Goal: Task Accomplishment & Management: Complete application form

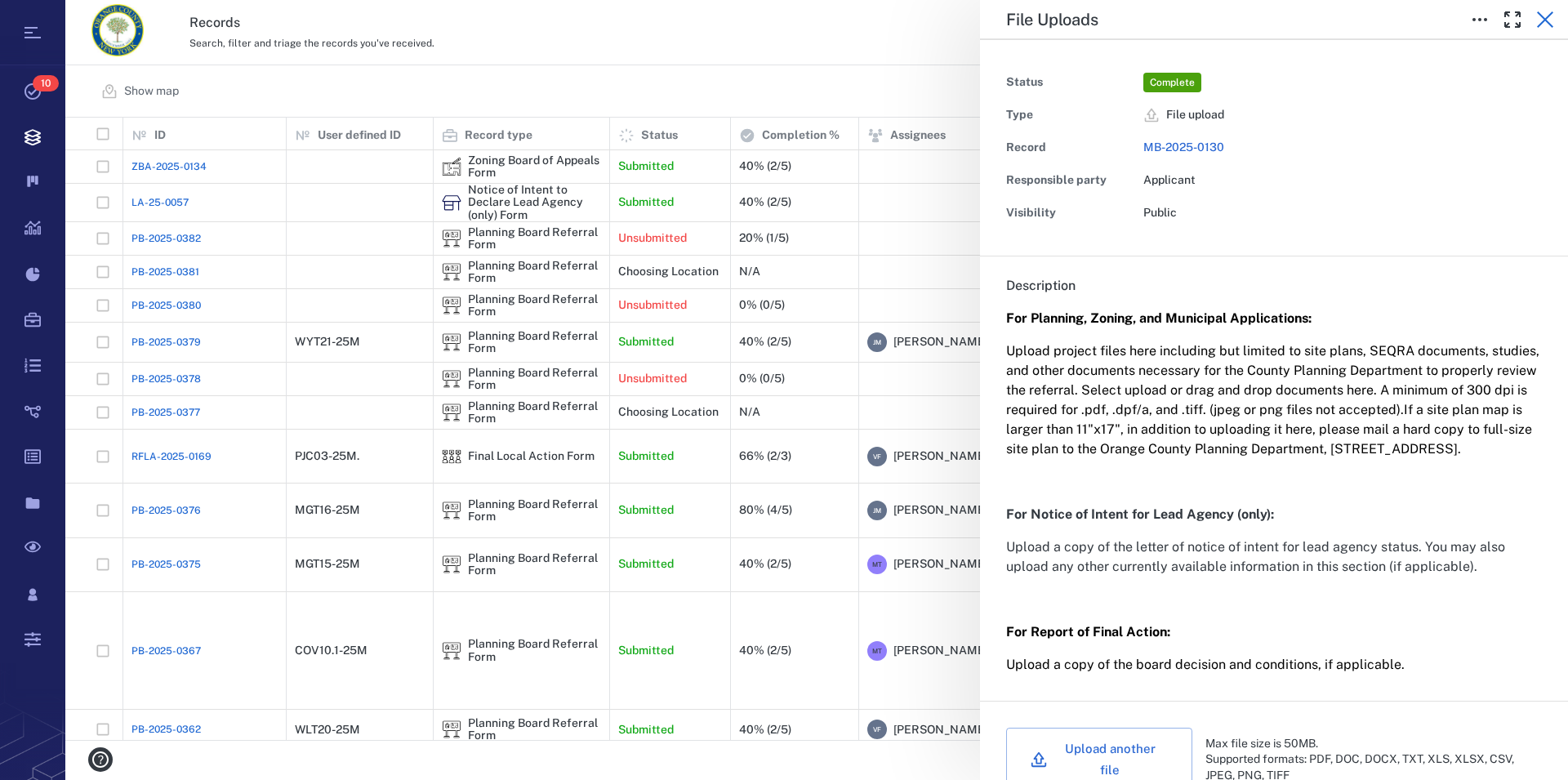
click at [1546, 27] on icon "button" at bounding box center [1545, 19] width 20 height 20
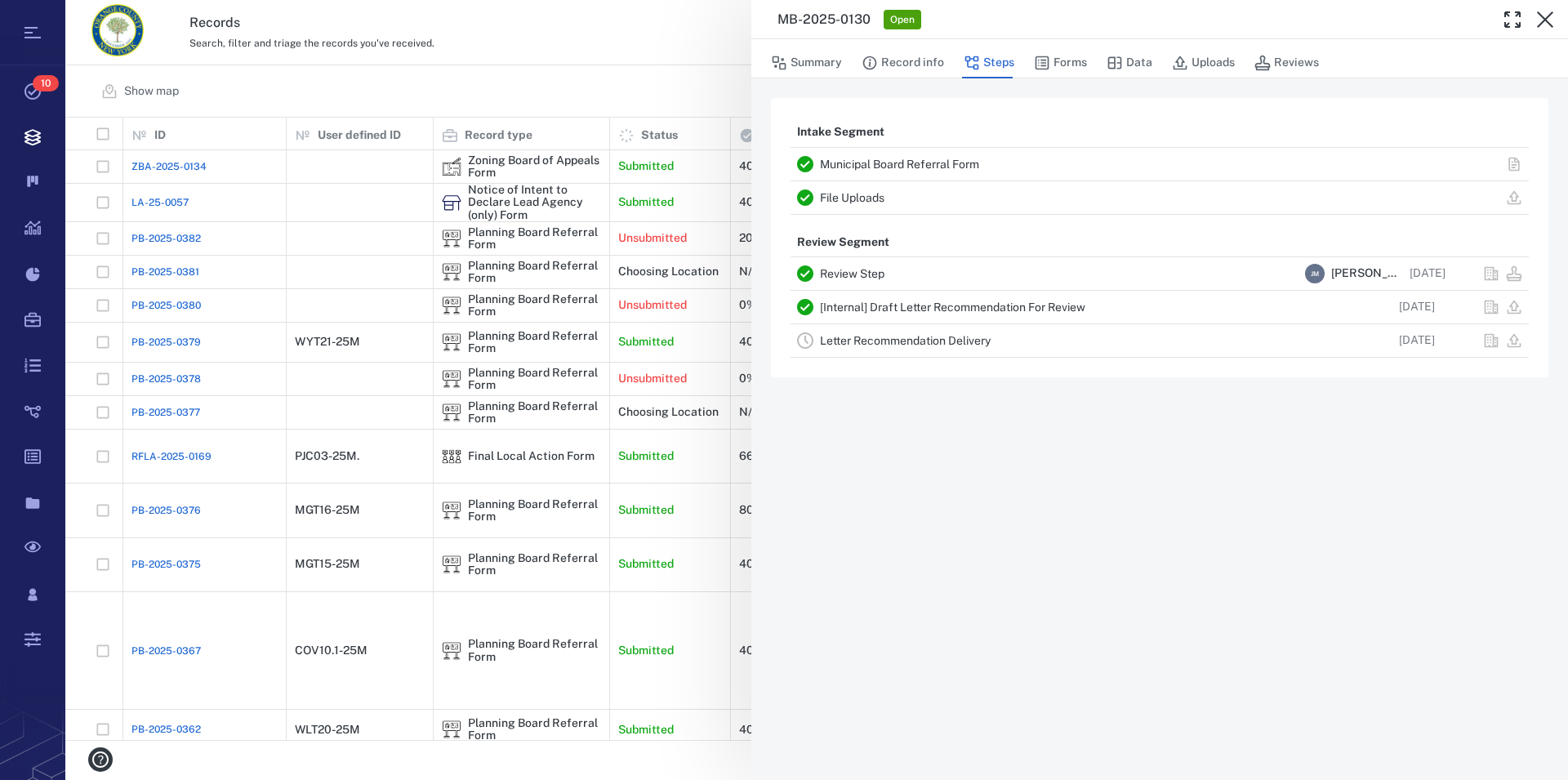
click at [1546, 27] on icon "button" at bounding box center [1545, 19] width 20 height 20
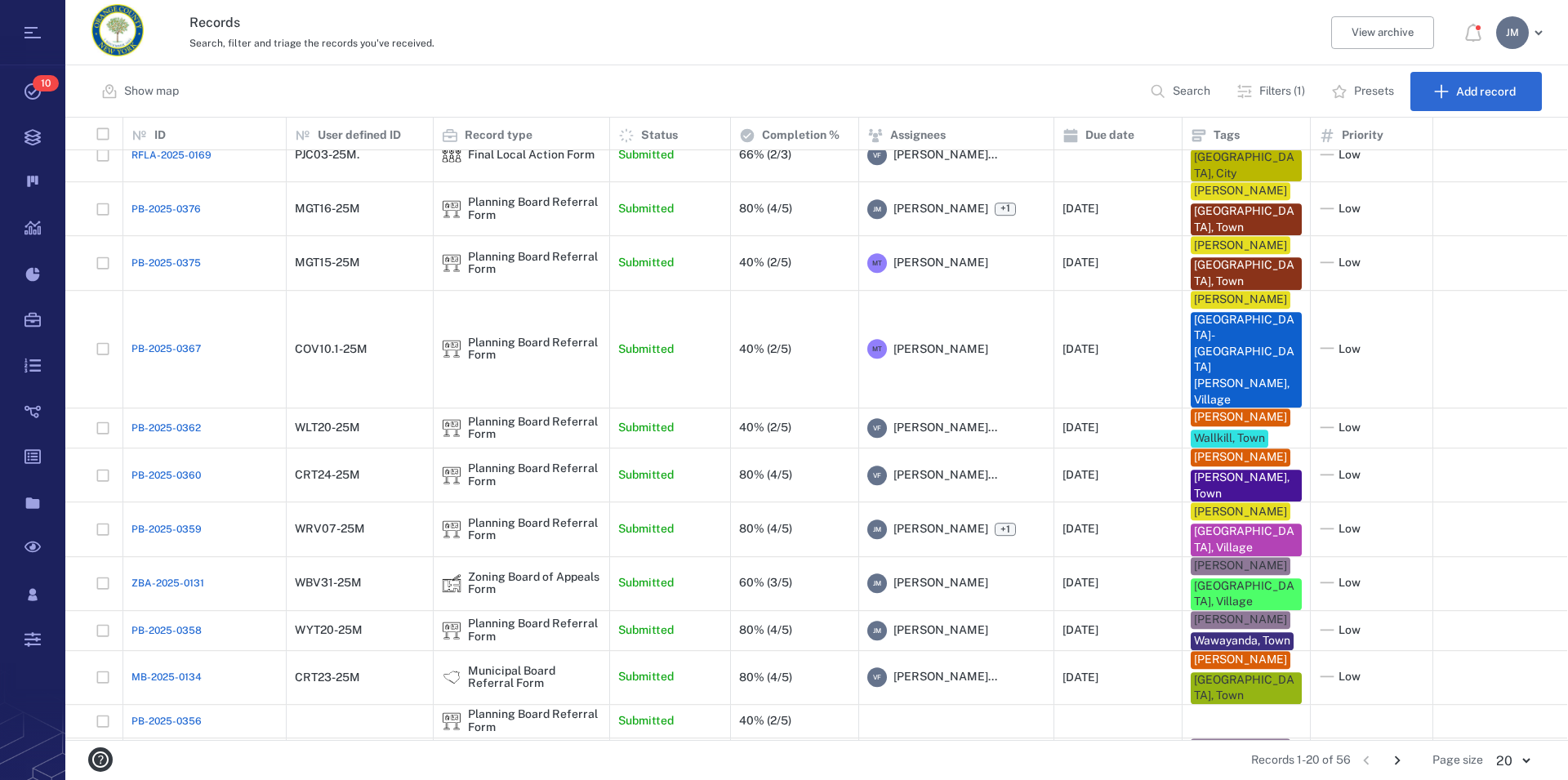
scroll to position [290, 0]
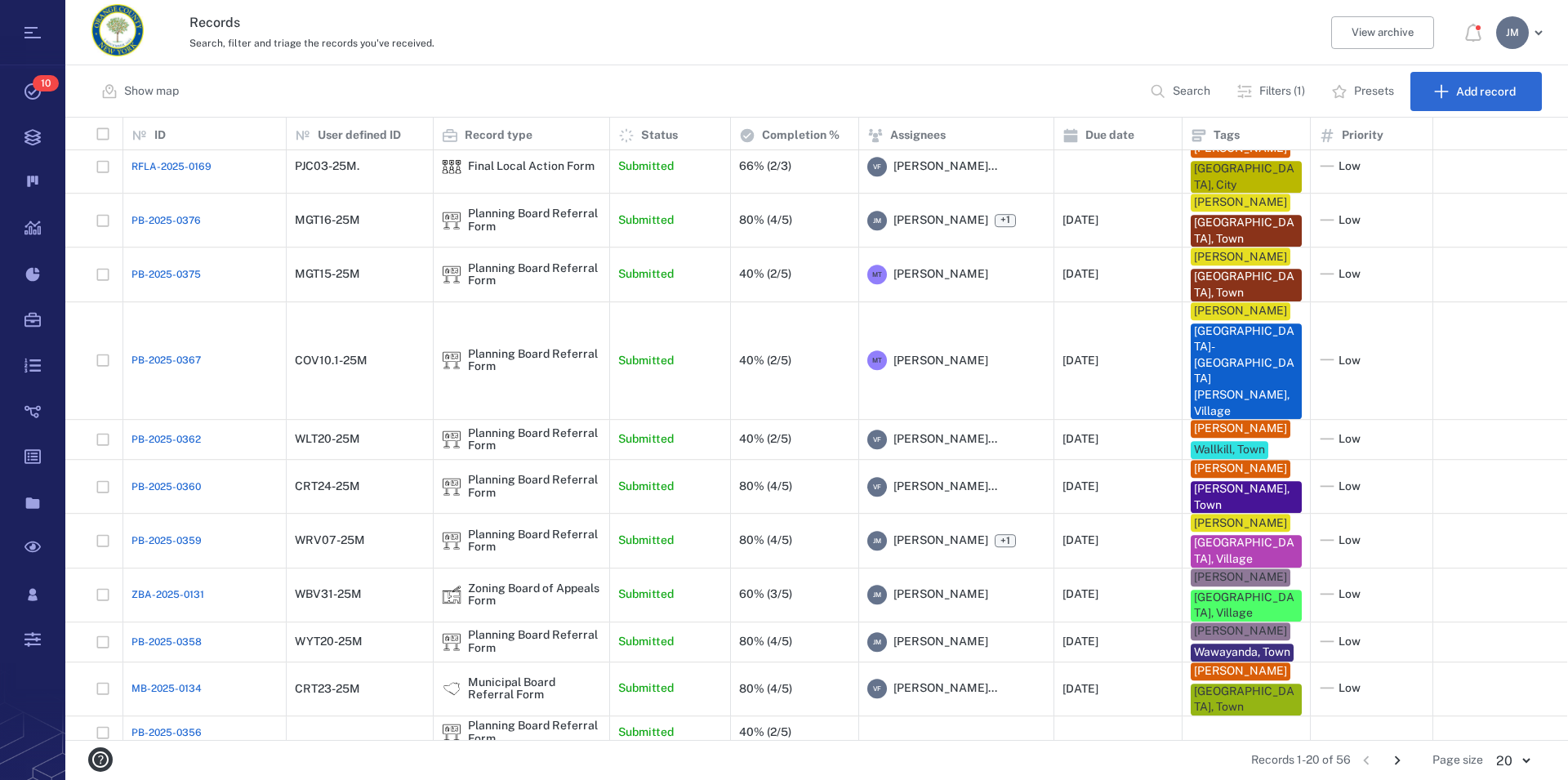
click at [1399, 758] on icon "Go to next page" at bounding box center [1397, 760] width 18 height 18
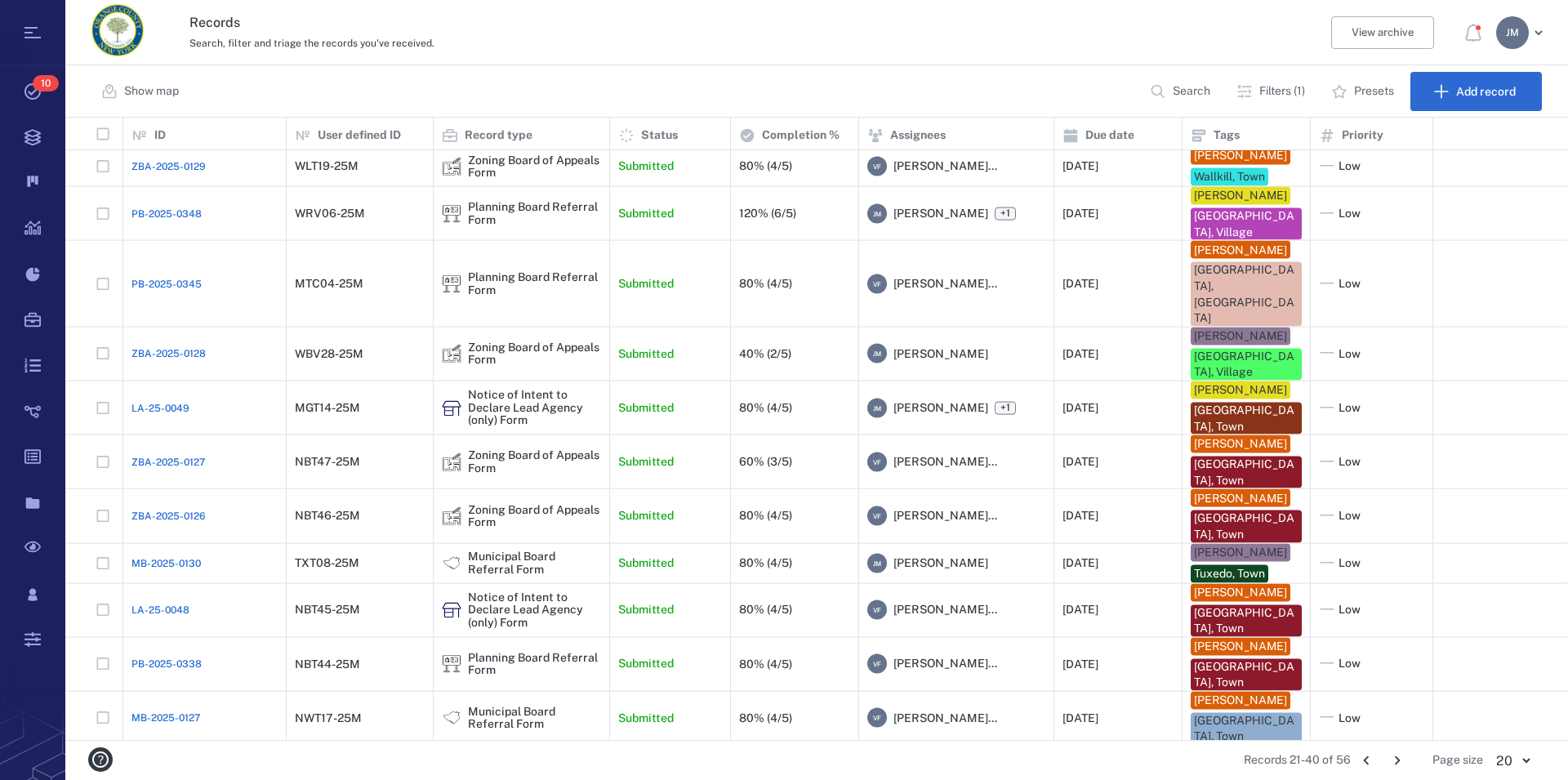
scroll to position [415, 0]
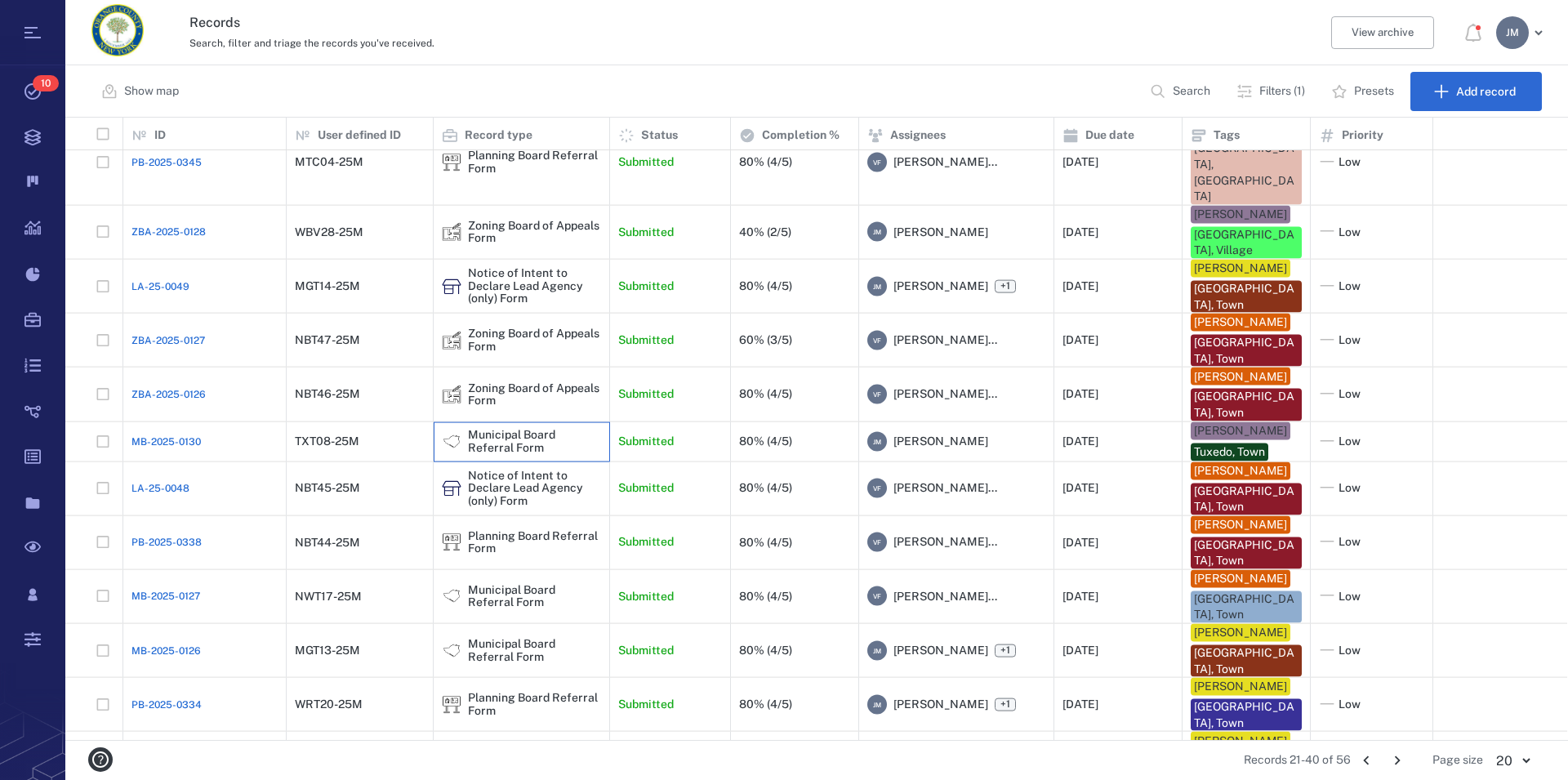
click at [505, 429] on div "Municipal Board Referral Form" at bounding box center [534, 441] width 133 height 25
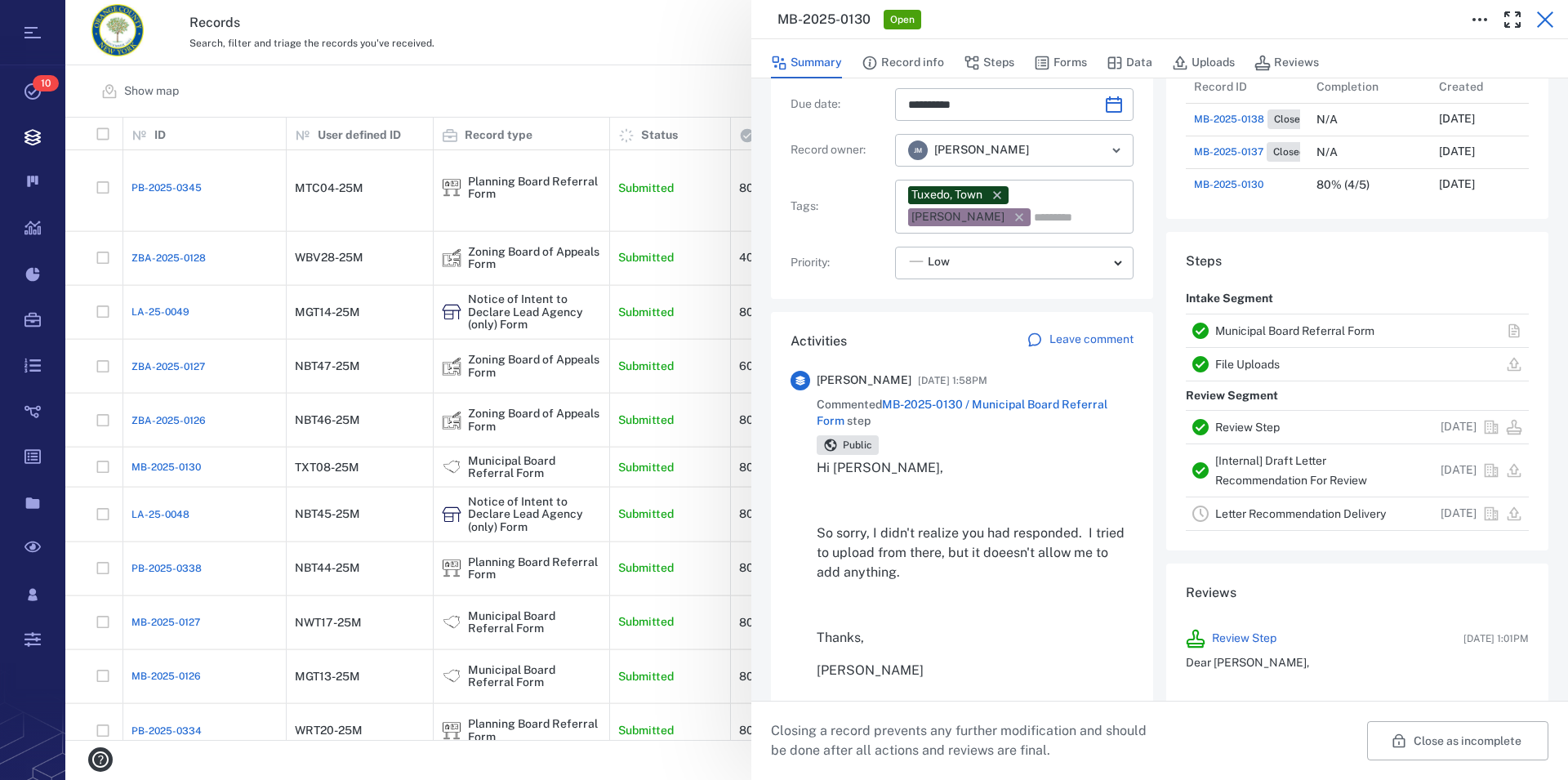
click at [1550, 12] on icon "button" at bounding box center [1545, 19] width 20 height 20
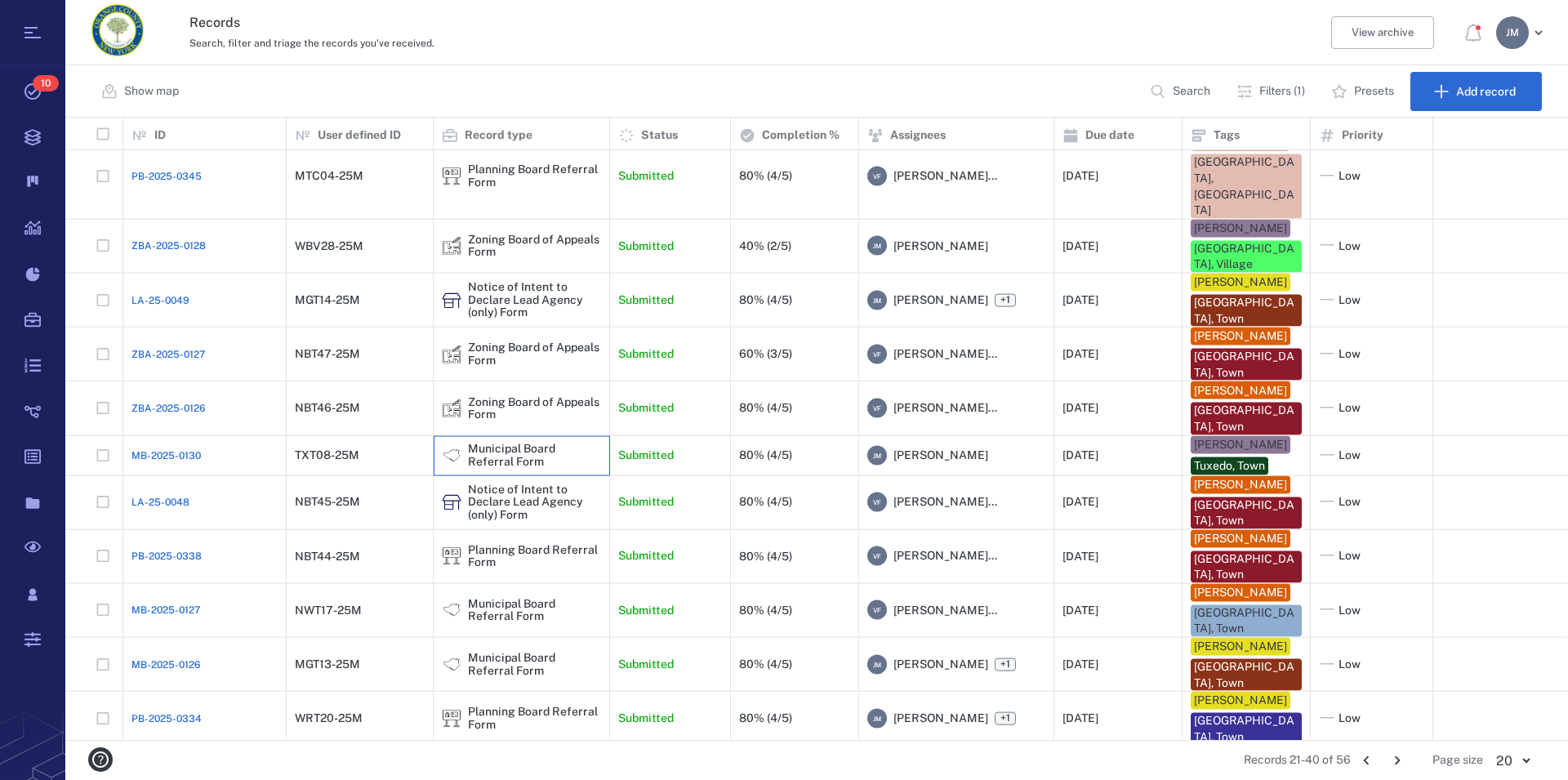
scroll to position [415, 0]
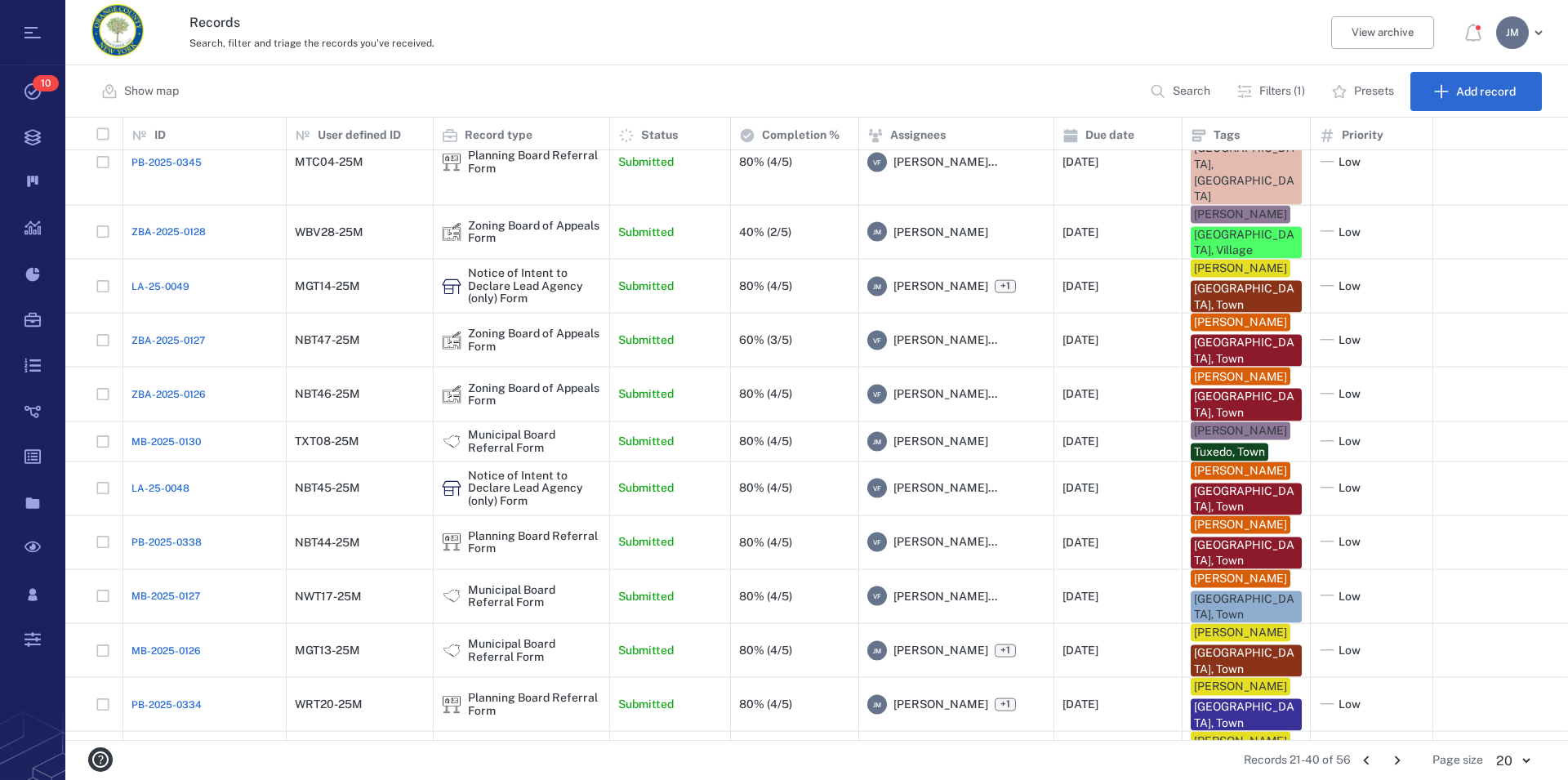
click at [1401, 760] on icon "Go to next page" at bounding box center [1397, 760] width 18 height 18
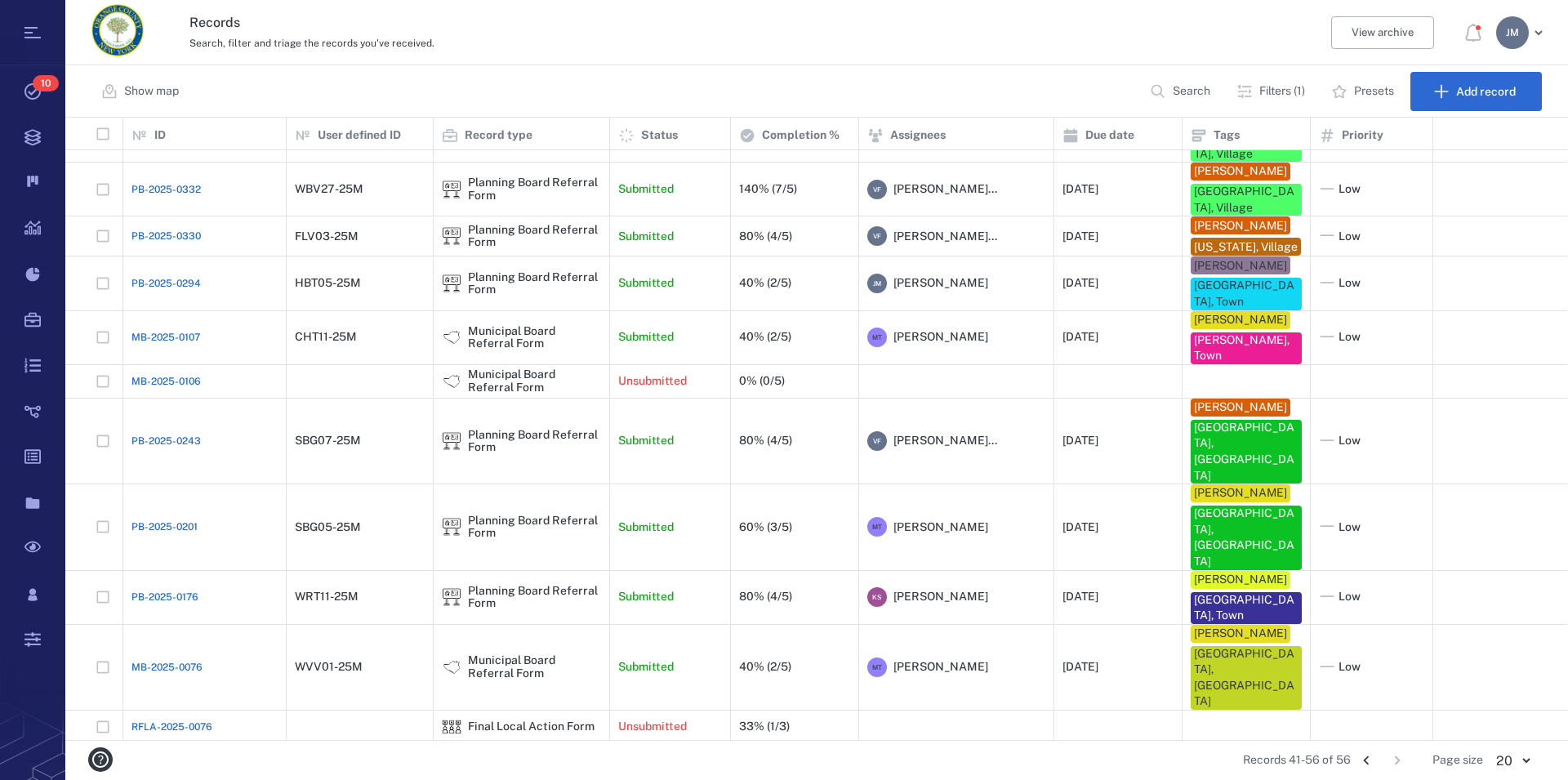
scroll to position [0, 0]
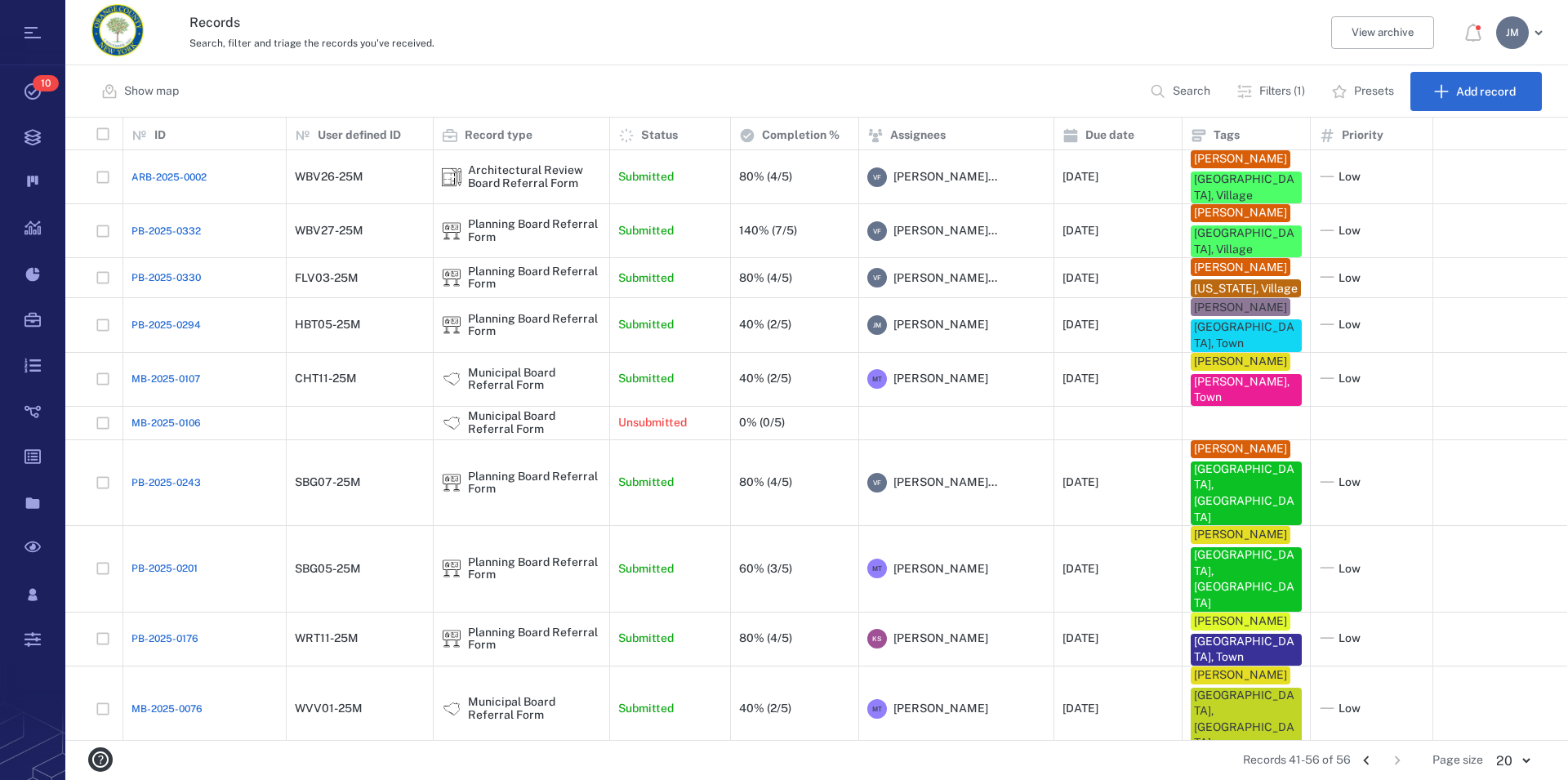
click at [1367, 758] on icon "Go to previous page" at bounding box center [1366, 760] width 6 height 9
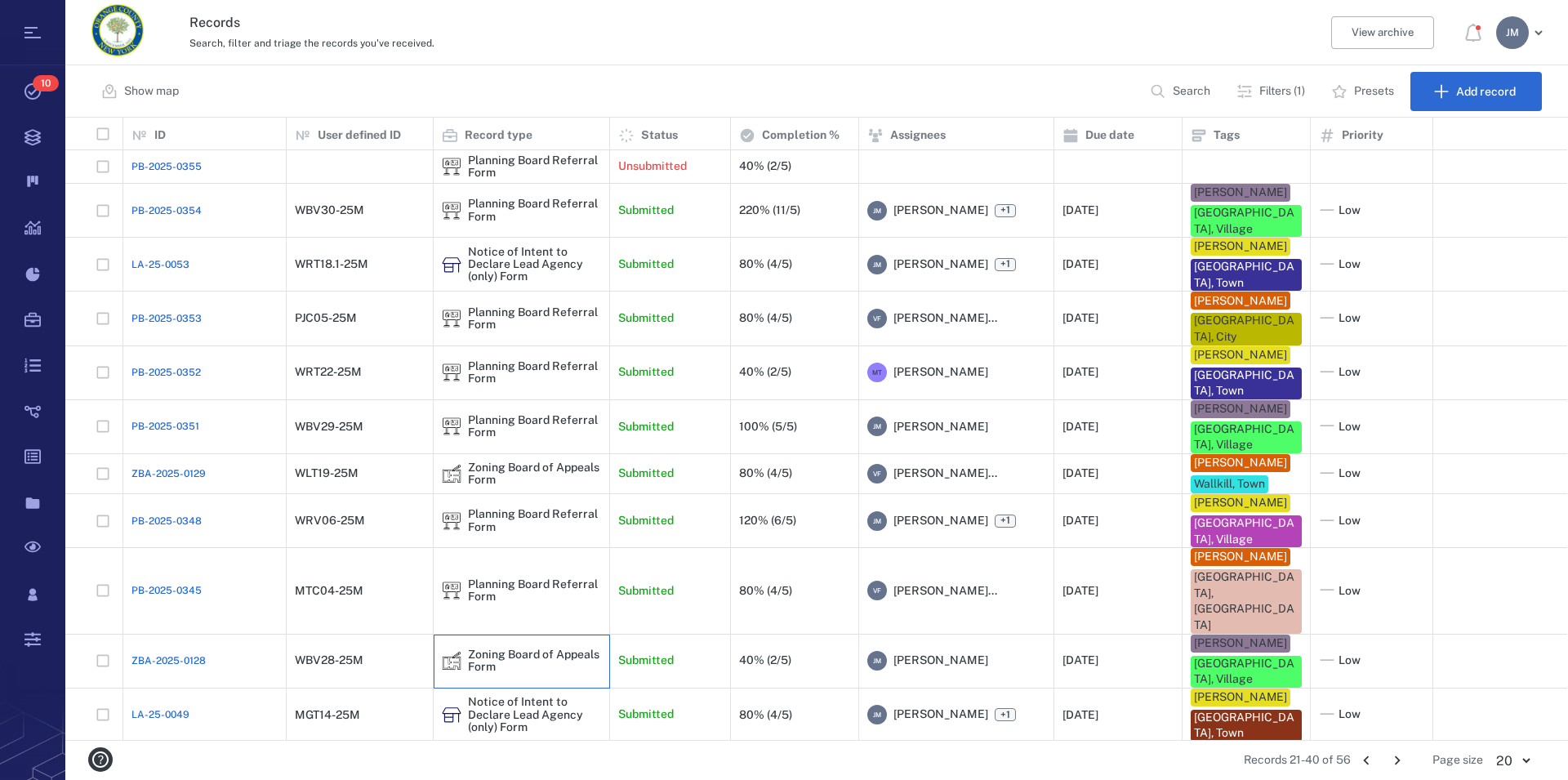
click at [497, 648] on div "Zoning Board of Appeals Form" at bounding box center [534, 660] width 133 height 25
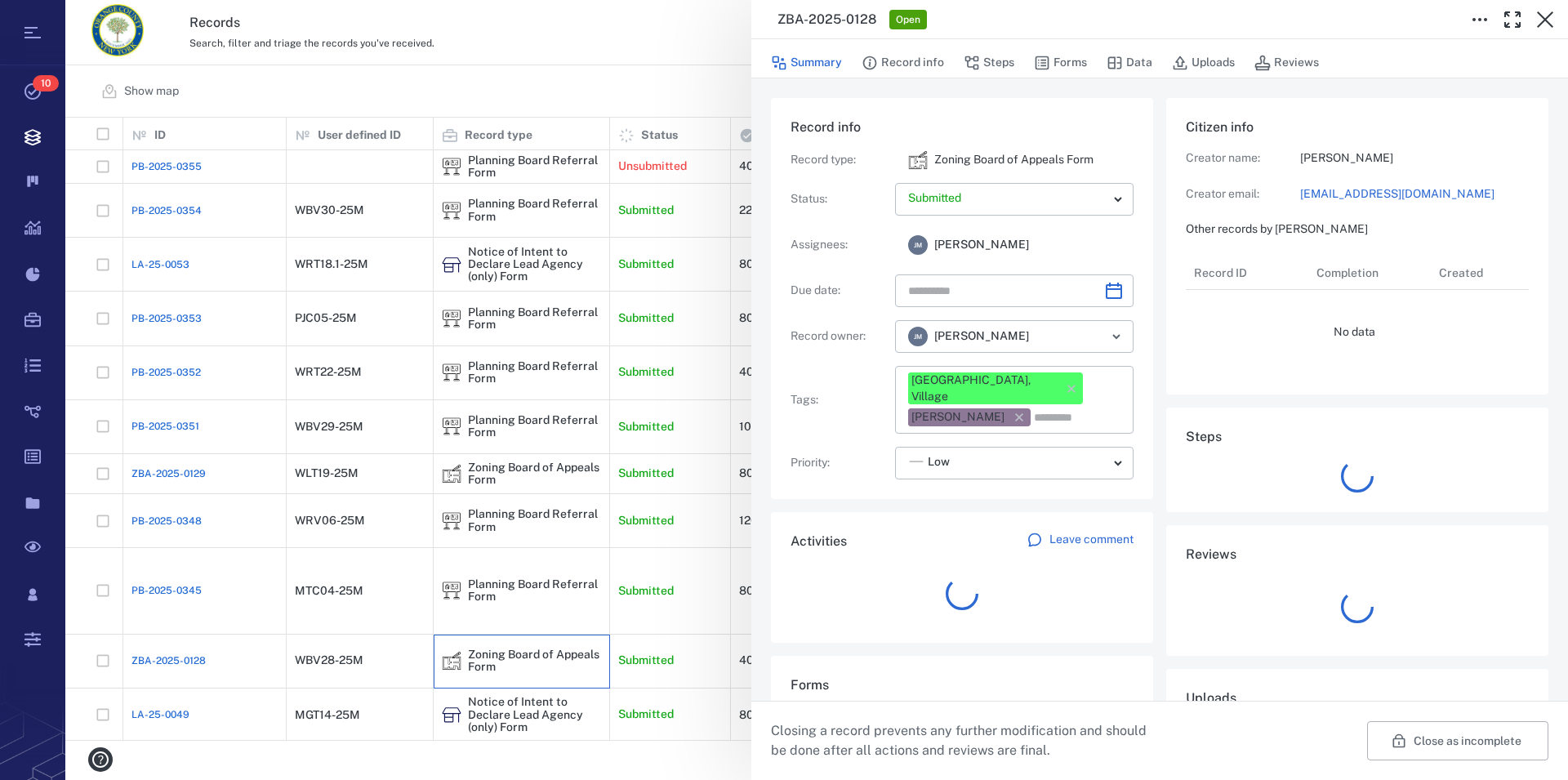
type input "**********"
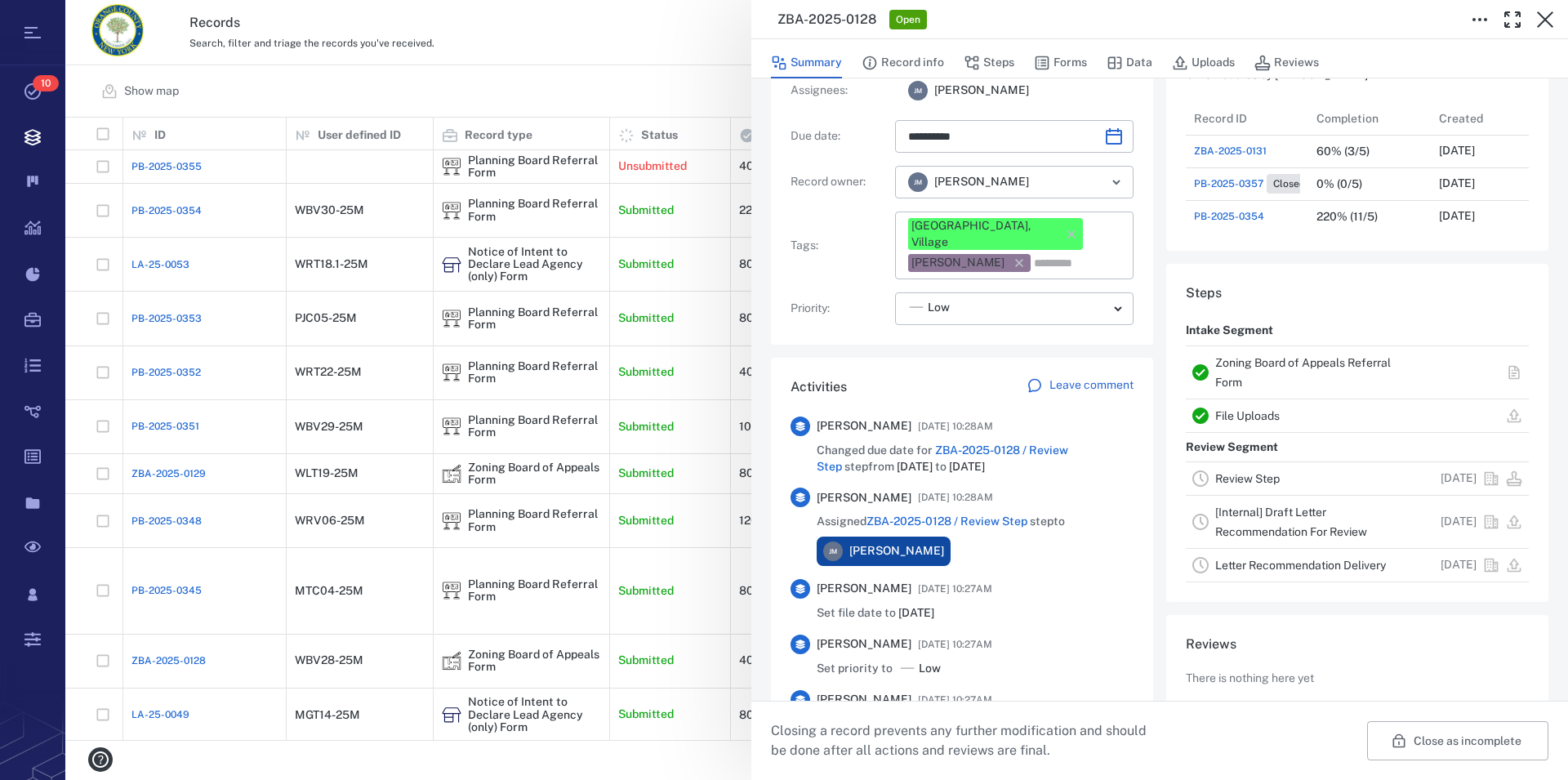
scroll to position [186, 0]
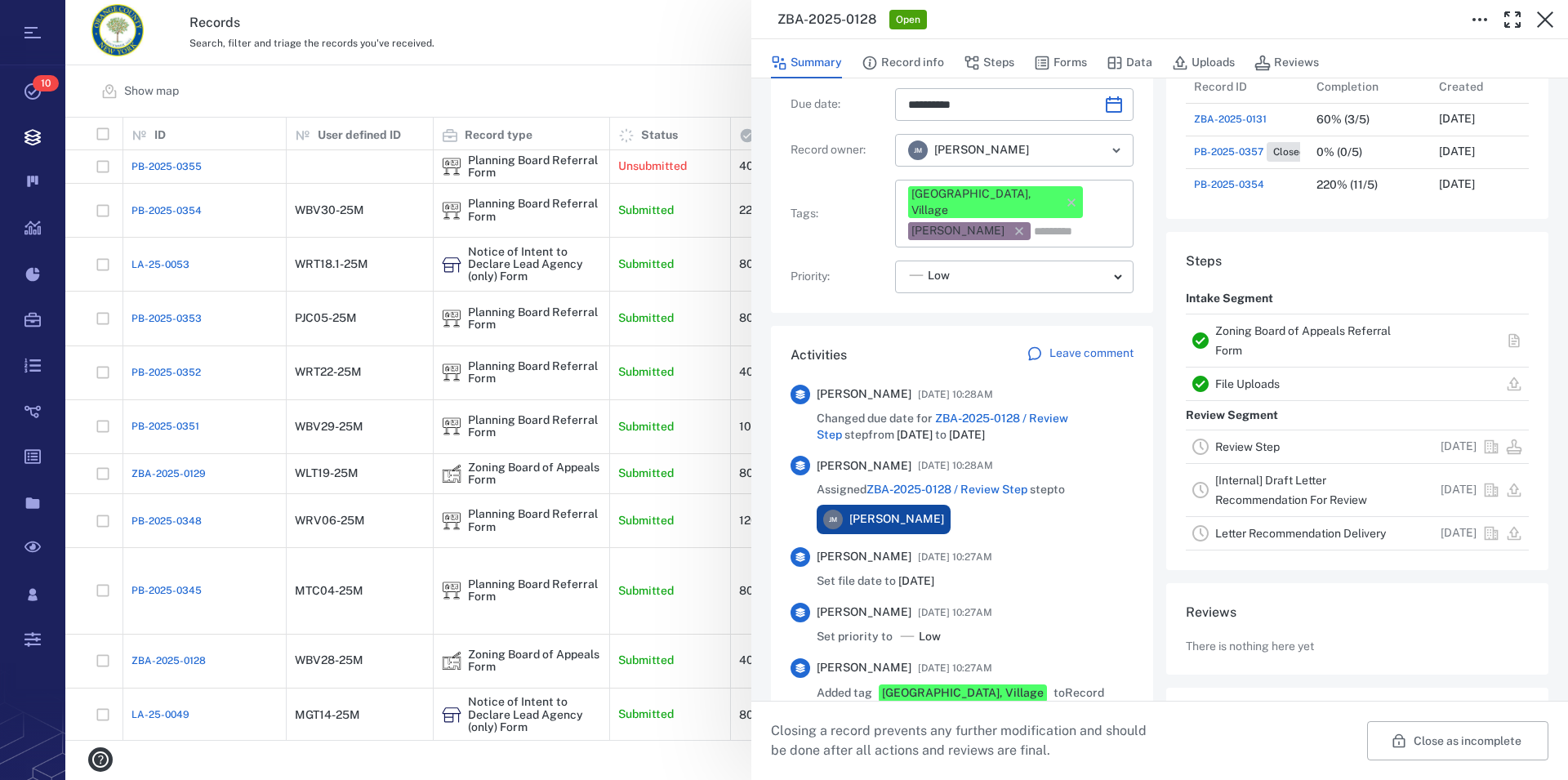
click at [1223, 340] on div "Zoning Board of Appeals Referral Form" at bounding box center [1316, 340] width 202 height 39
click at [1226, 330] on link "Zoning Board of Appeals Referral Form" at bounding box center [1303, 340] width 175 height 33
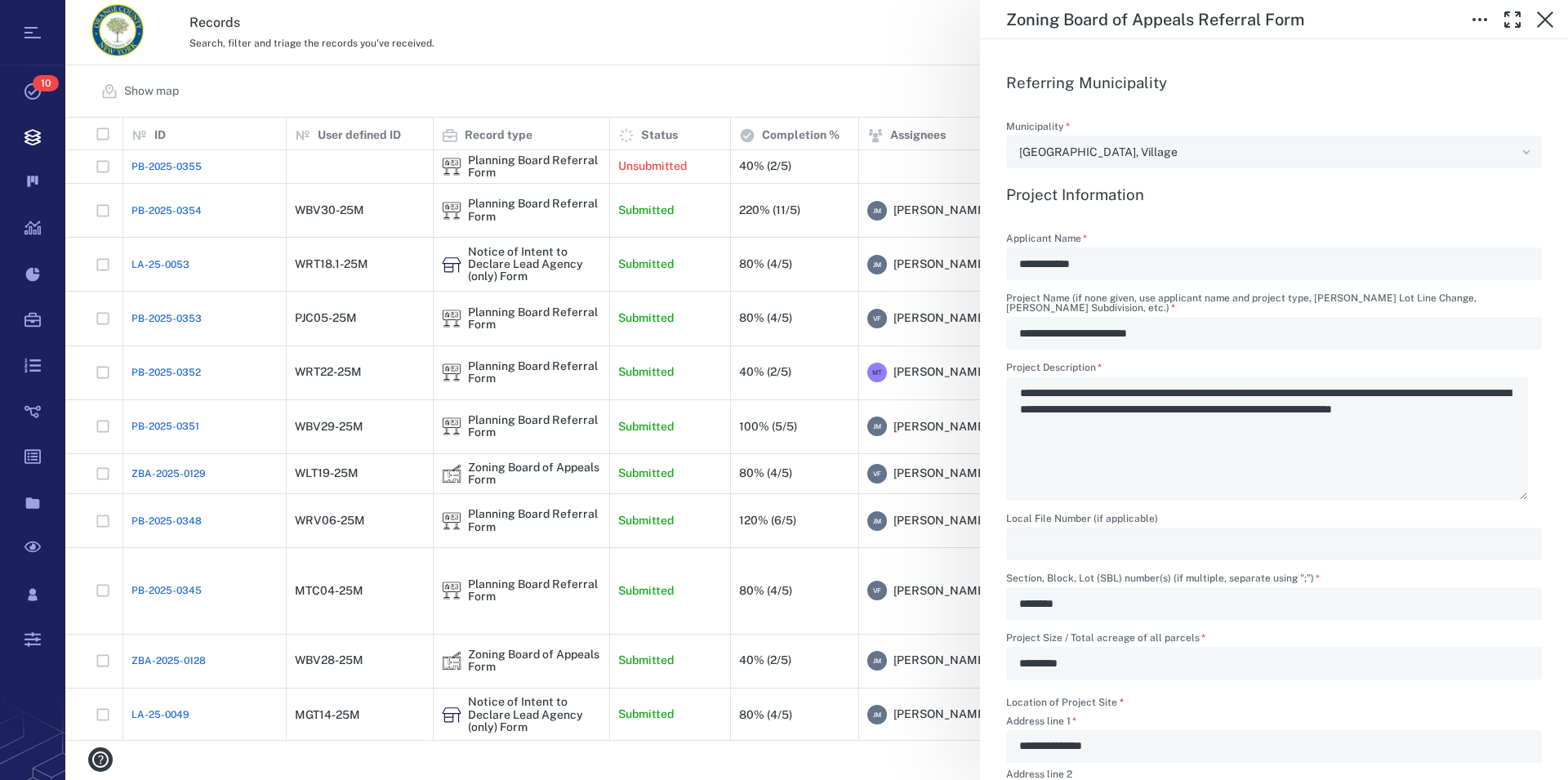
scroll to position [651, 0]
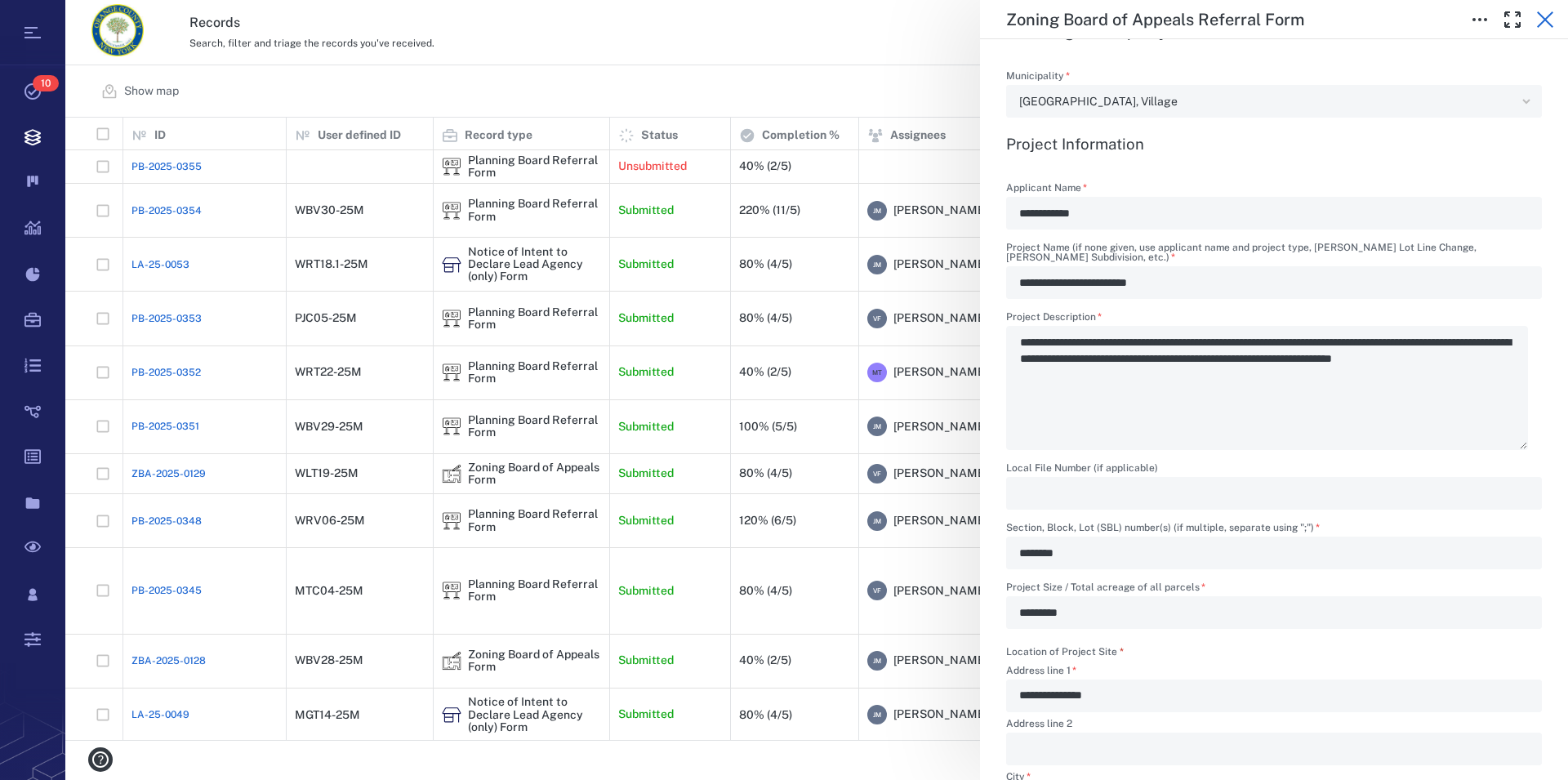
click at [1540, 23] on icon "button" at bounding box center [1545, 19] width 20 height 20
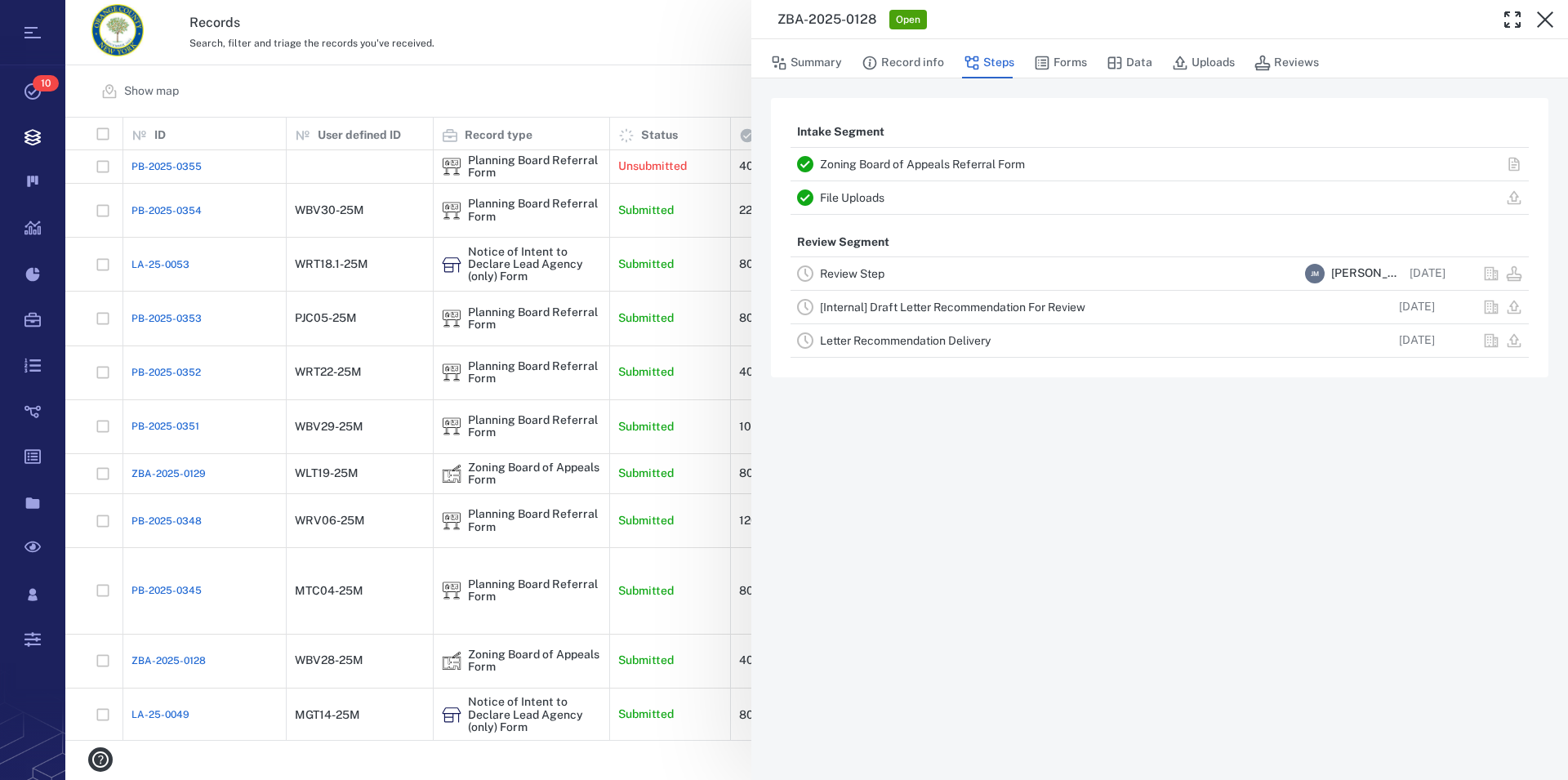
click at [1540, 23] on icon "button" at bounding box center [1545, 19] width 20 height 20
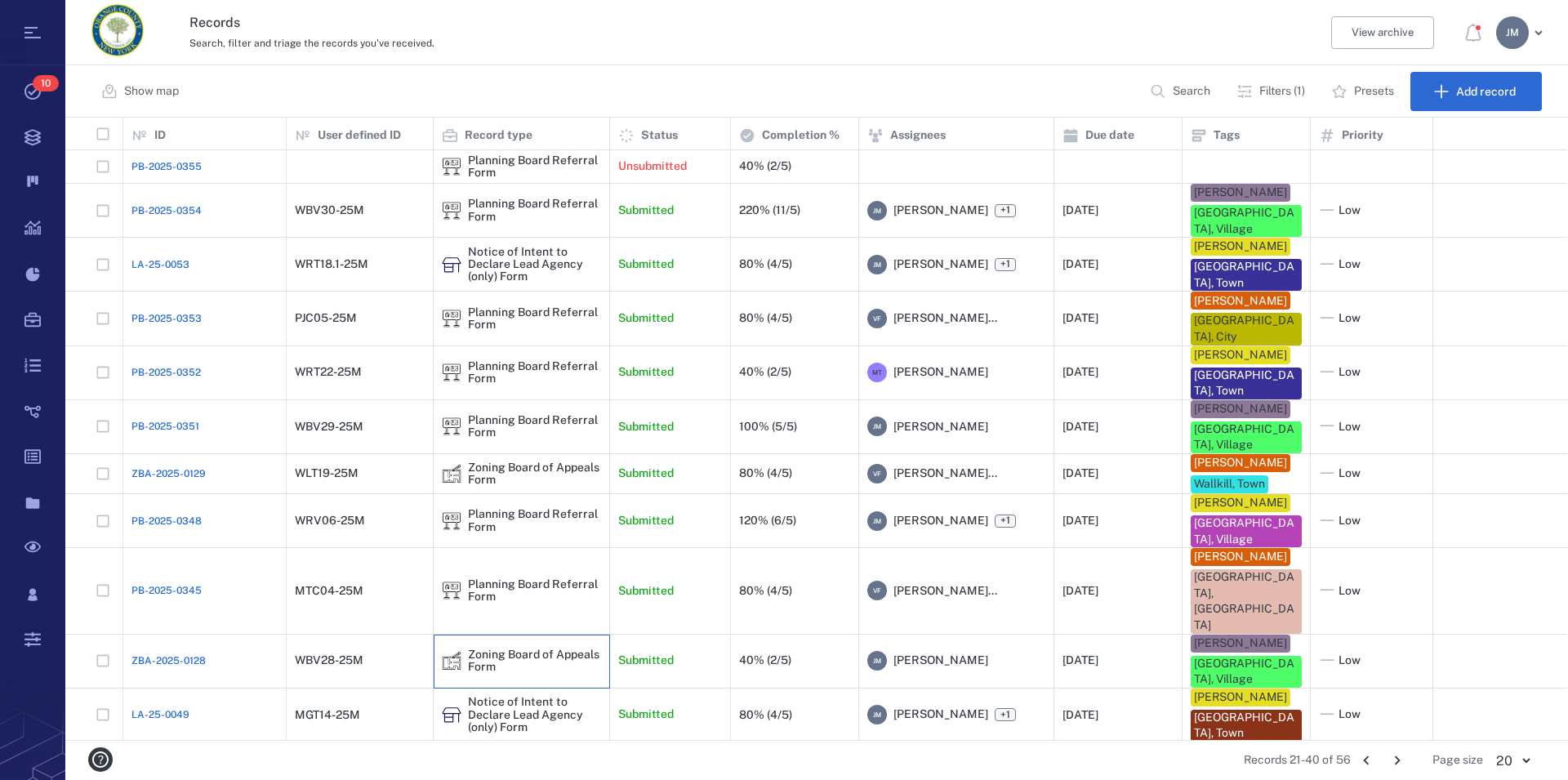
click at [525, 648] on div "Zoning Board of Appeals Form" at bounding box center [534, 660] width 133 height 25
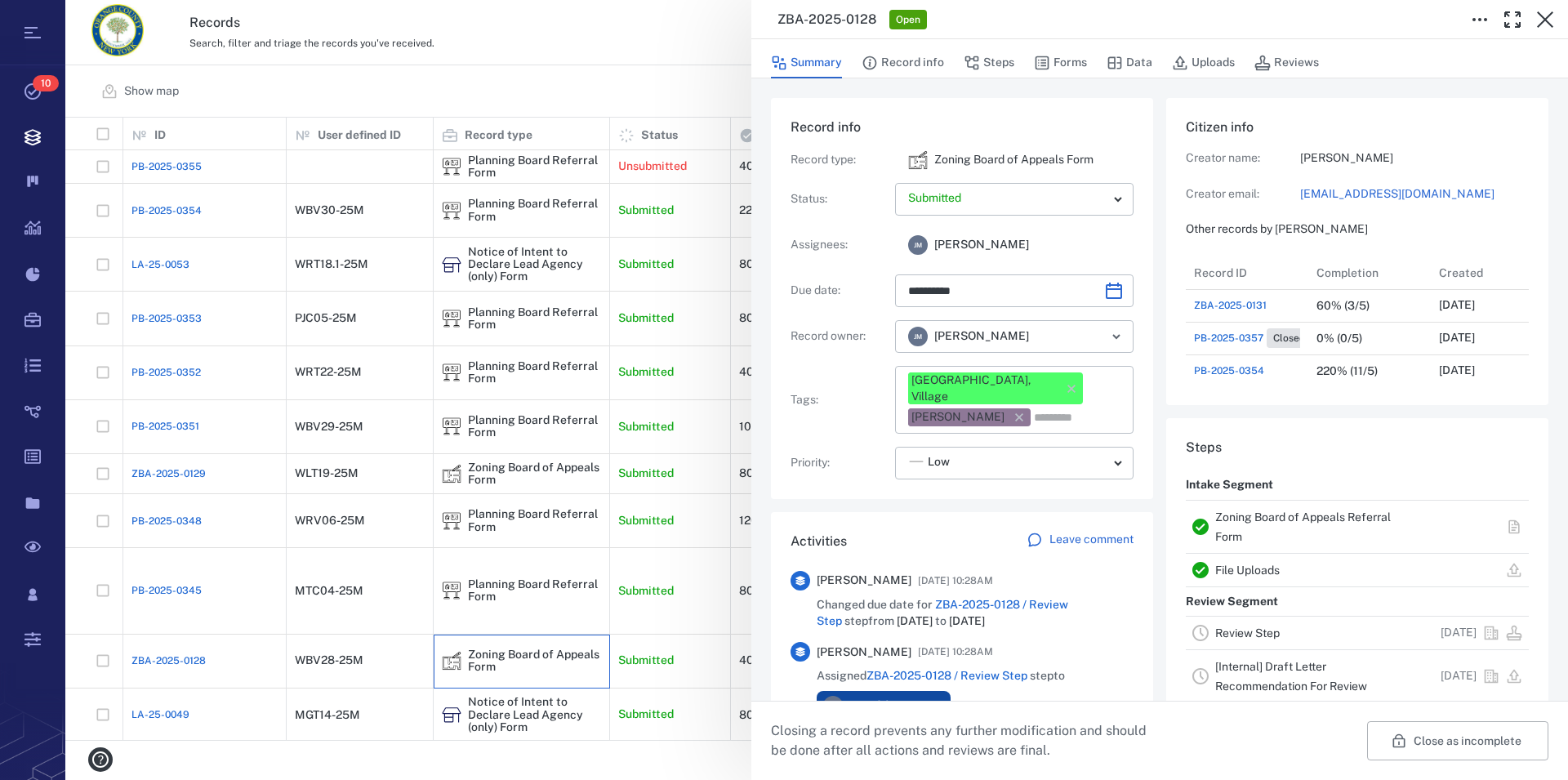
type input "**********"
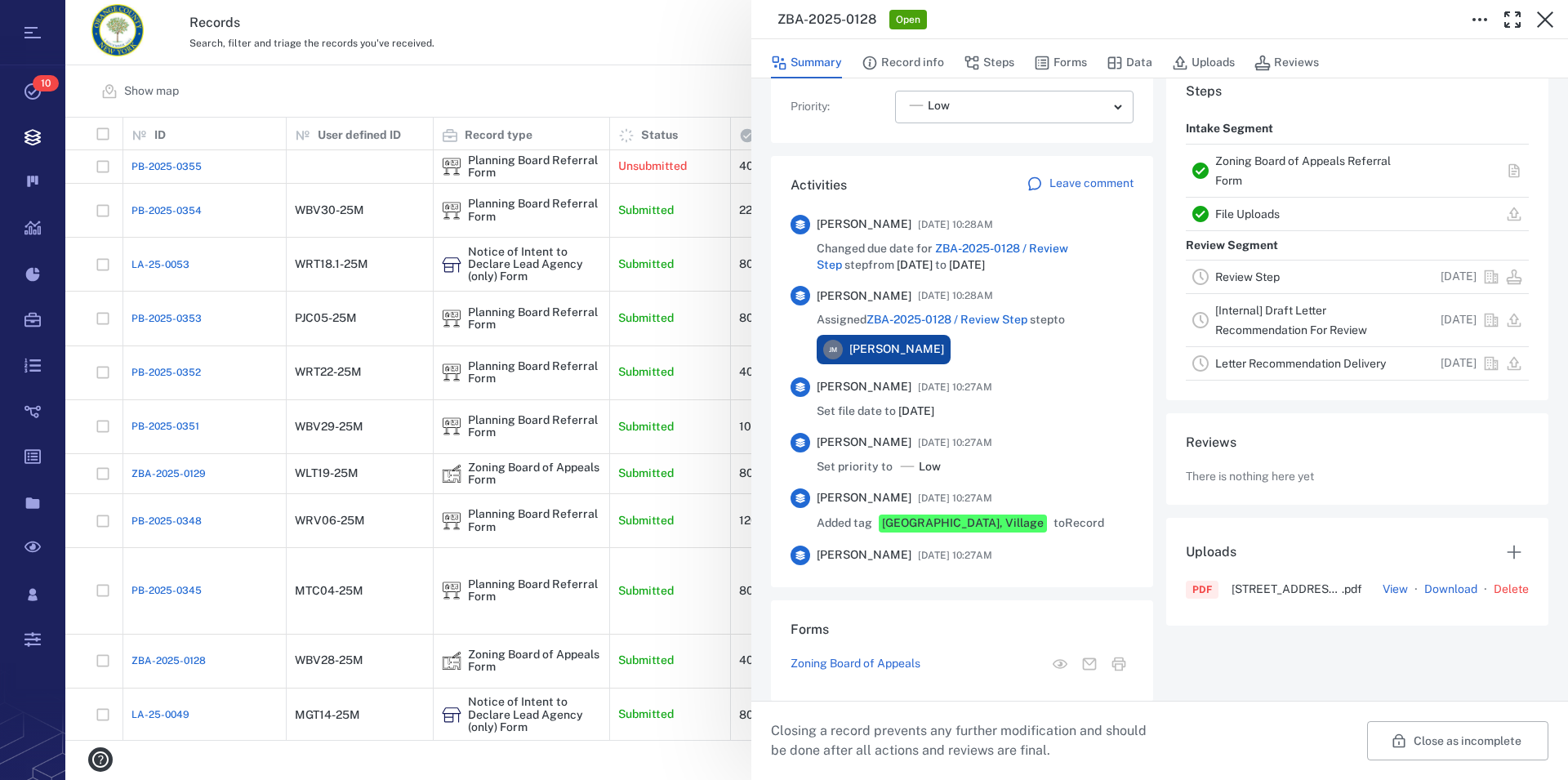
click at [1221, 178] on link "Zoning Board of Appeals Referral Form" at bounding box center [1303, 171] width 175 height 33
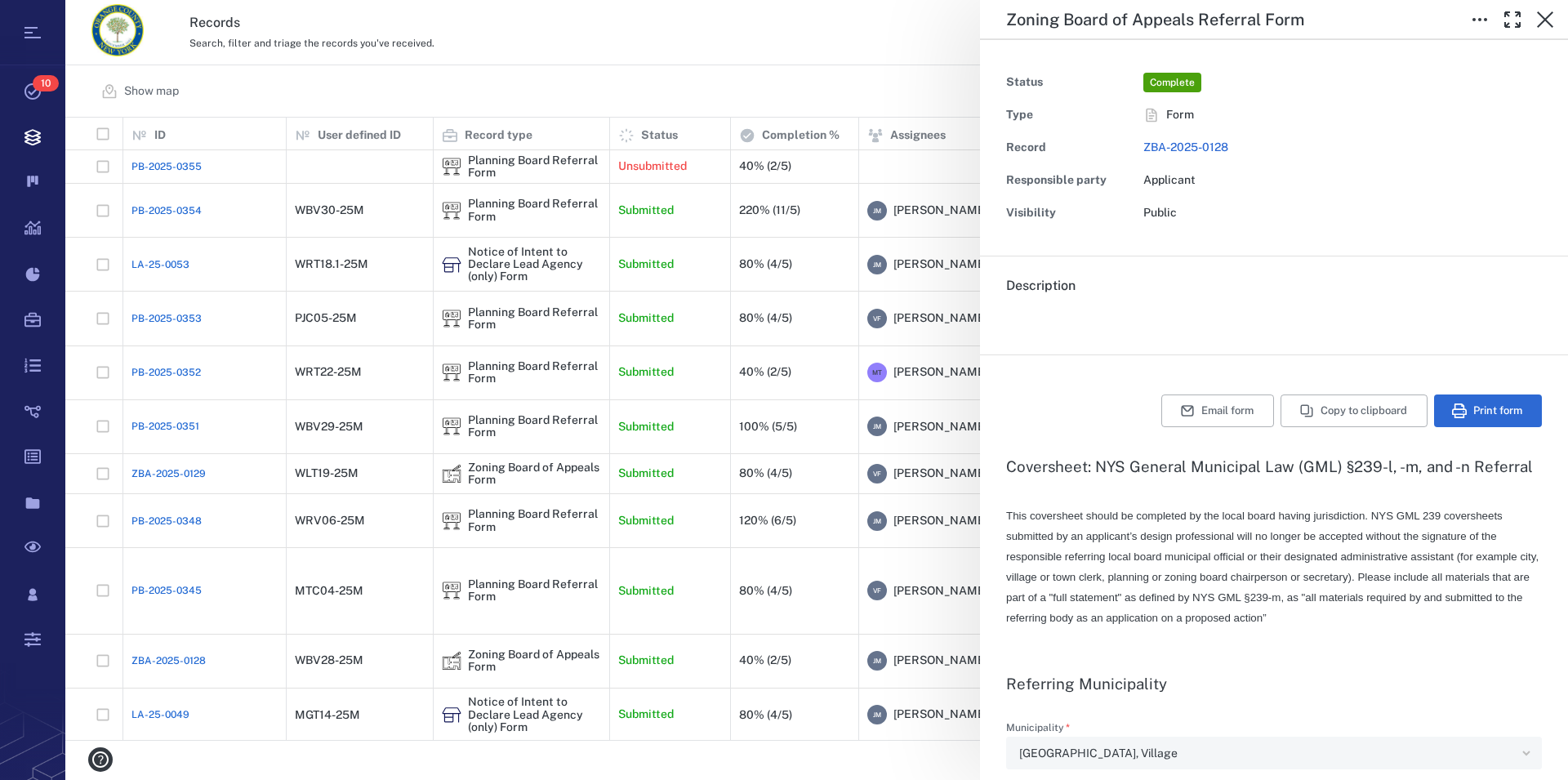
type textarea "*"
type input "**********"
type textarea "*"
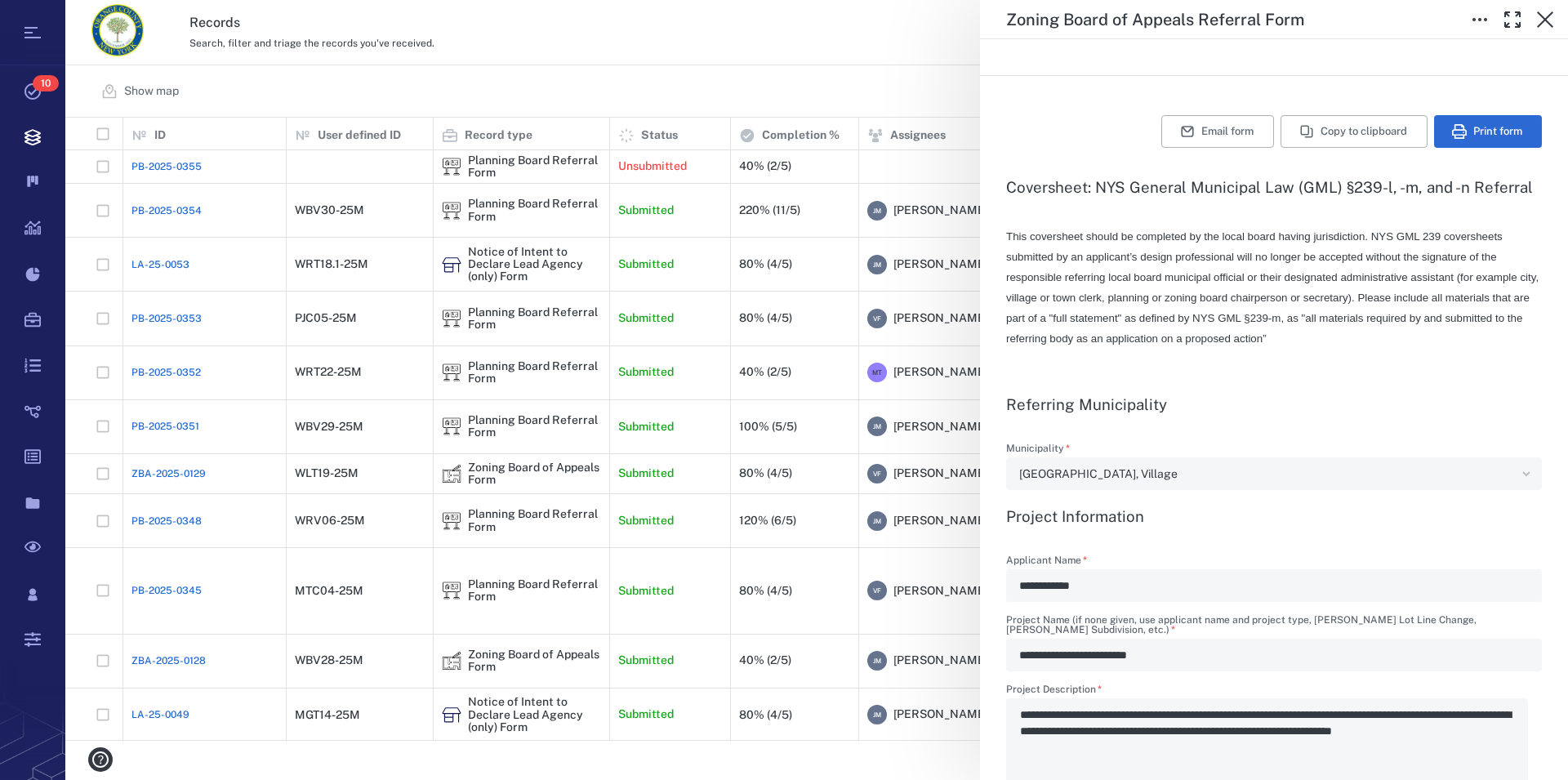
scroll to position [466, 0]
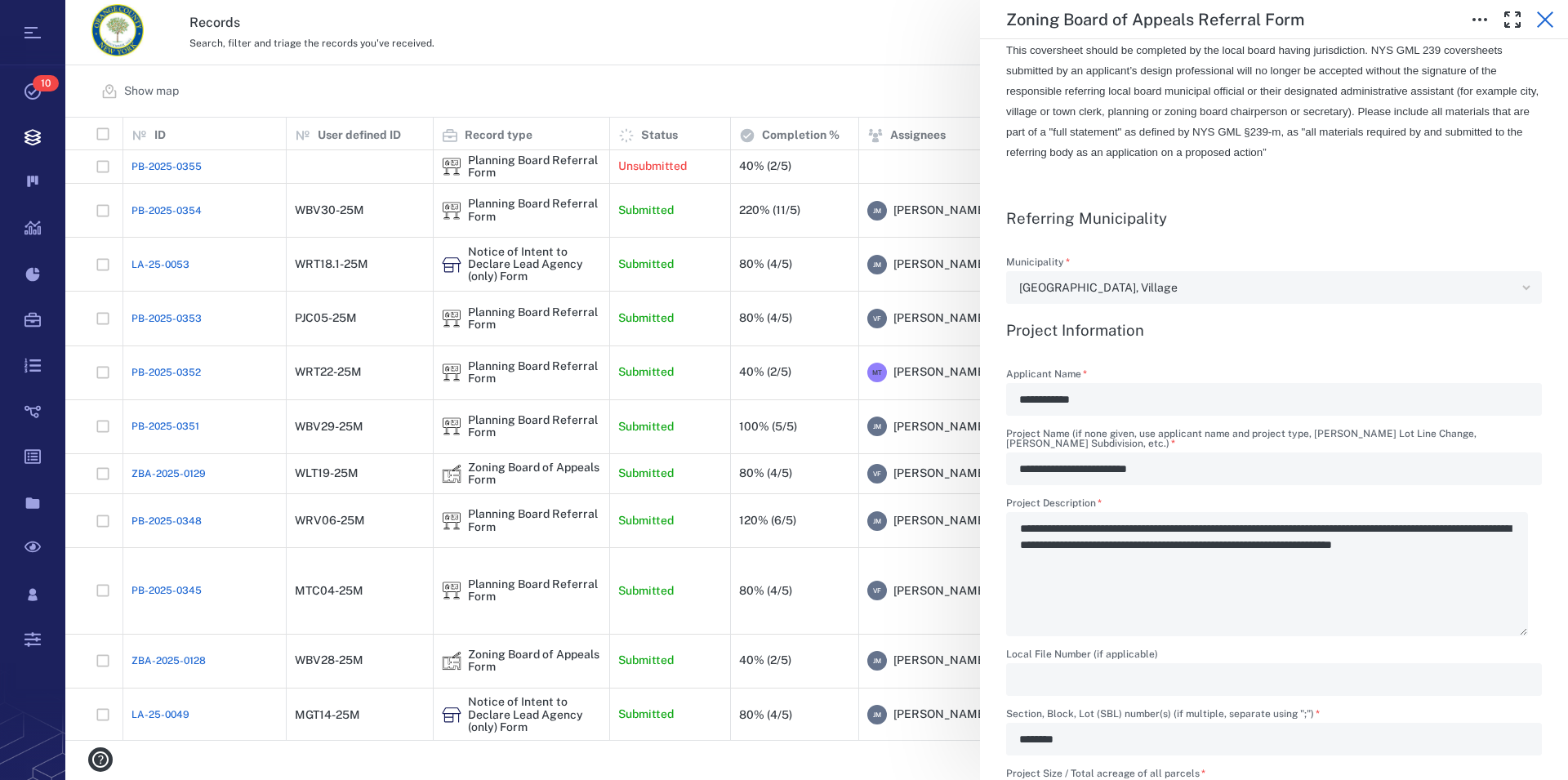
click at [1543, 18] on icon "button" at bounding box center [1545, 19] width 17 height 17
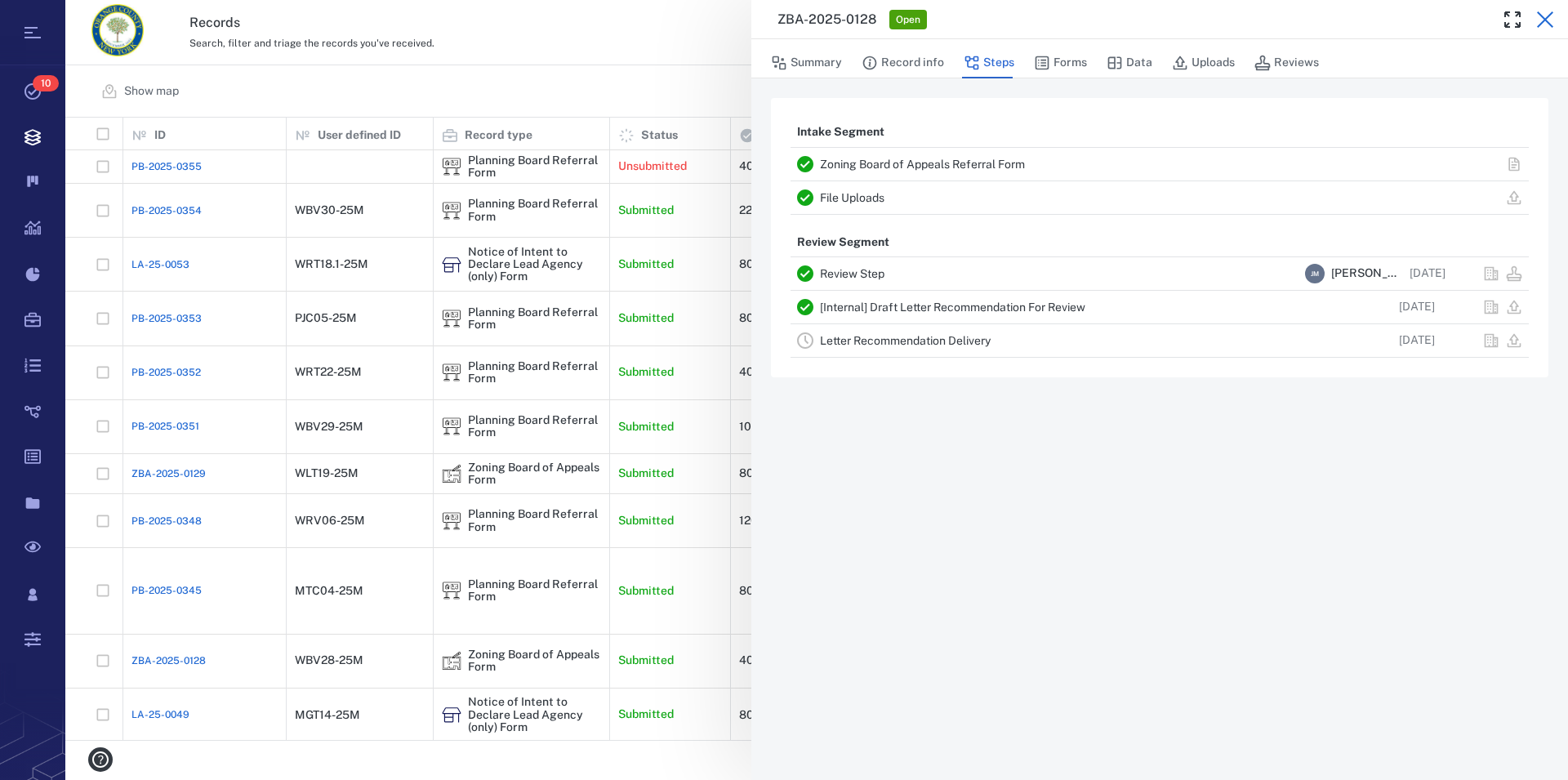
click at [1545, 17] on icon "button" at bounding box center [1545, 19] width 20 height 20
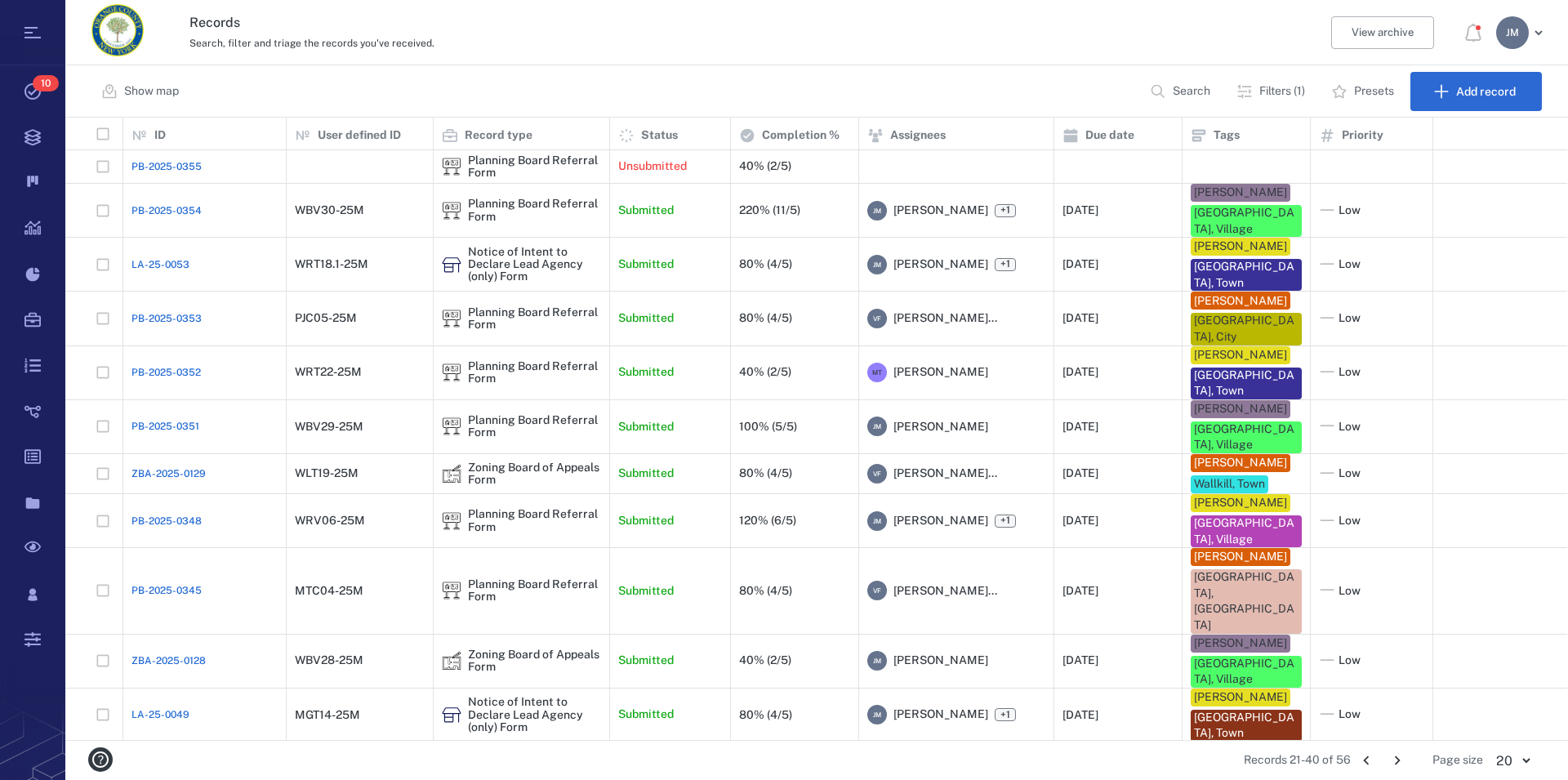
click at [1368, 761] on icon "Go to previous page" at bounding box center [1366, 760] width 18 height 18
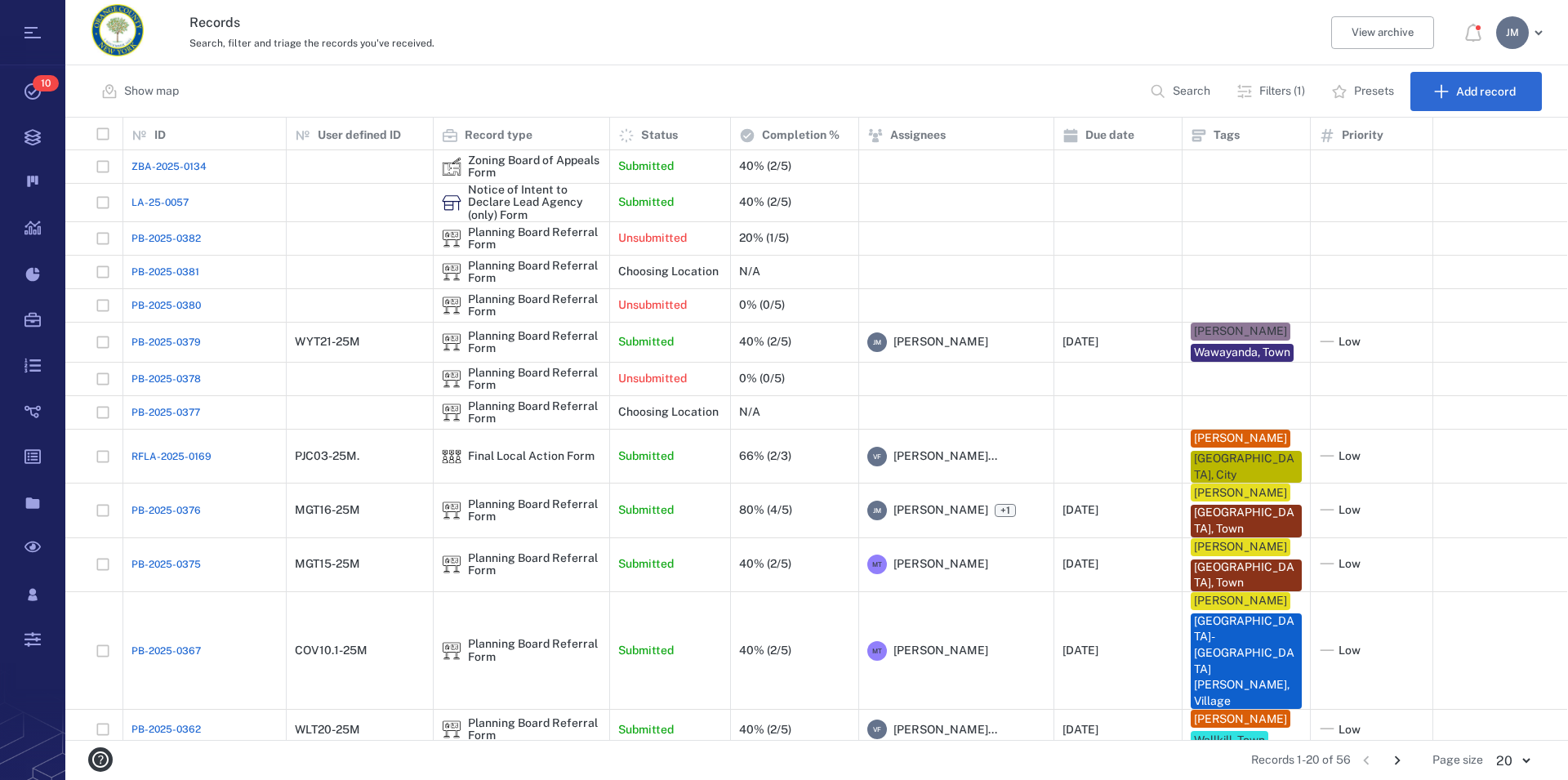
click at [1400, 762] on icon "Go to next page" at bounding box center [1397, 760] width 18 height 18
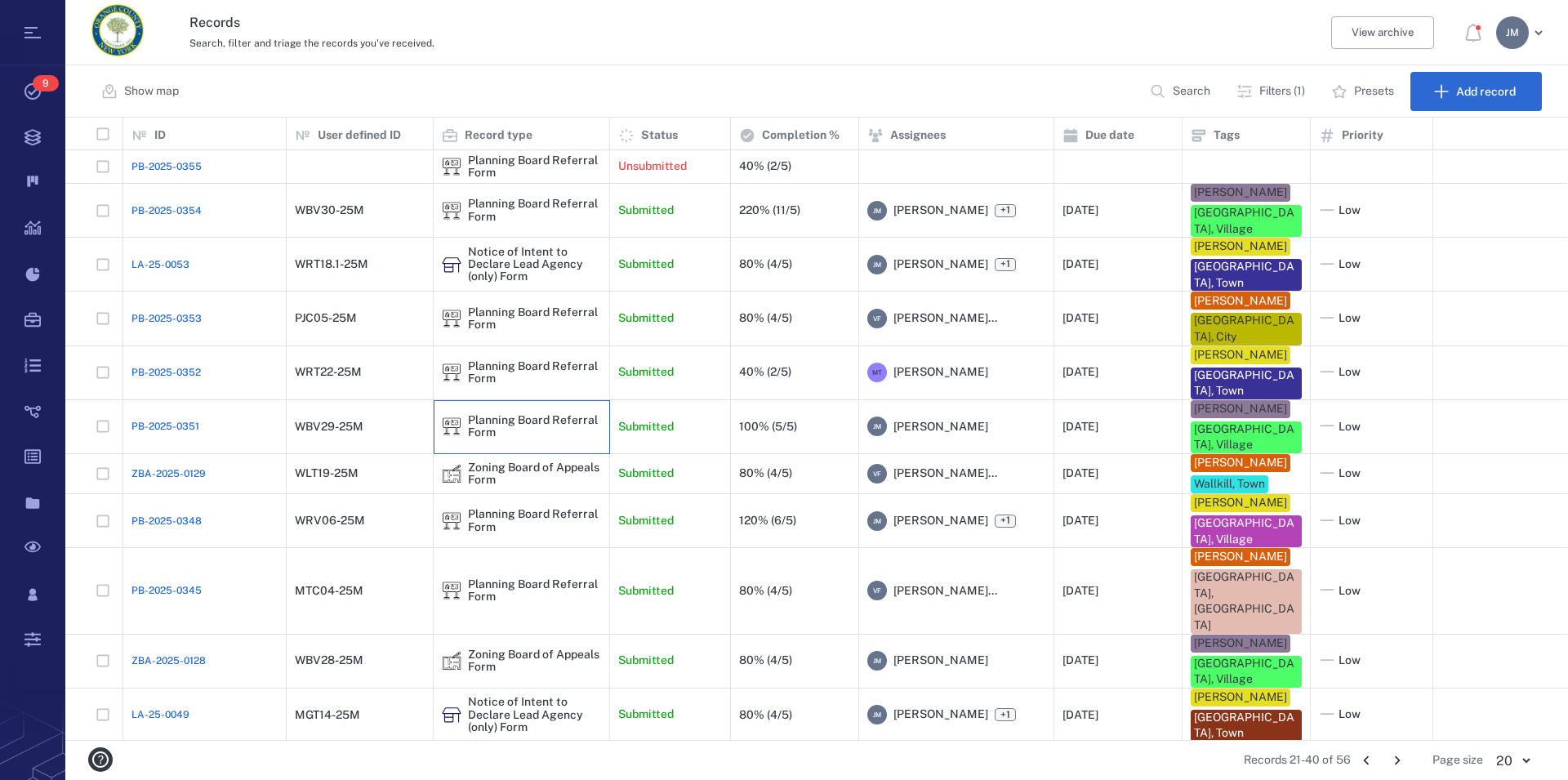
click at [467, 414] on div "Planning Board Referral Form" at bounding box center [521, 426] width 159 height 25
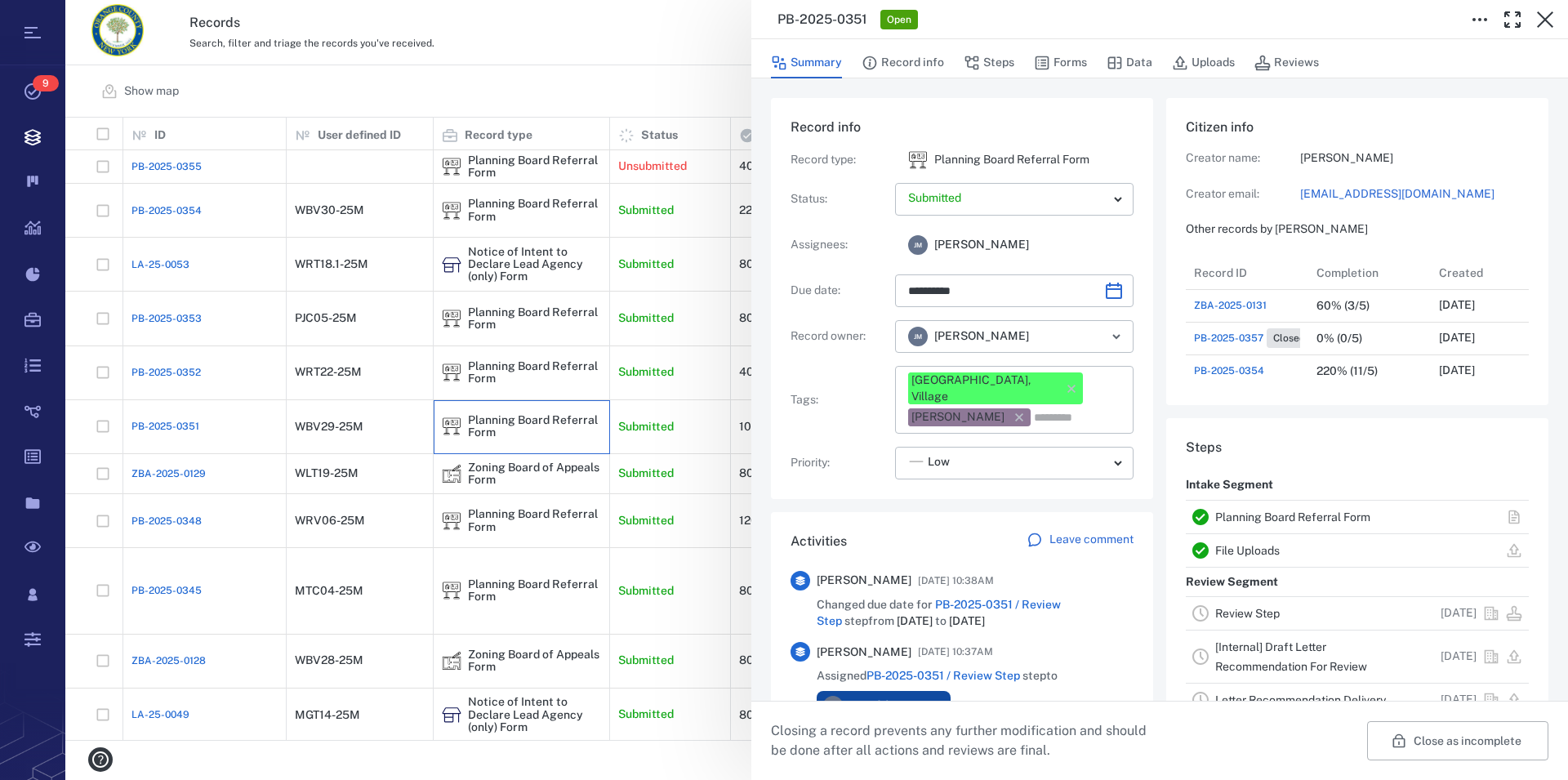
scroll to position [15, 15]
click at [1319, 512] on link "Planning Board Referral Form" at bounding box center [1293, 517] width 155 height 13
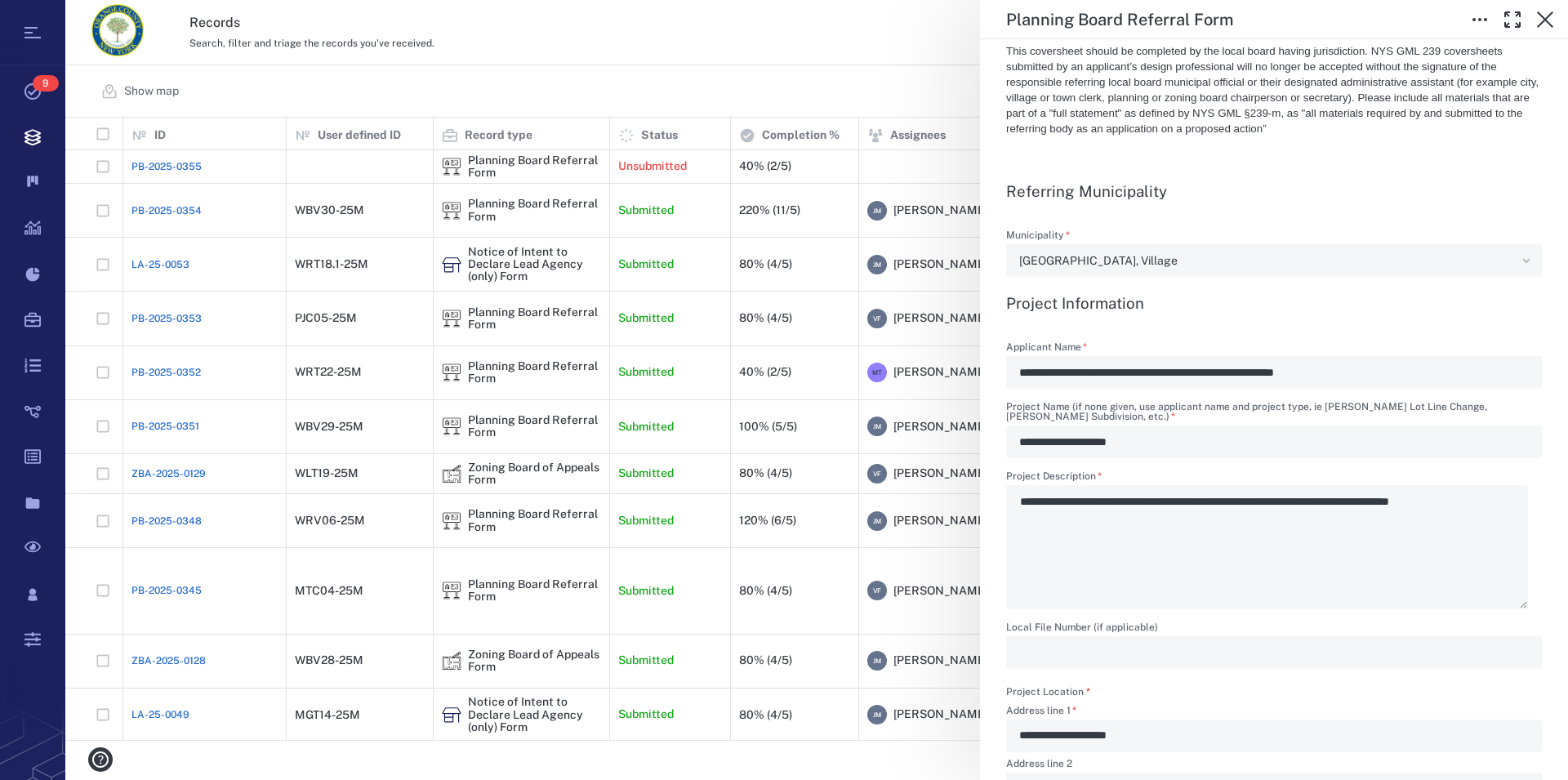
scroll to position [466, 0]
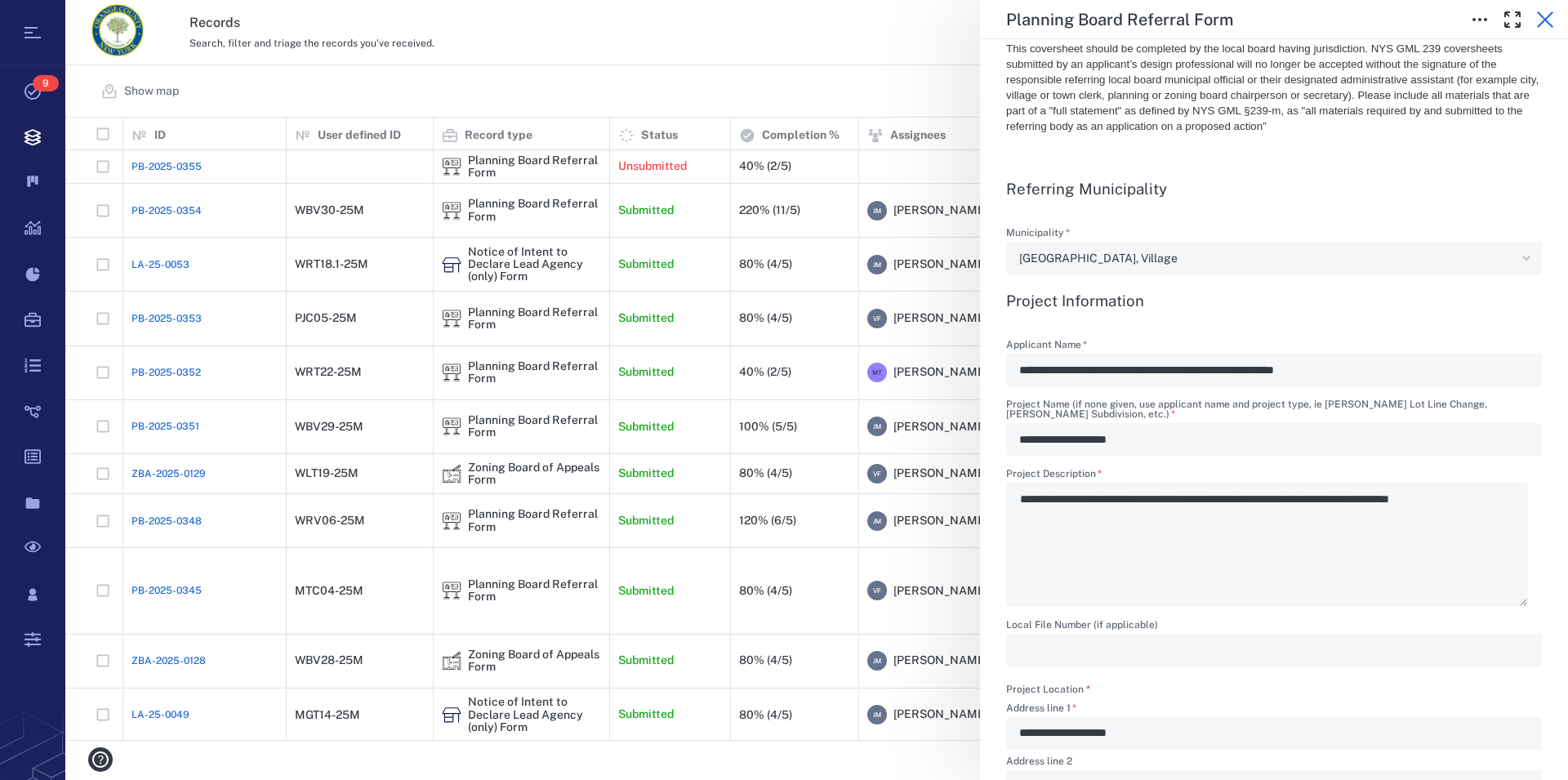
click at [1538, 18] on icon "button" at bounding box center [1545, 19] width 20 height 20
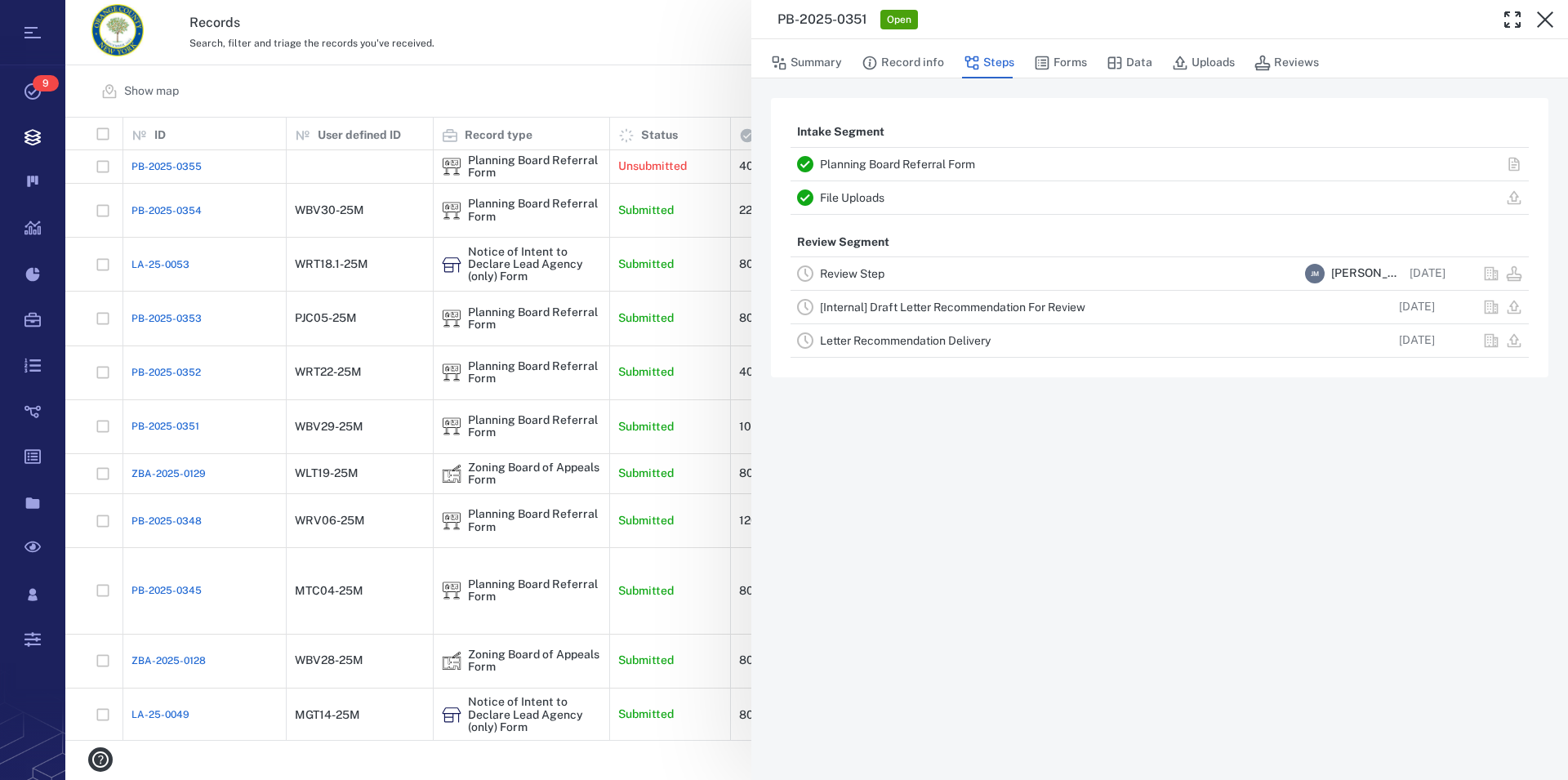
click at [1538, 18] on icon "button" at bounding box center [1545, 19] width 20 height 20
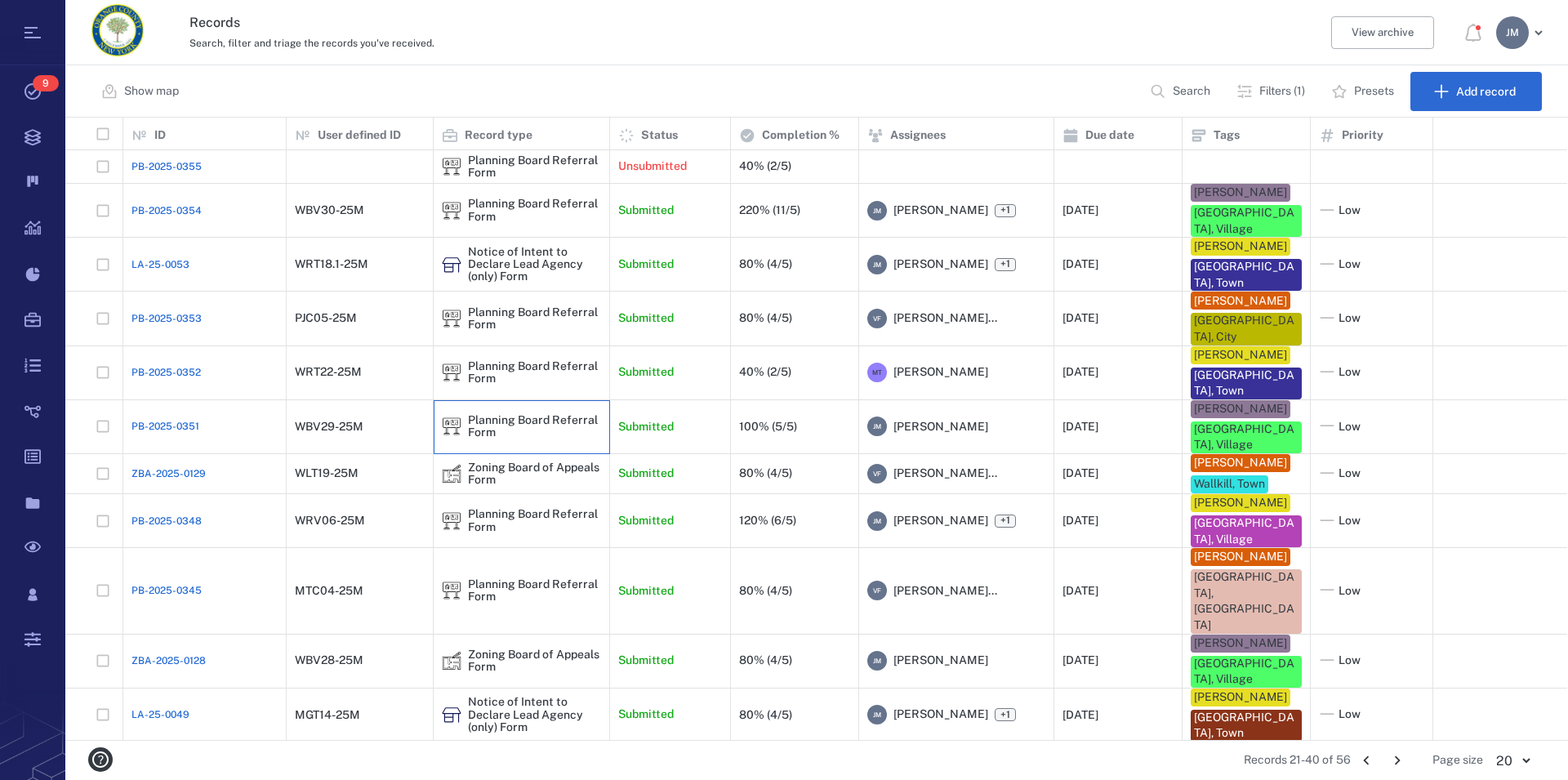
click at [500, 414] on div "Planning Board Referral Form" at bounding box center [534, 426] width 133 height 25
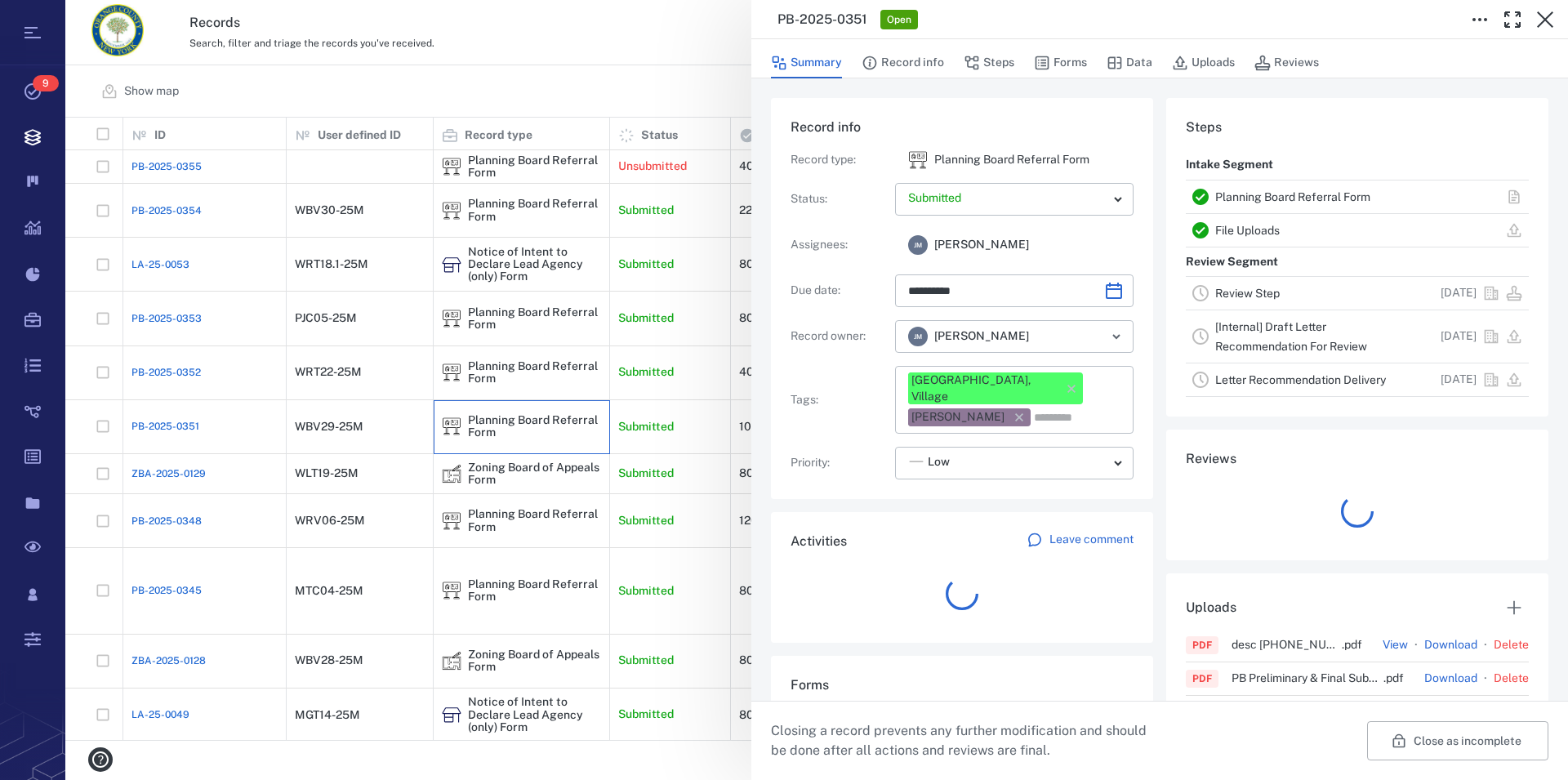
type input "**********"
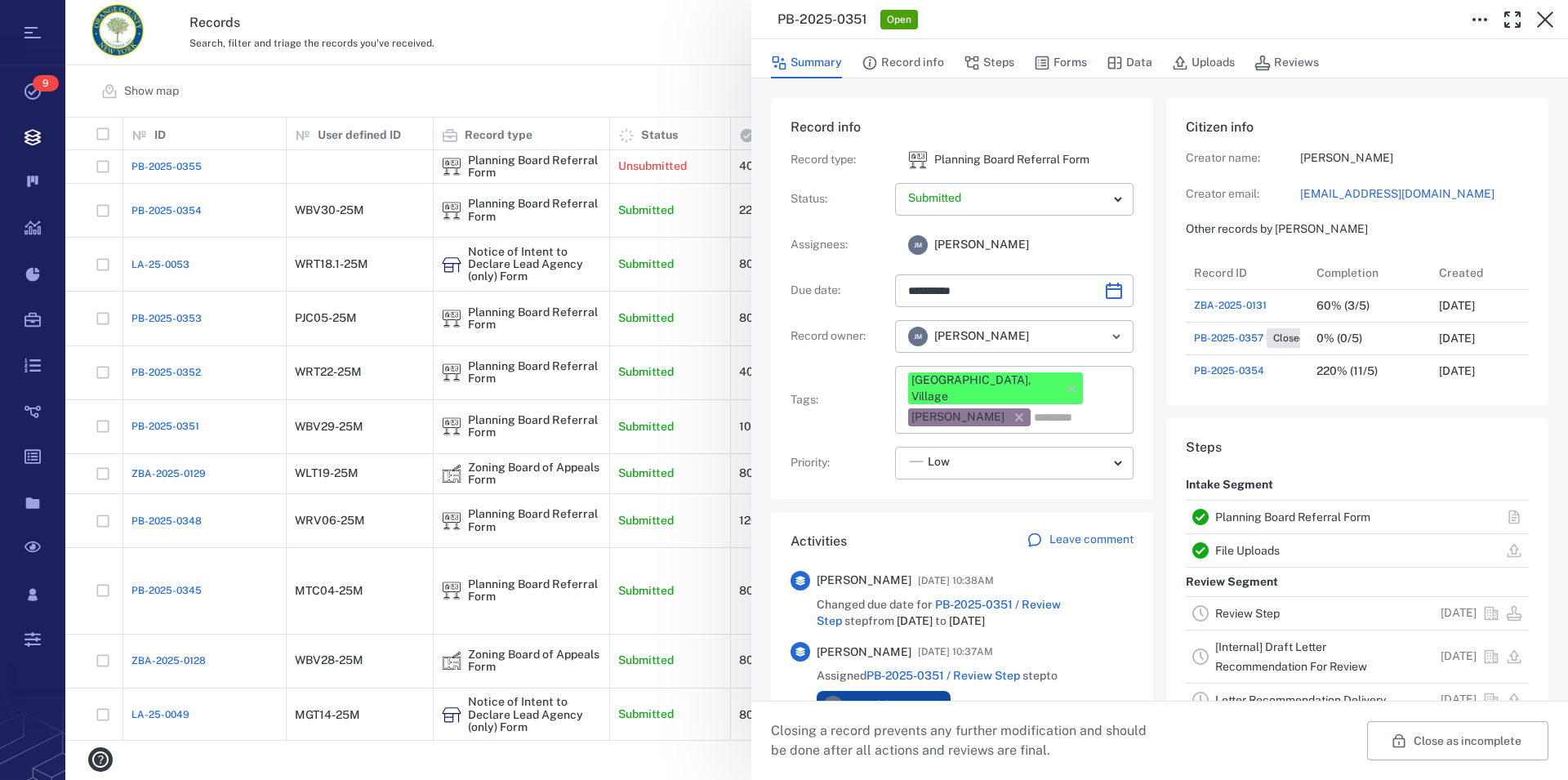
scroll to position [15, 15]
click at [1535, 14] on icon "button" at bounding box center [1545, 19] width 20 height 20
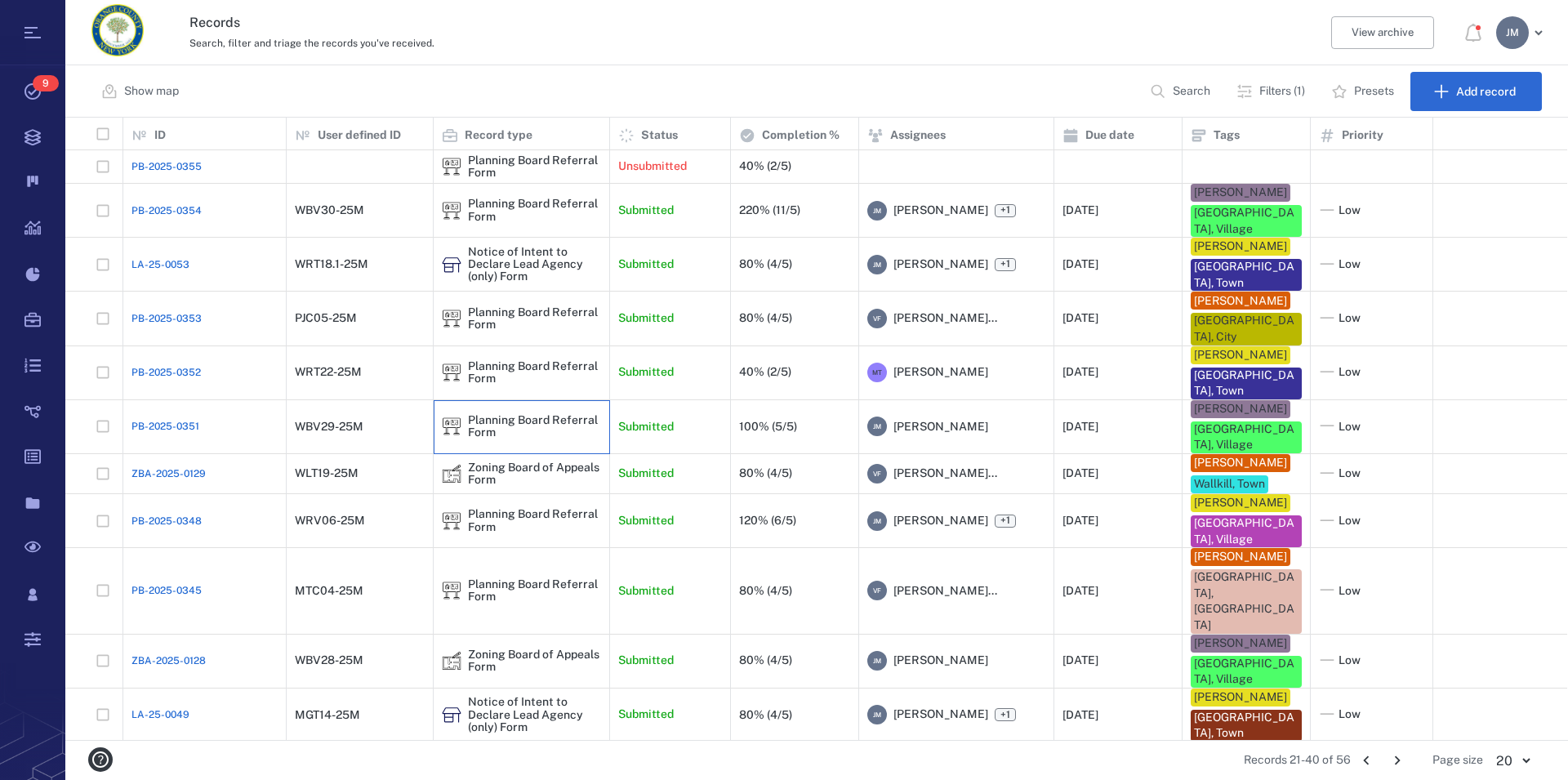
click at [482, 414] on div "Planning Board Referral Form" at bounding box center [534, 426] width 133 height 25
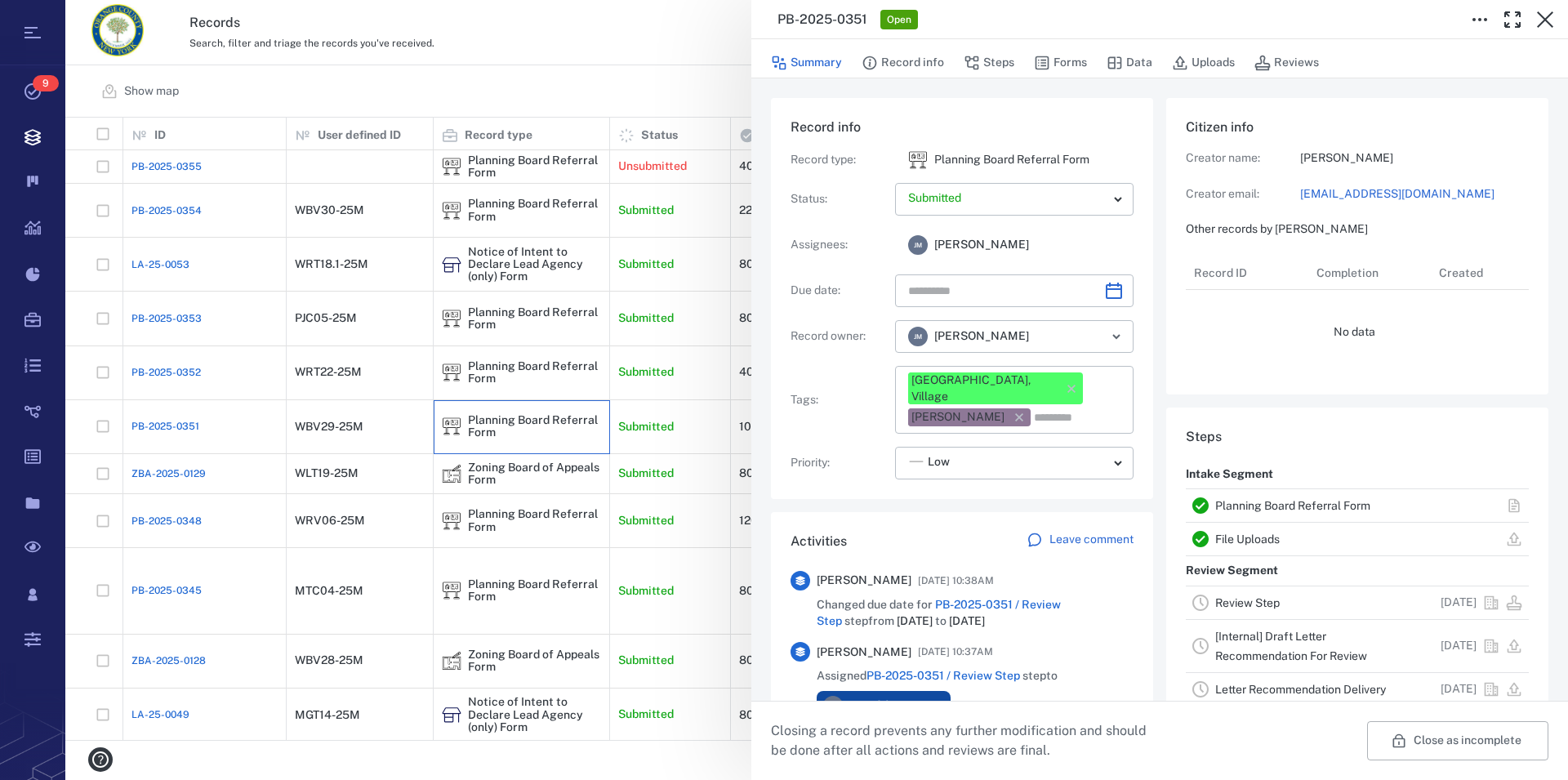
type input "**********"
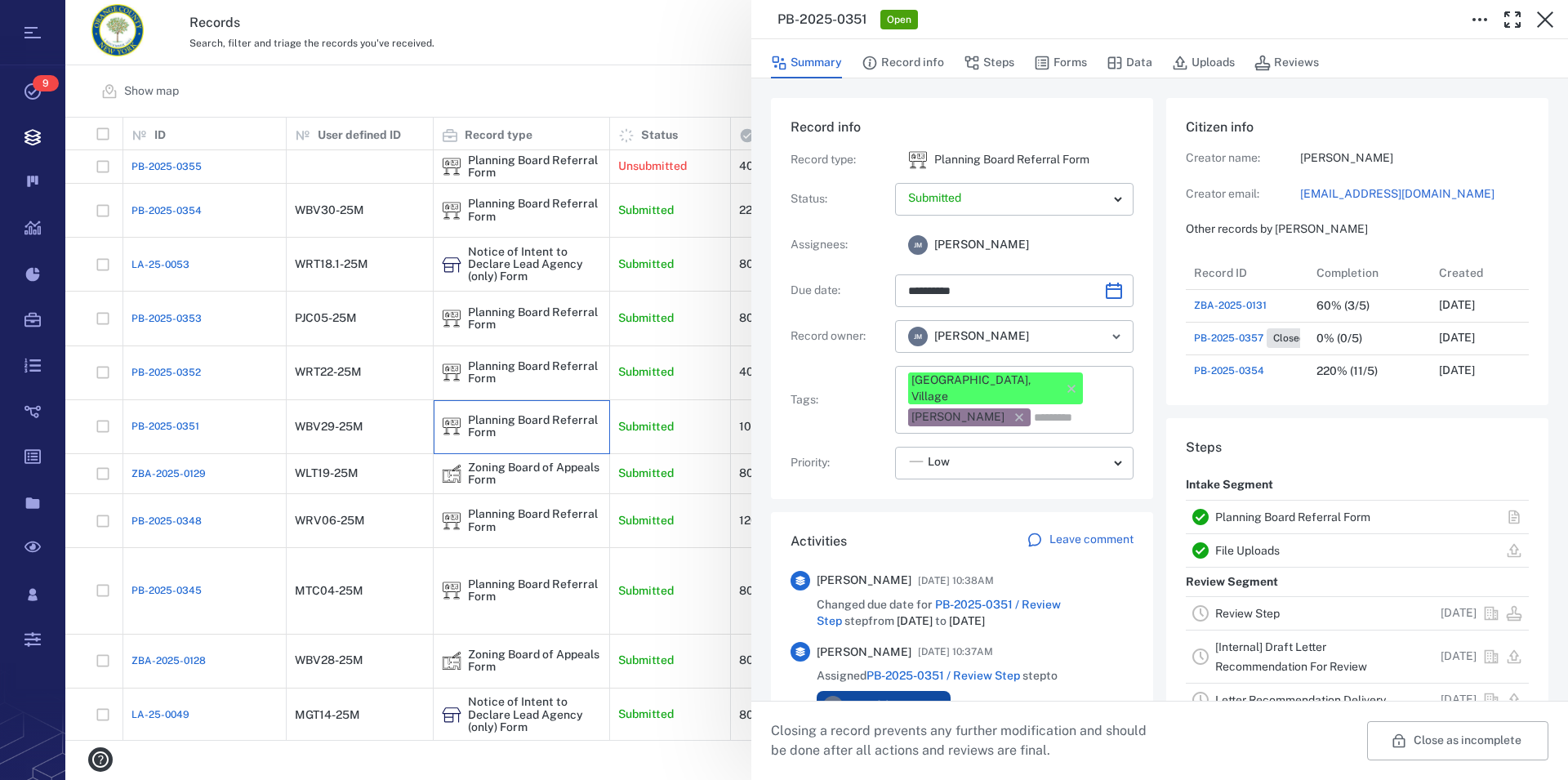
scroll to position [849, 308]
click at [1292, 518] on link "Planning Board Referral Form" at bounding box center [1293, 517] width 155 height 13
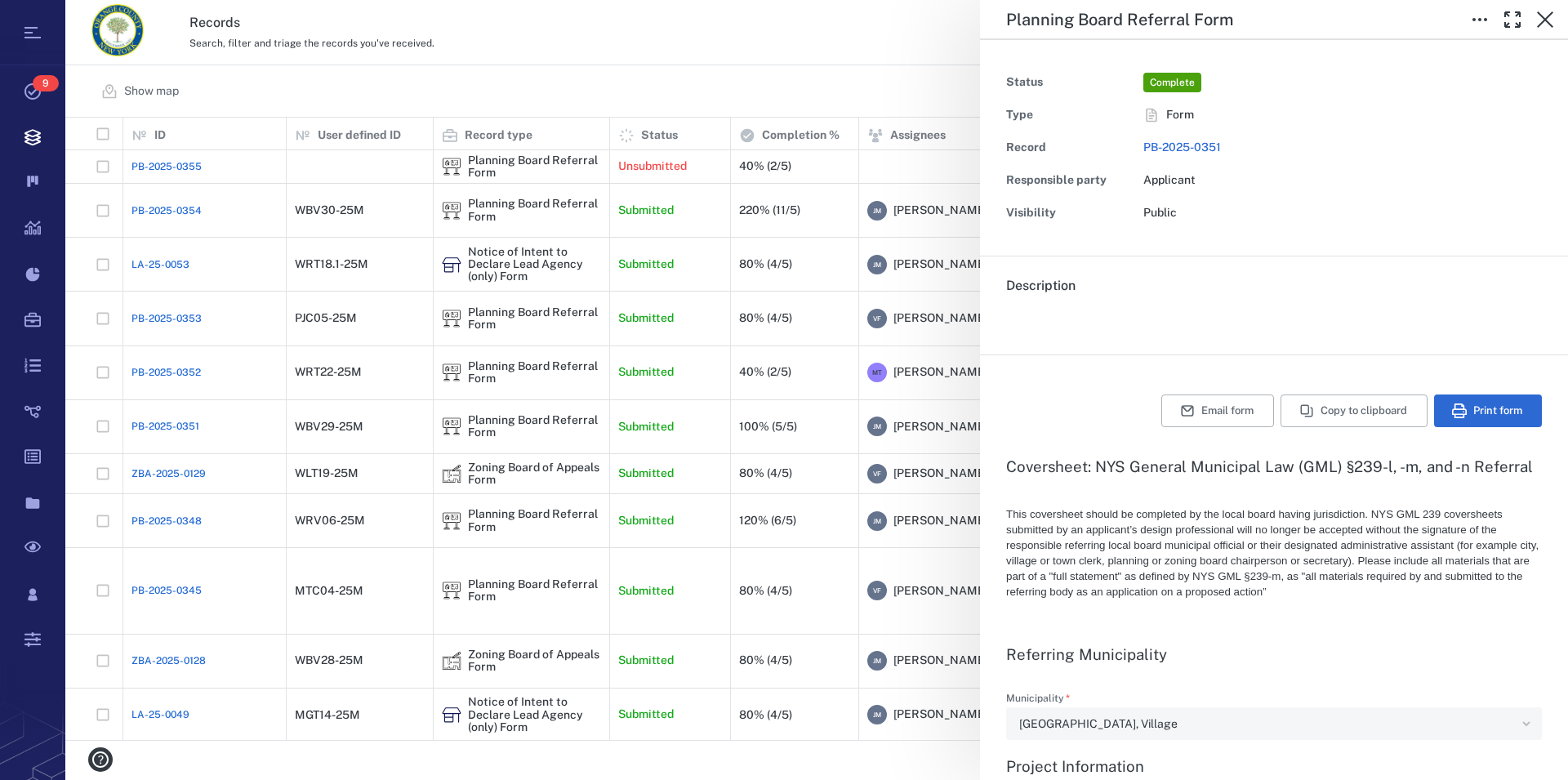
type textarea "*"
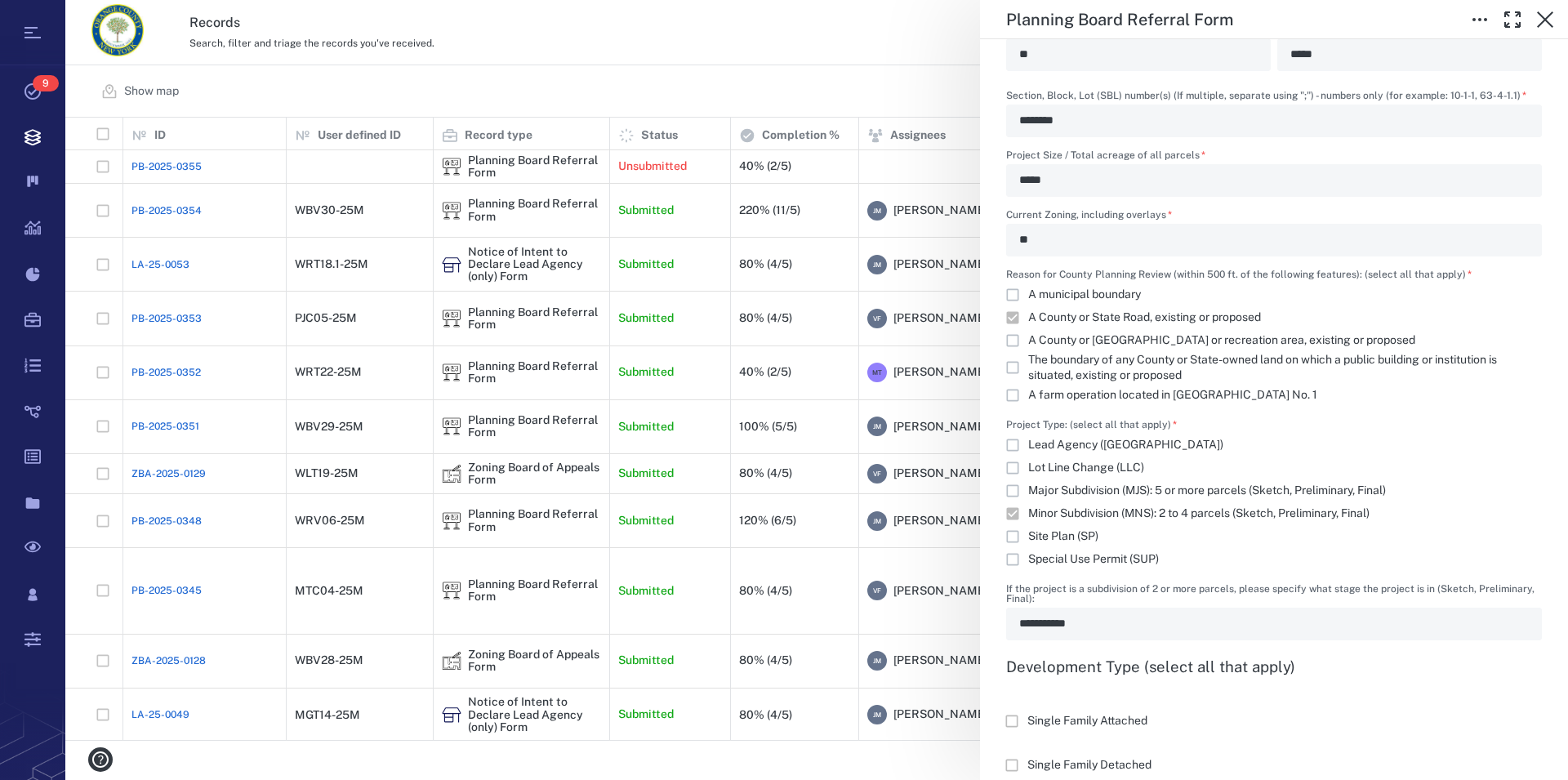
scroll to position [931, 0]
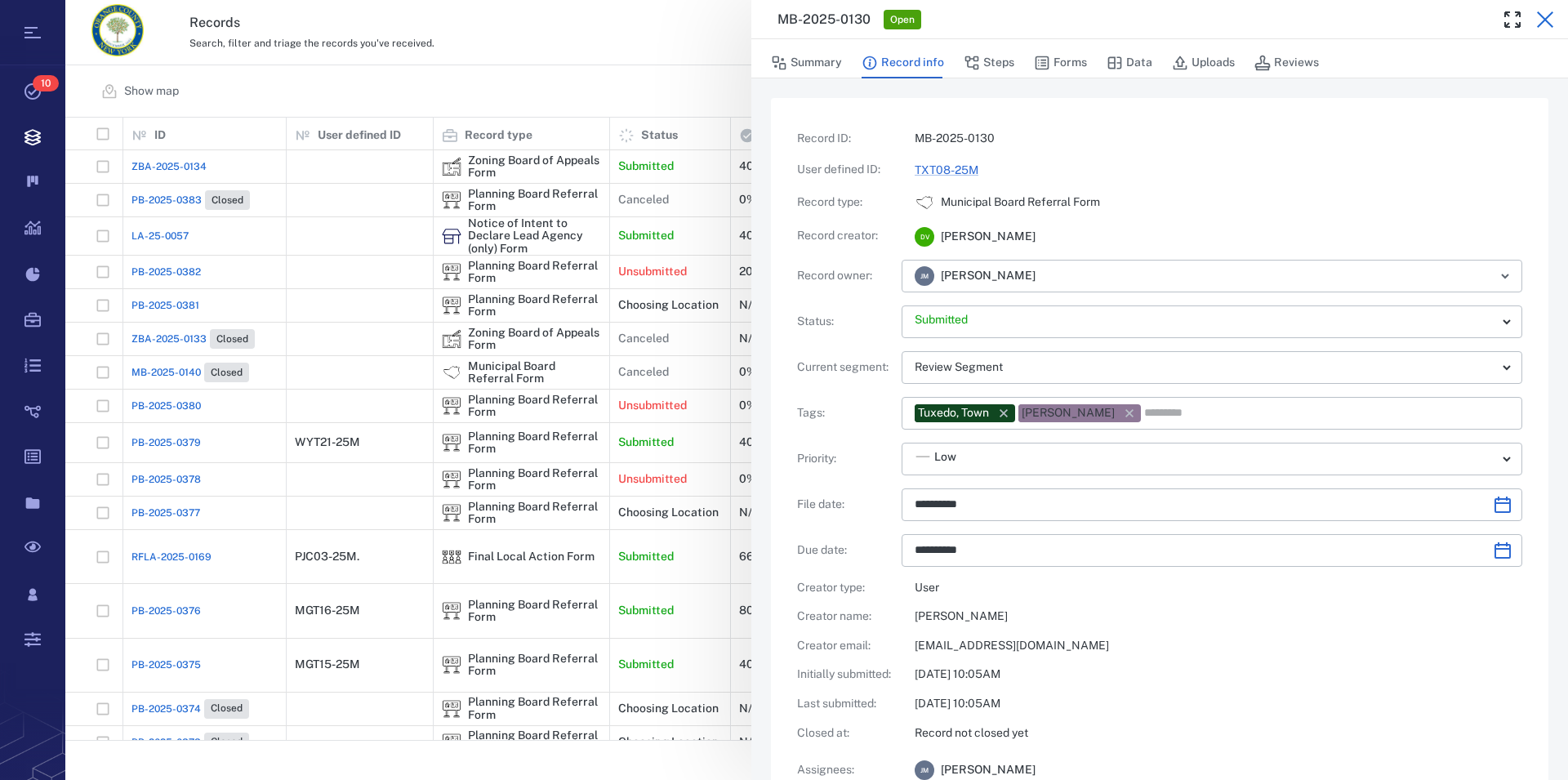
click at [1547, 21] on icon "button" at bounding box center [1545, 19] width 20 height 20
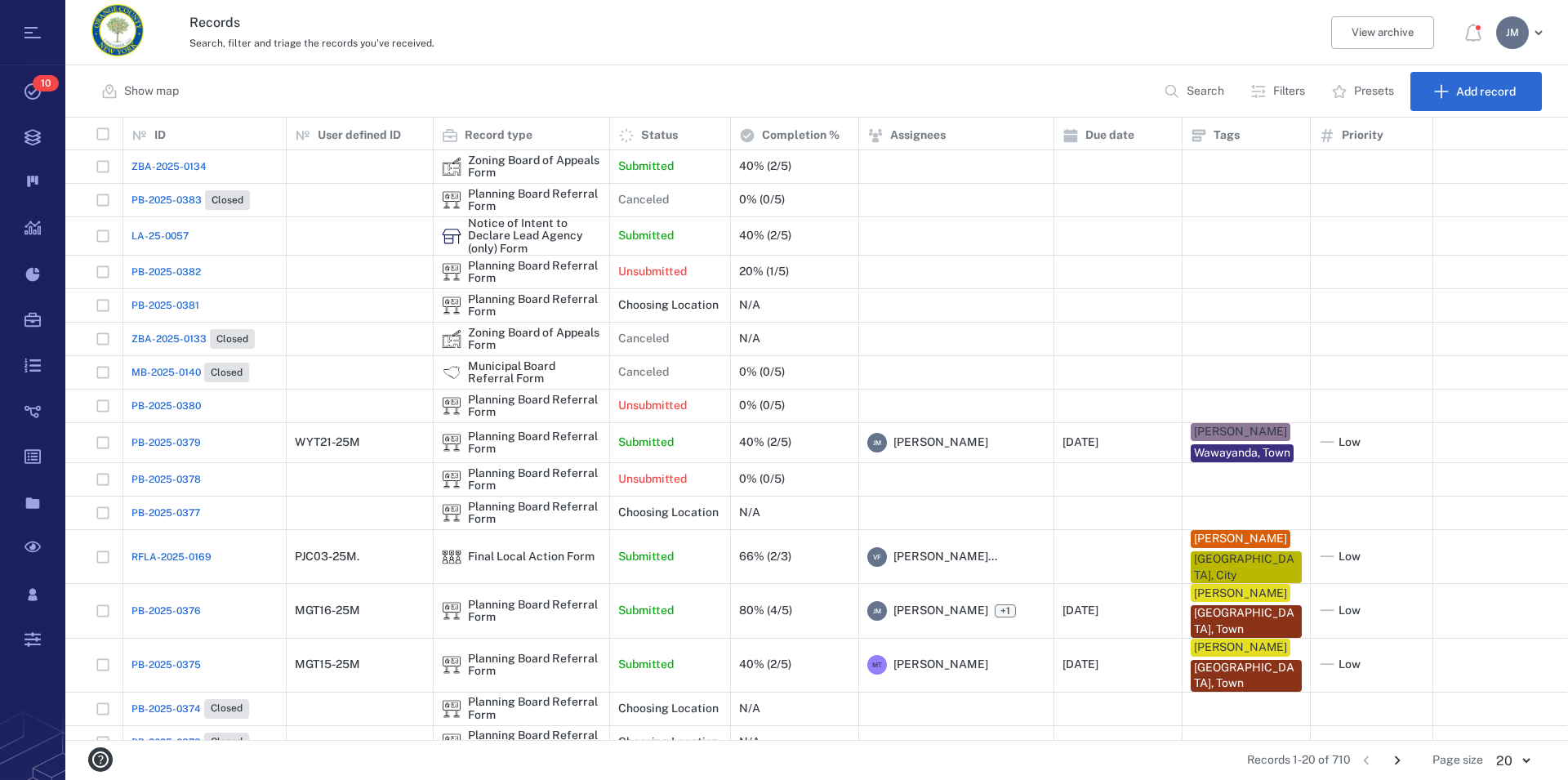
click at [1284, 89] on p "Filters" at bounding box center [1289, 91] width 32 height 17
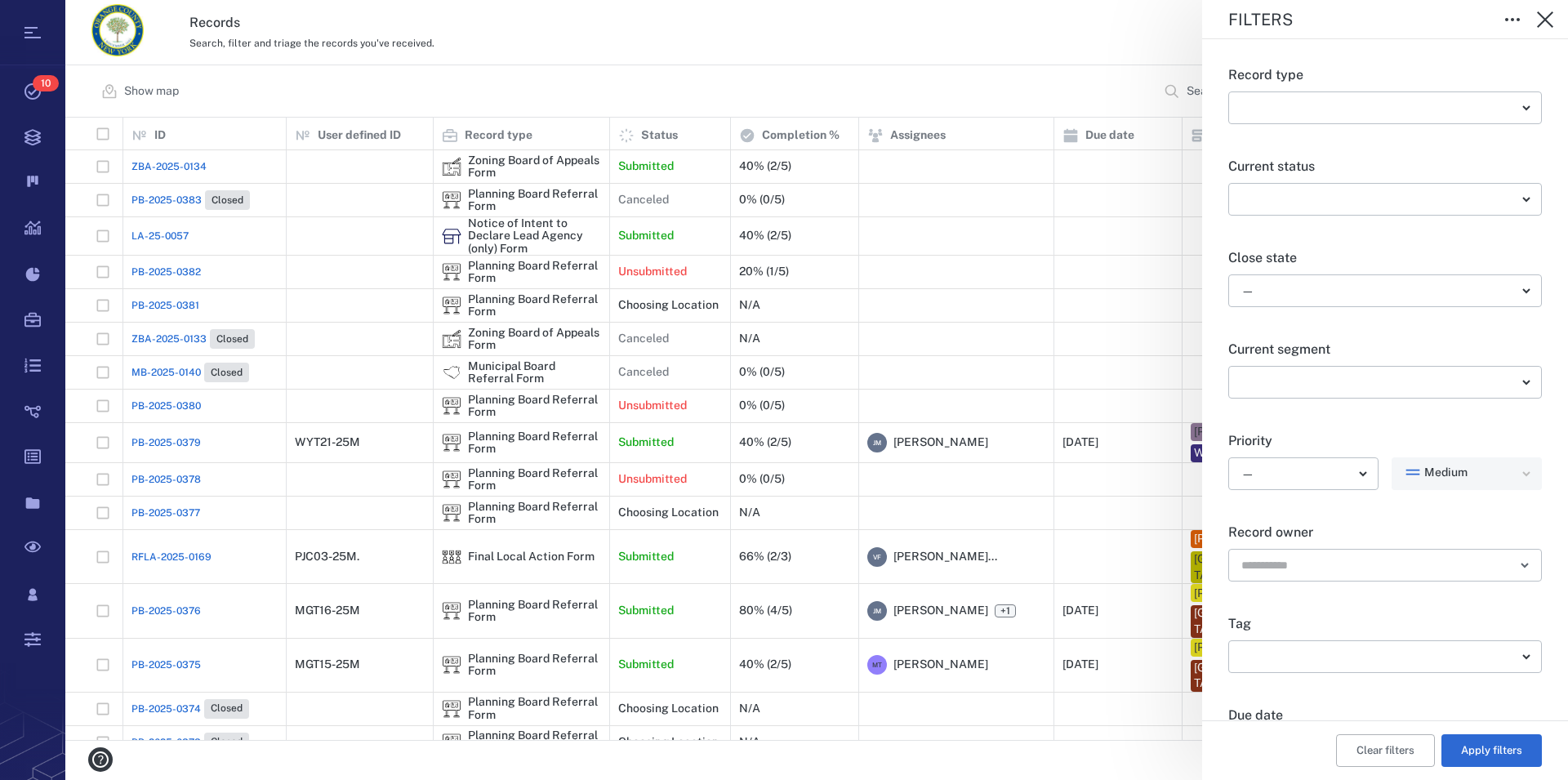
click at [1284, 89] on div "Record type ​ ​" at bounding box center [1385, 95] width 314 height 111
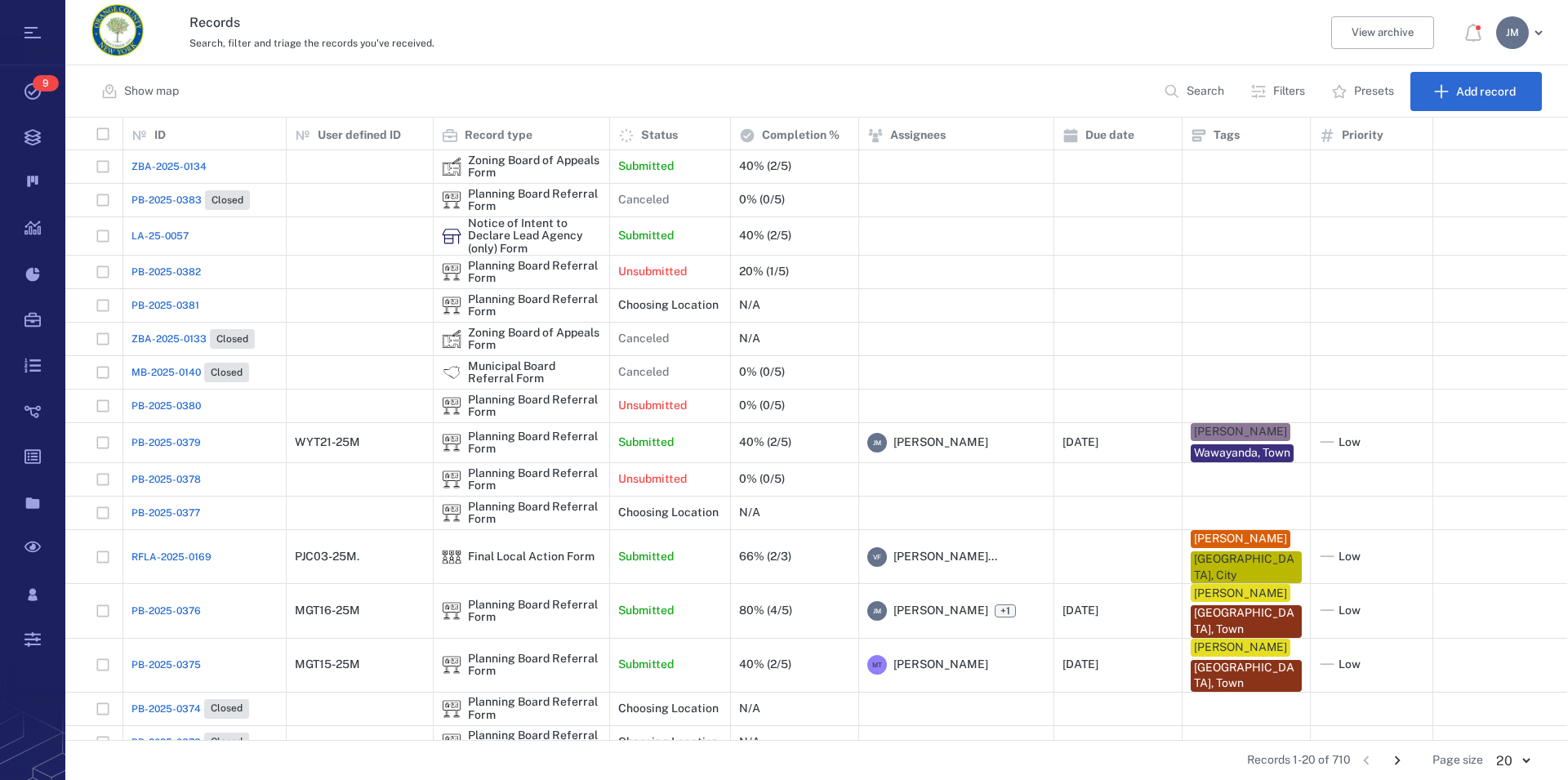
click at [1285, 94] on p "Filters" at bounding box center [1289, 91] width 32 height 17
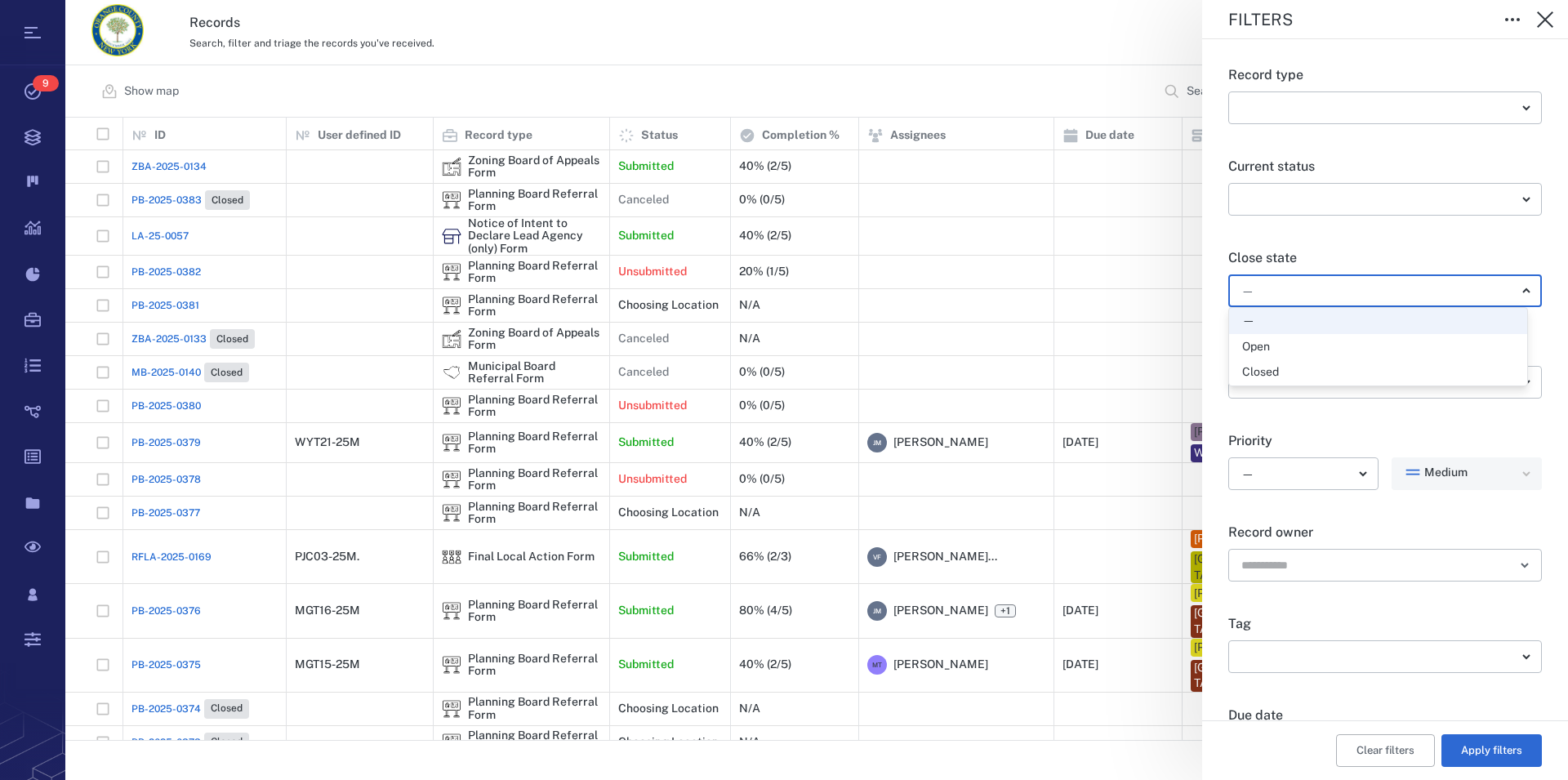
click at [1286, 288] on body "Tasks 9 Records Boards Dashboard Reports Record types Guide steps Rules Form bu…" at bounding box center [784, 390] width 1568 height 780
click at [1270, 348] on div "Open" at bounding box center [1256, 347] width 28 height 17
type input "*****"
click at [1492, 748] on button "Apply filters" at bounding box center [1492, 750] width 101 height 33
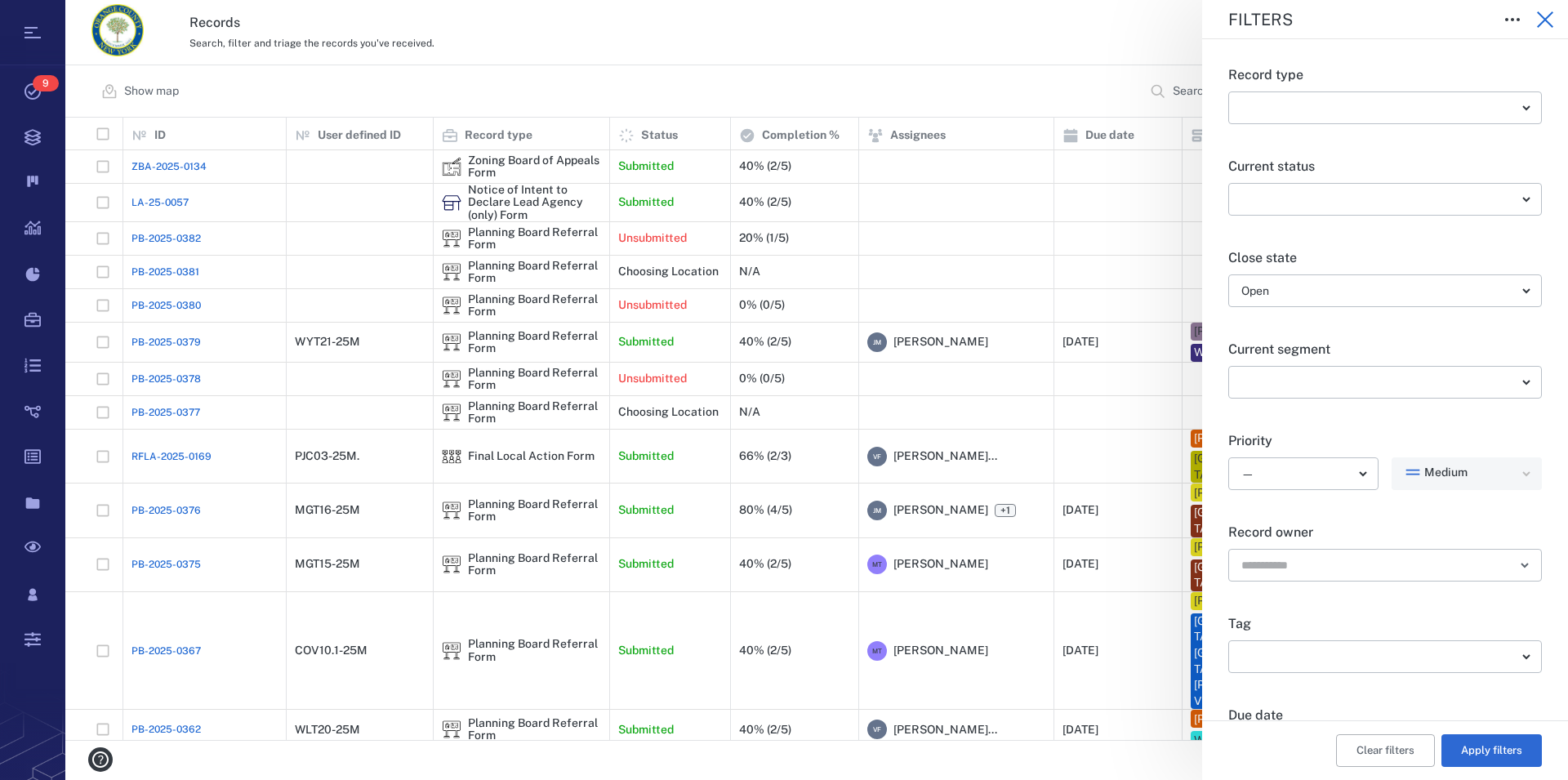
click at [1546, 13] on icon "button" at bounding box center [1545, 19] width 20 height 20
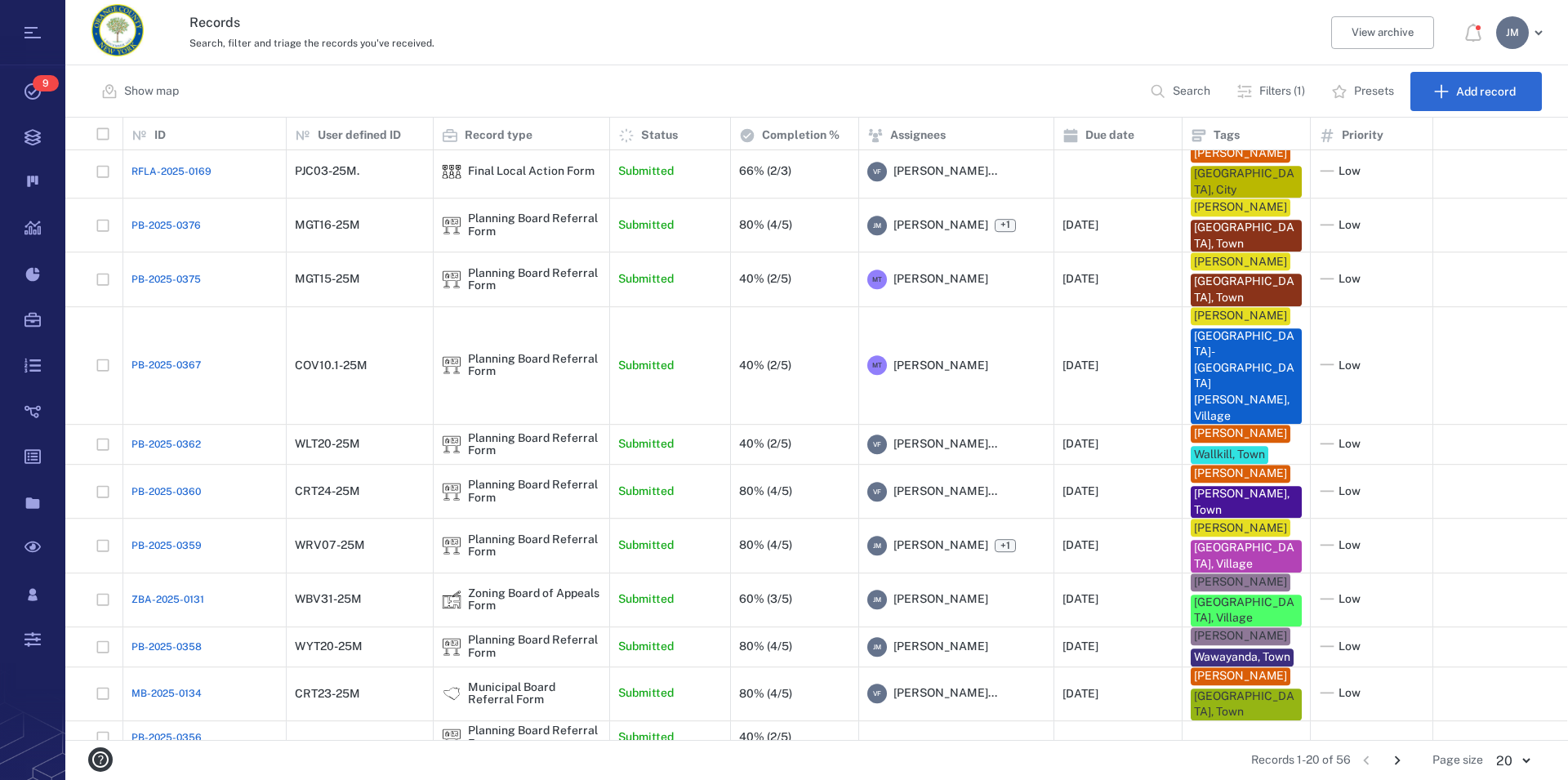
scroll to position [290, 0]
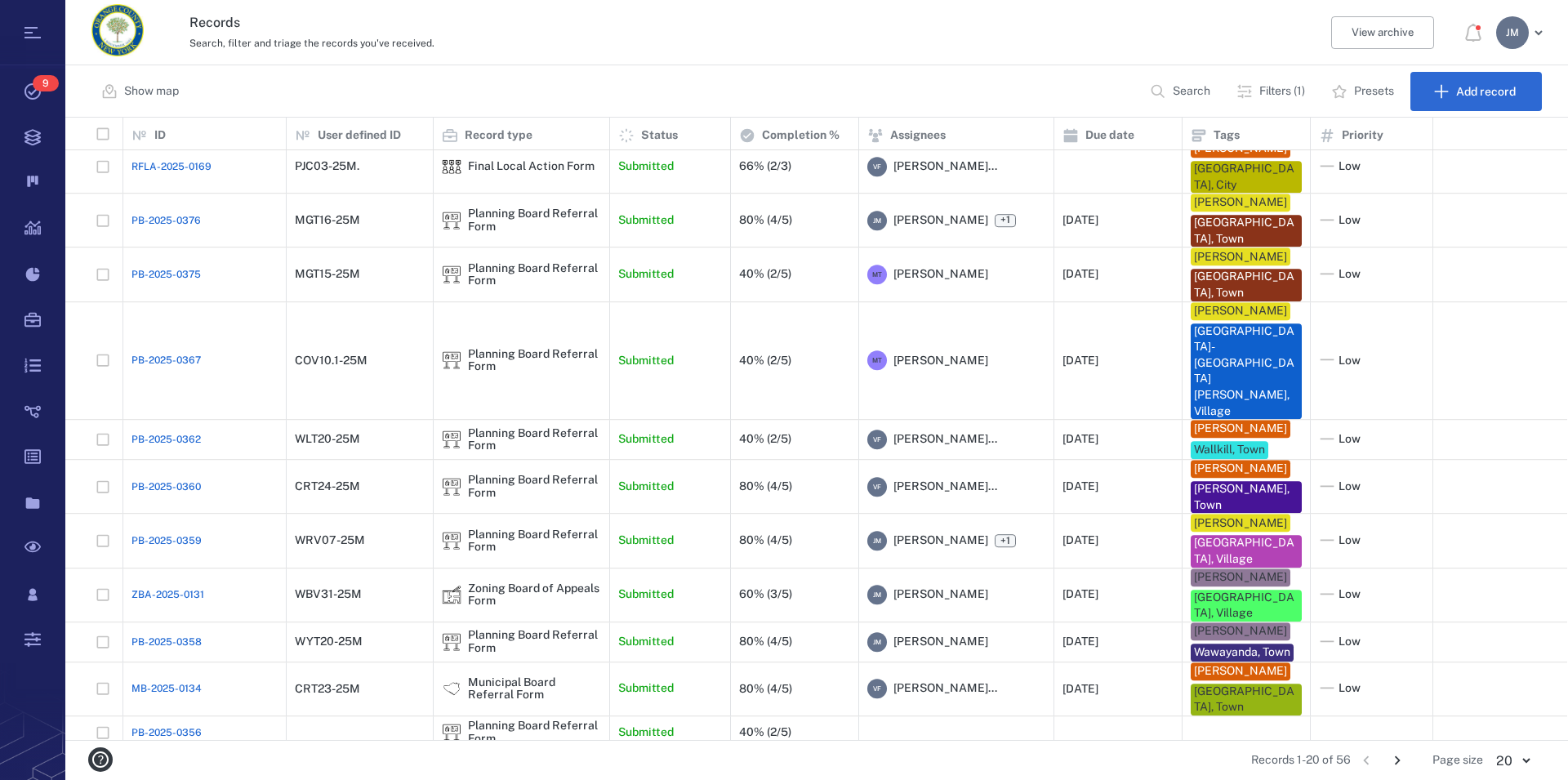
click at [1394, 759] on icon "Go to next page" at bounding box center [1397, 760] width 18 height 18
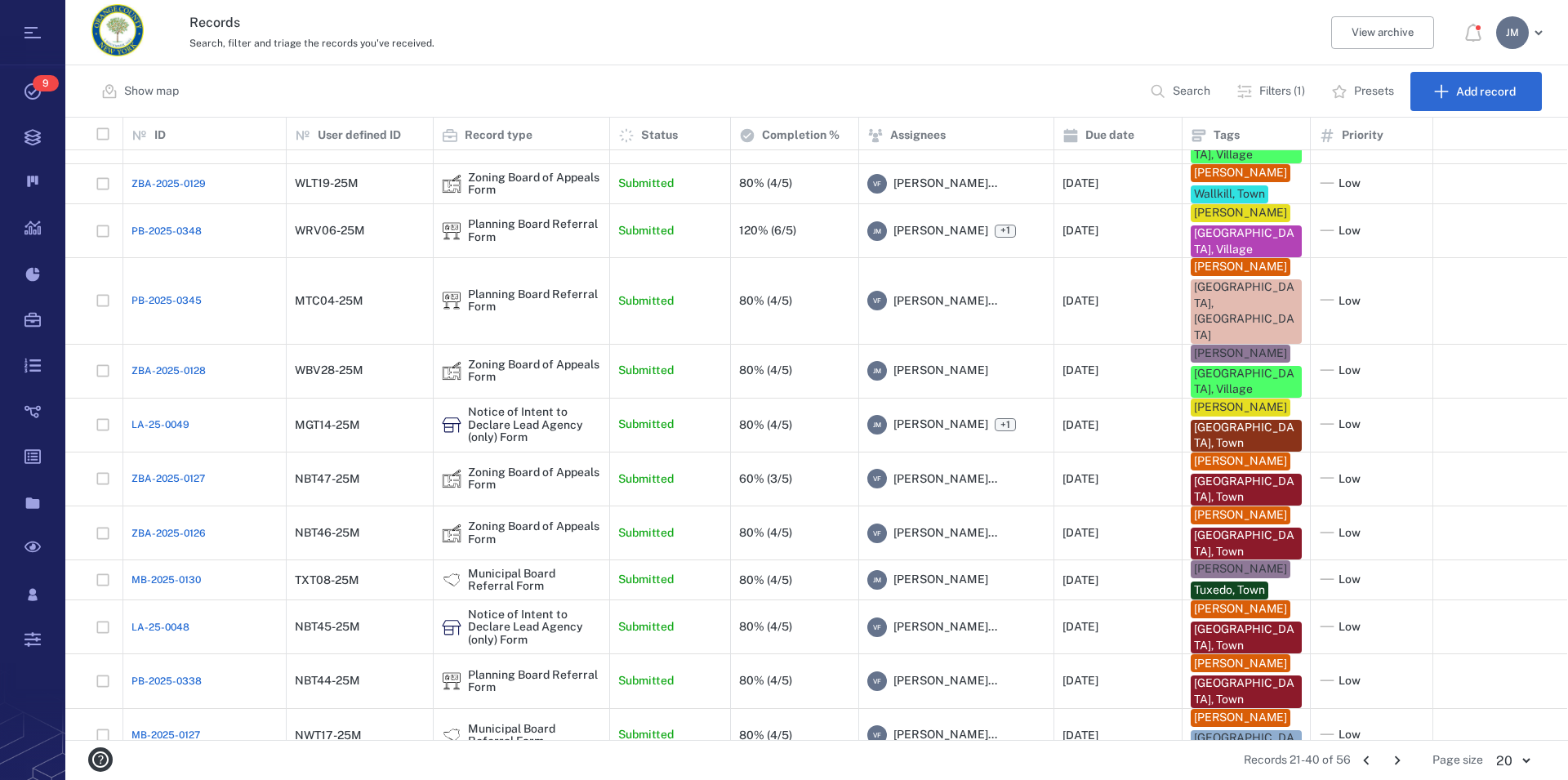
scroll to position [0, 0]
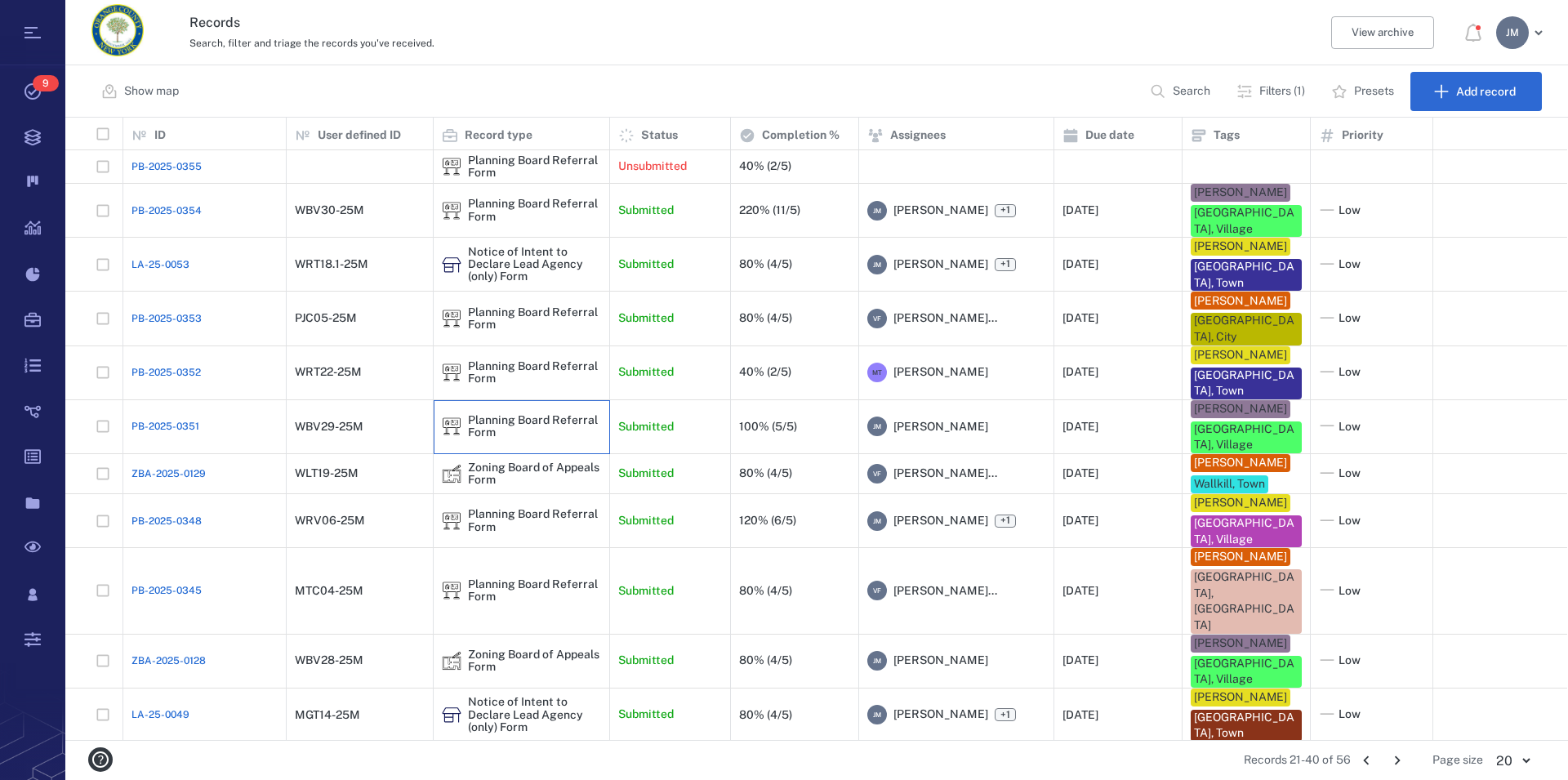
click at [493, 414] on div "Planning Board Referral Form" at bounding box center [534, 426] width 133 height 25
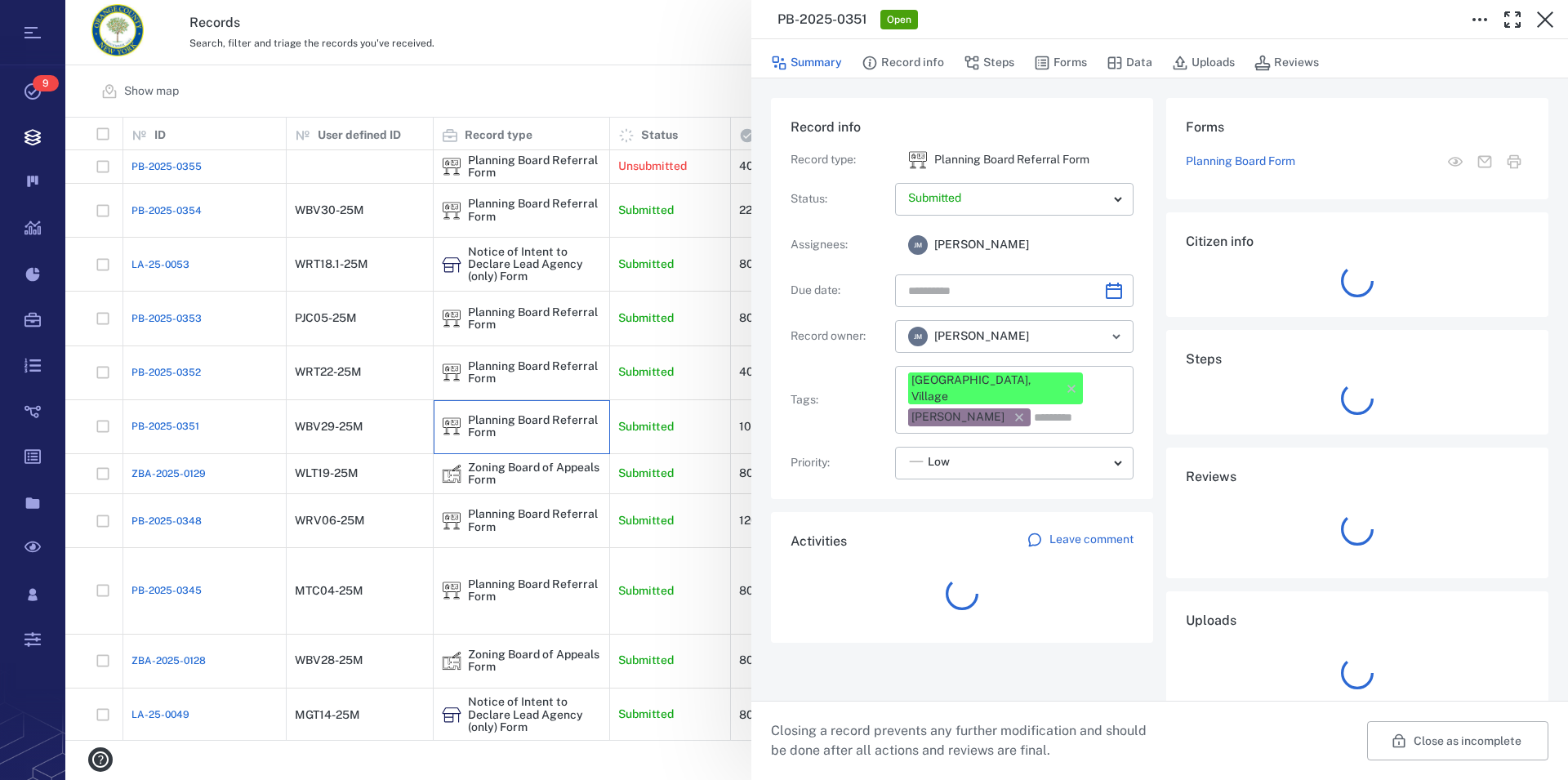
type input "**********"
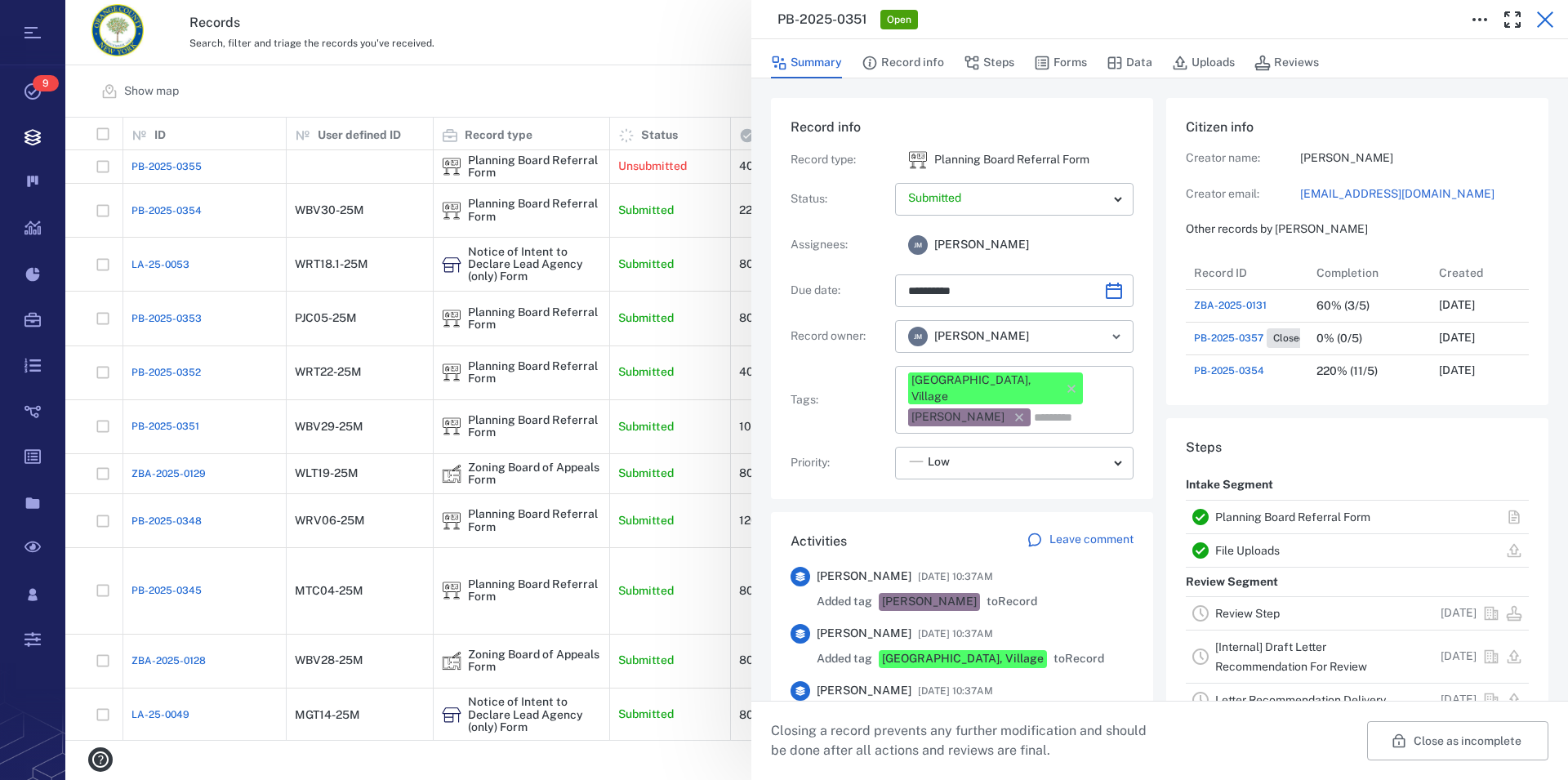
click at [1547, 25] on icon "button" at bounding box center [1545, 19] width 20 height 20
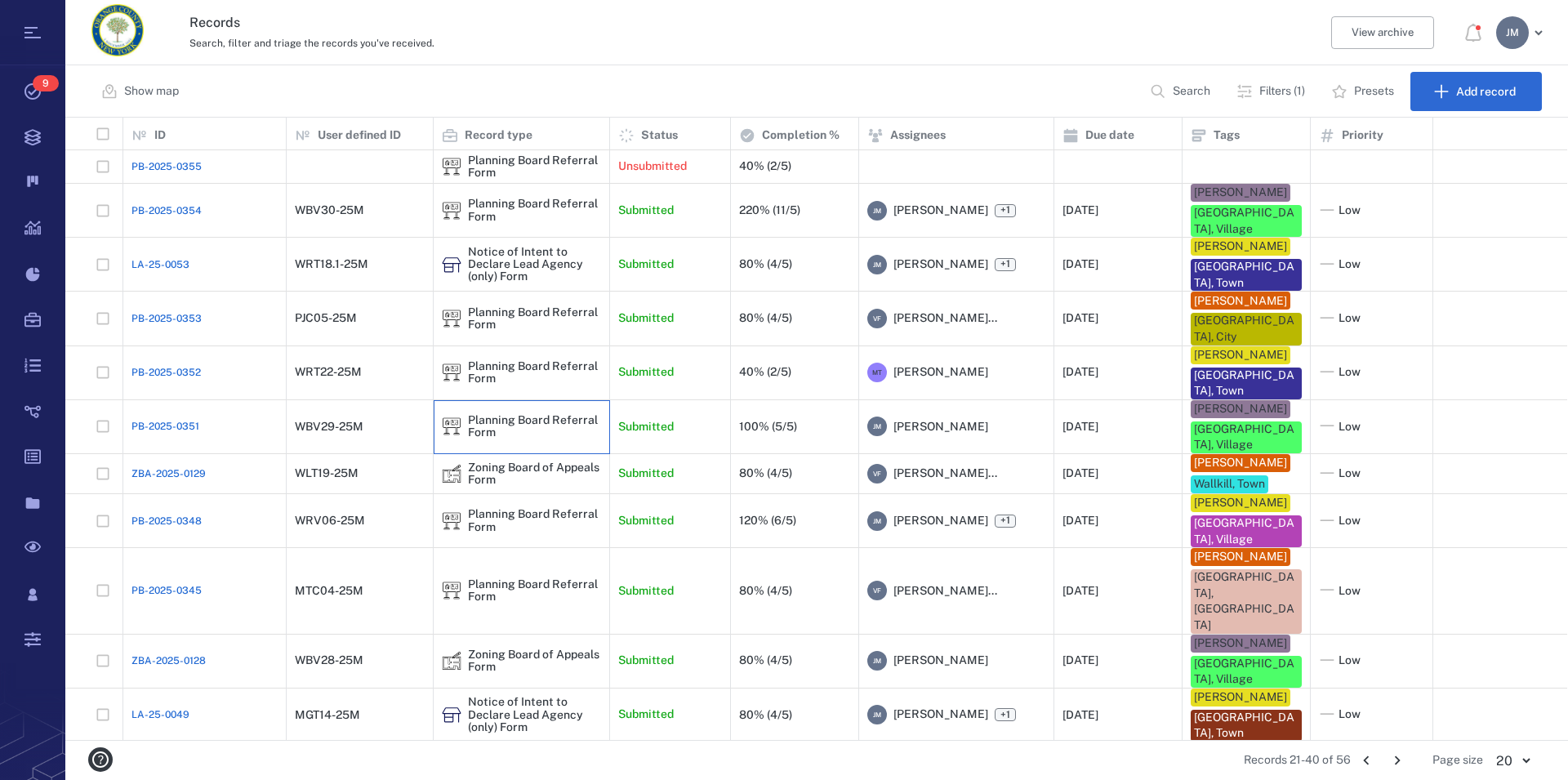
click at [530, 414] on div "Planning Board Referral Form" at bounding box center [534, 426] width 133 height 25
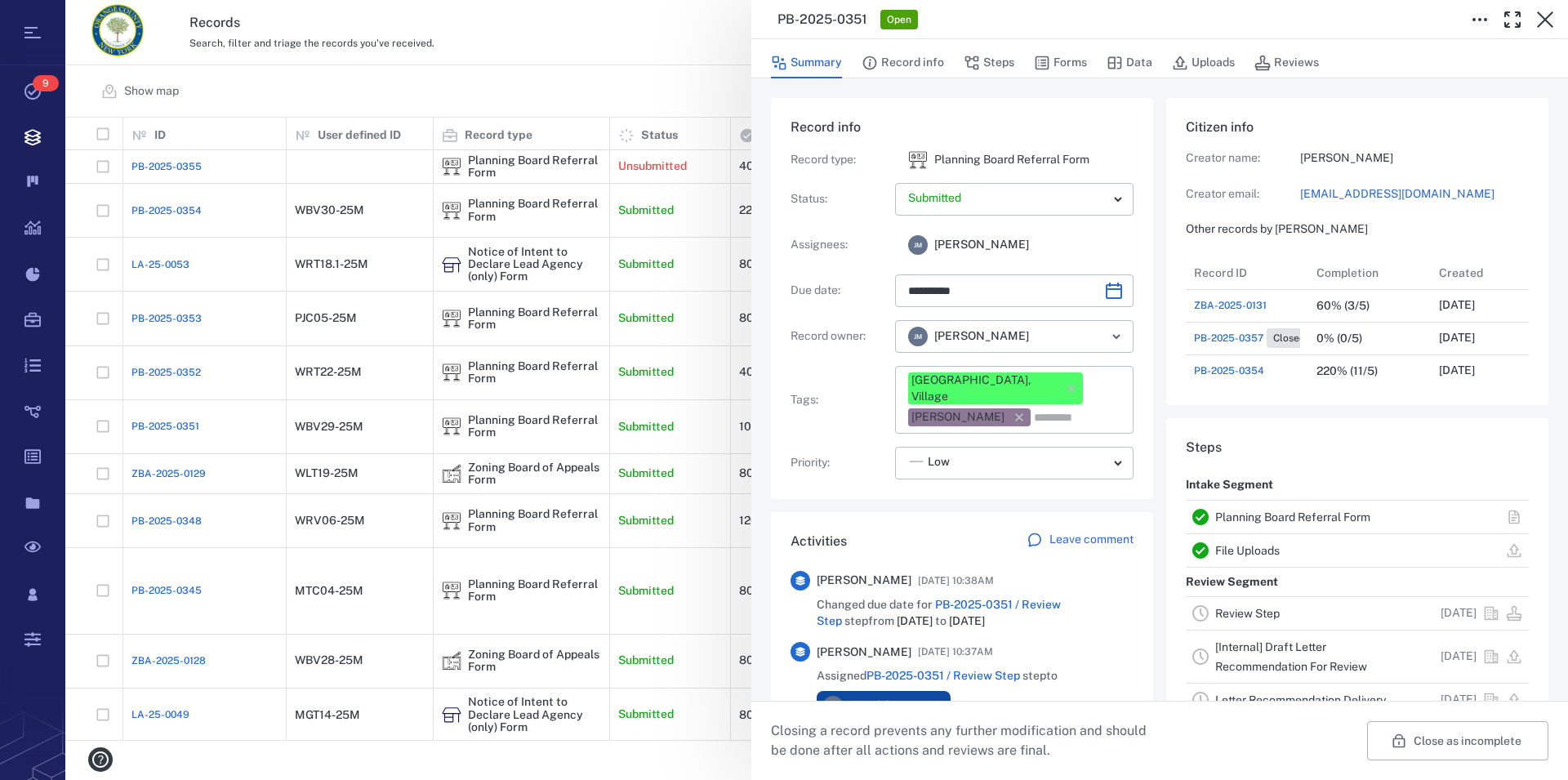
click at [1322, 514] on link "Planning Board Referral Form" at bounding box center [1293, 517] width 155 height 13
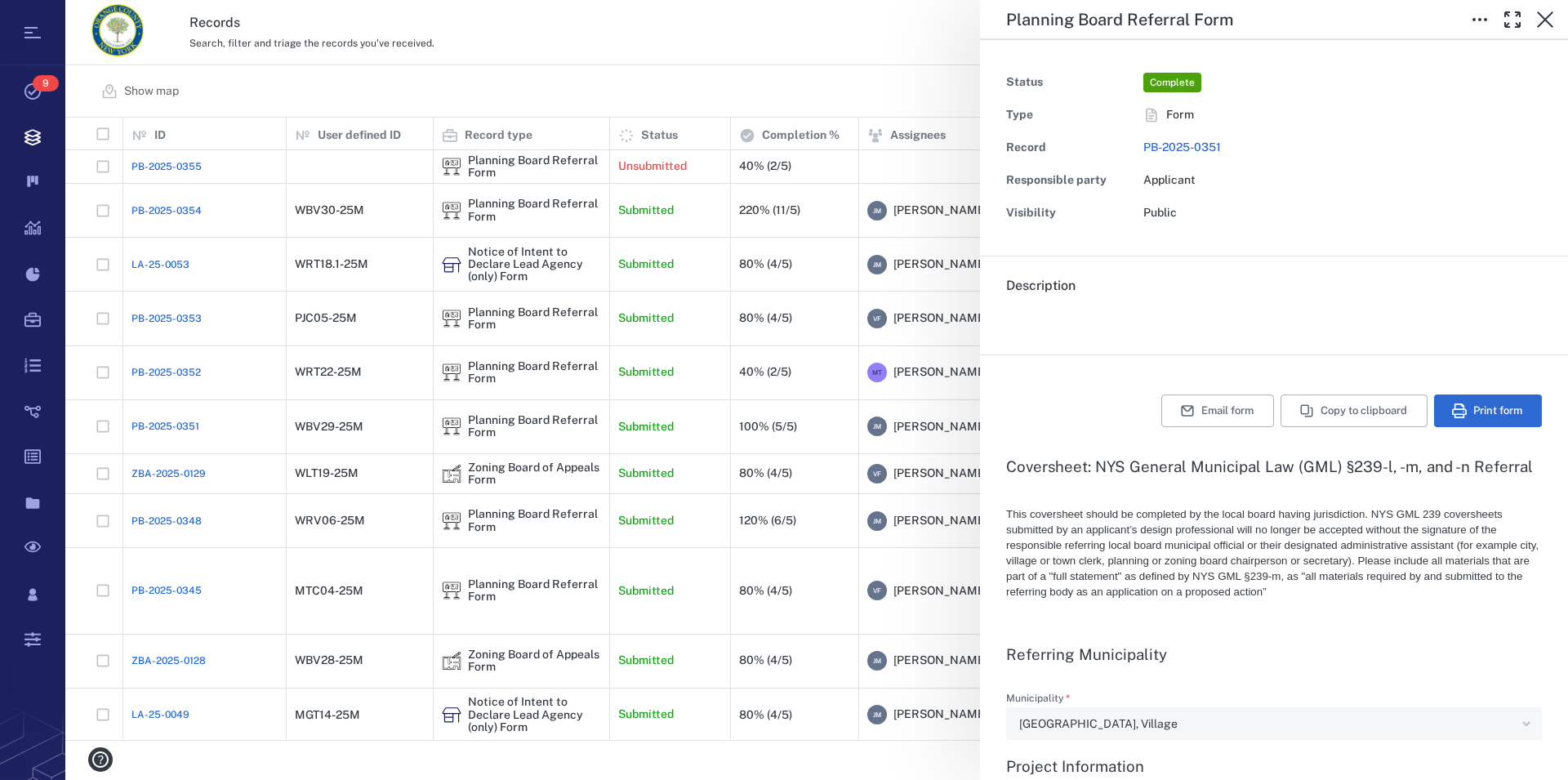
type textarea "*"
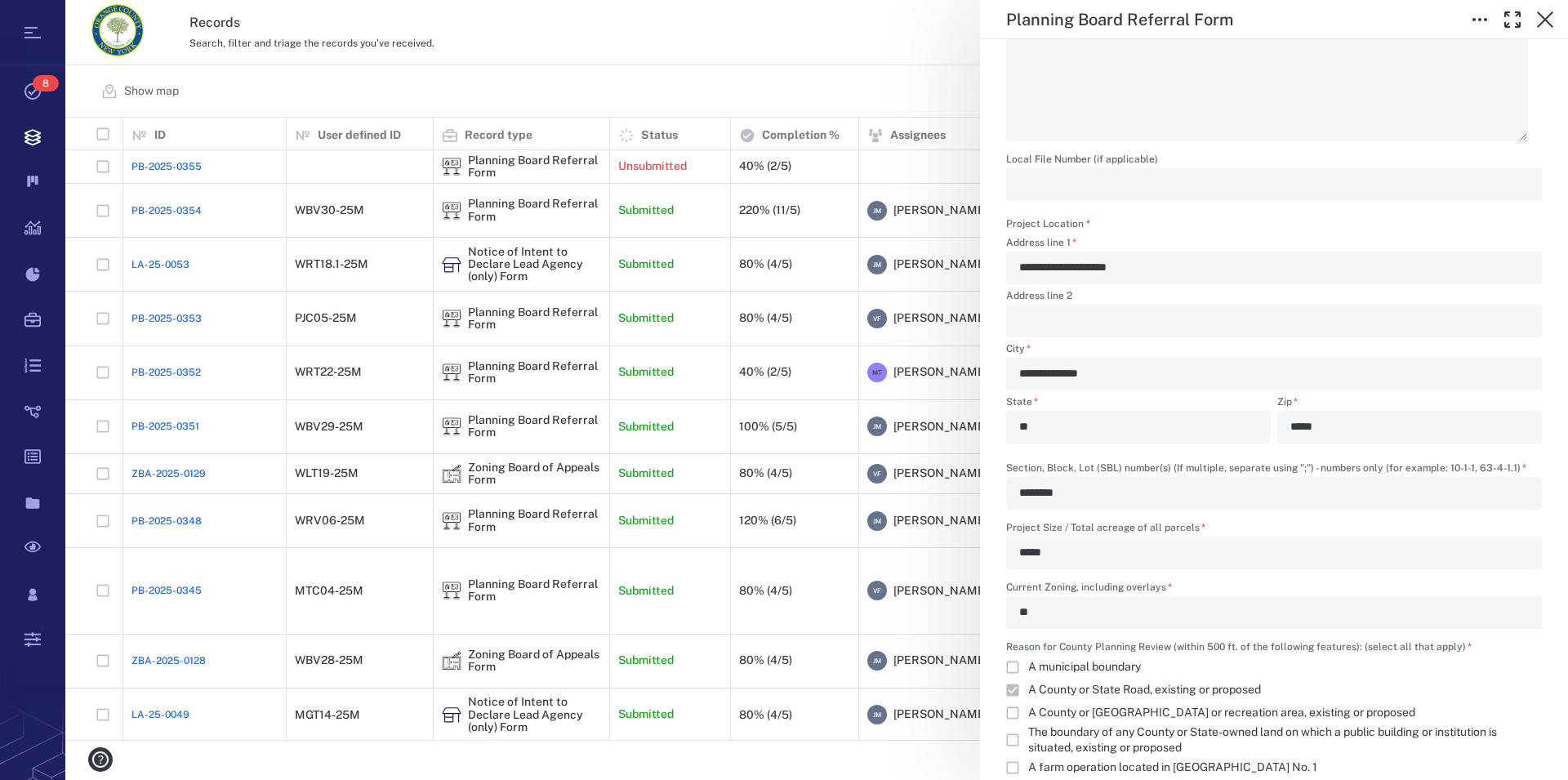
scroll to position [651, 0]
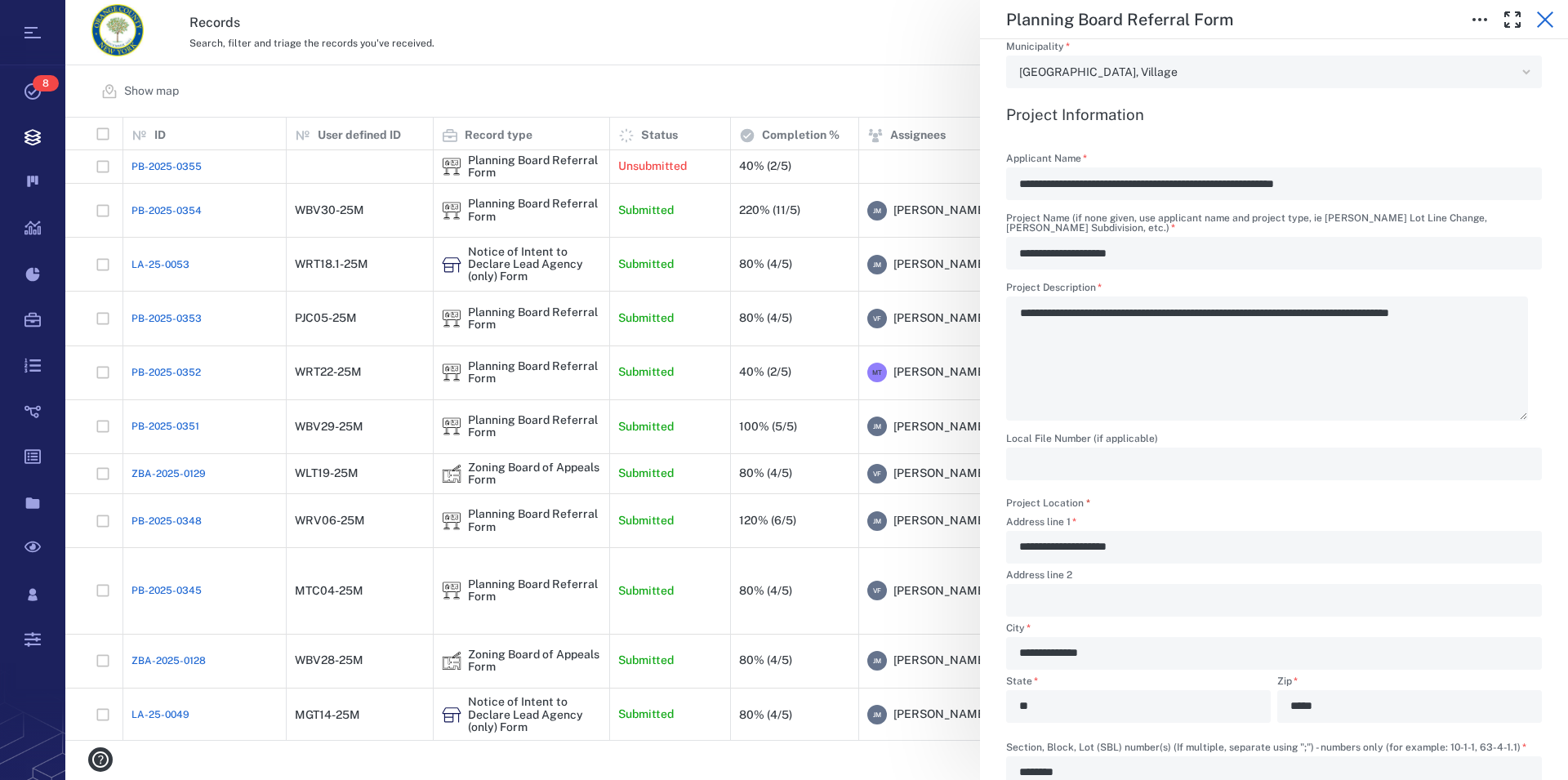
click at [1548, 20] on icon "button" at bounding box center [1545, 19] width 20 height 20
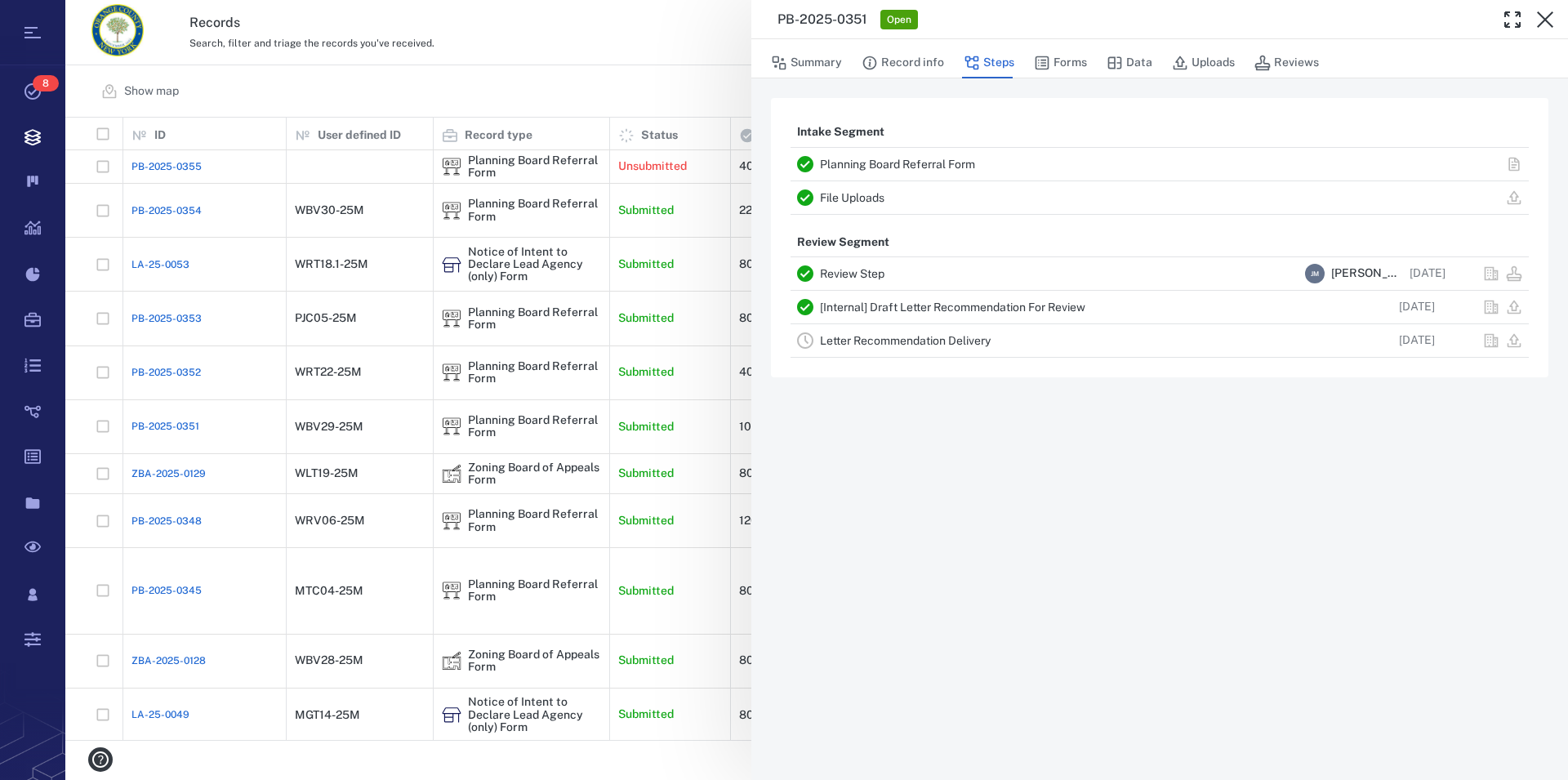
click at [1548, 20] on icon "button" at bounding box center [1545, 19] width 20 height 20
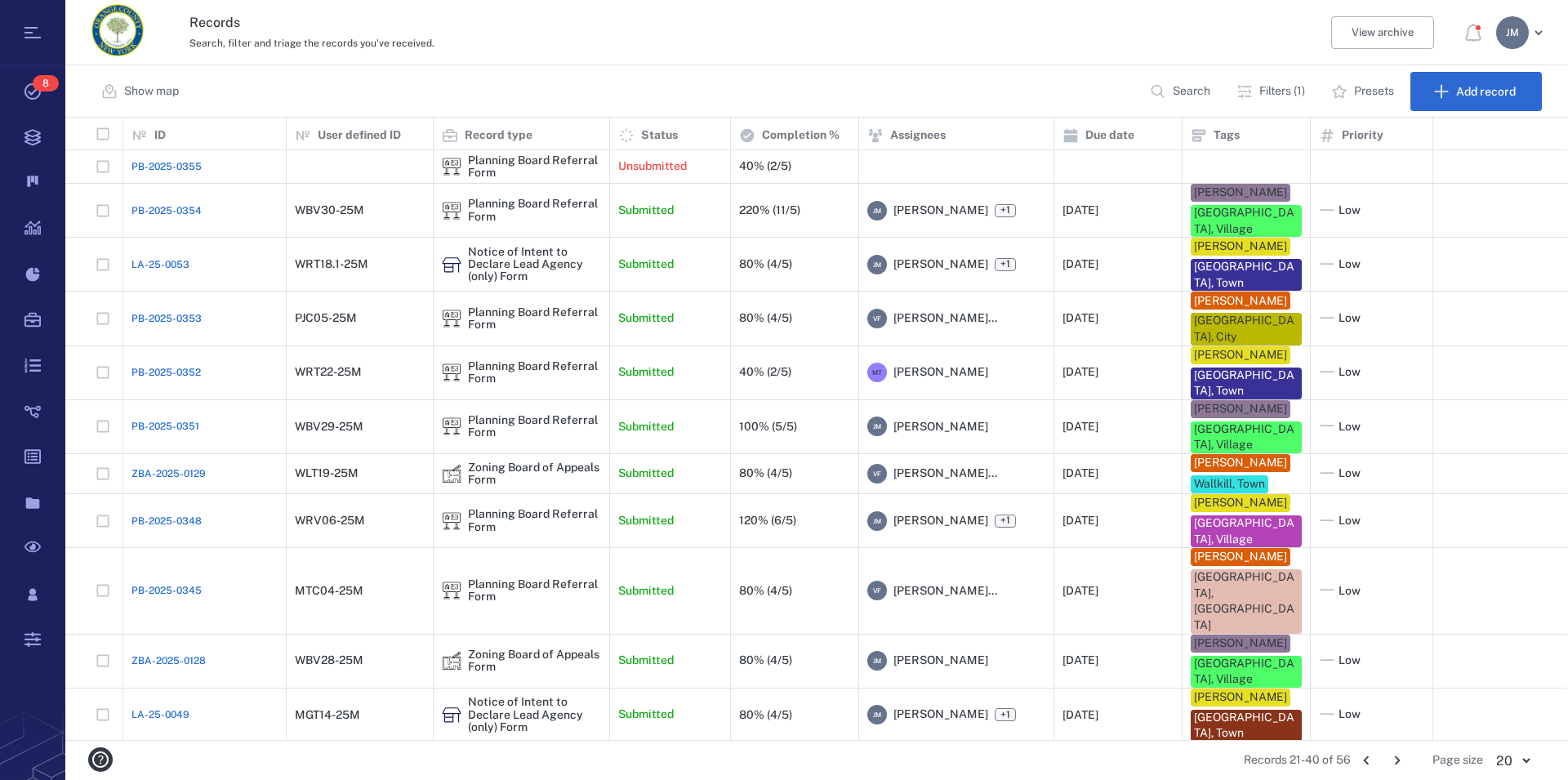
click at [1368, 759] on icon "Go to previous page" at bounding box center [1366, 760] width 18 height 18
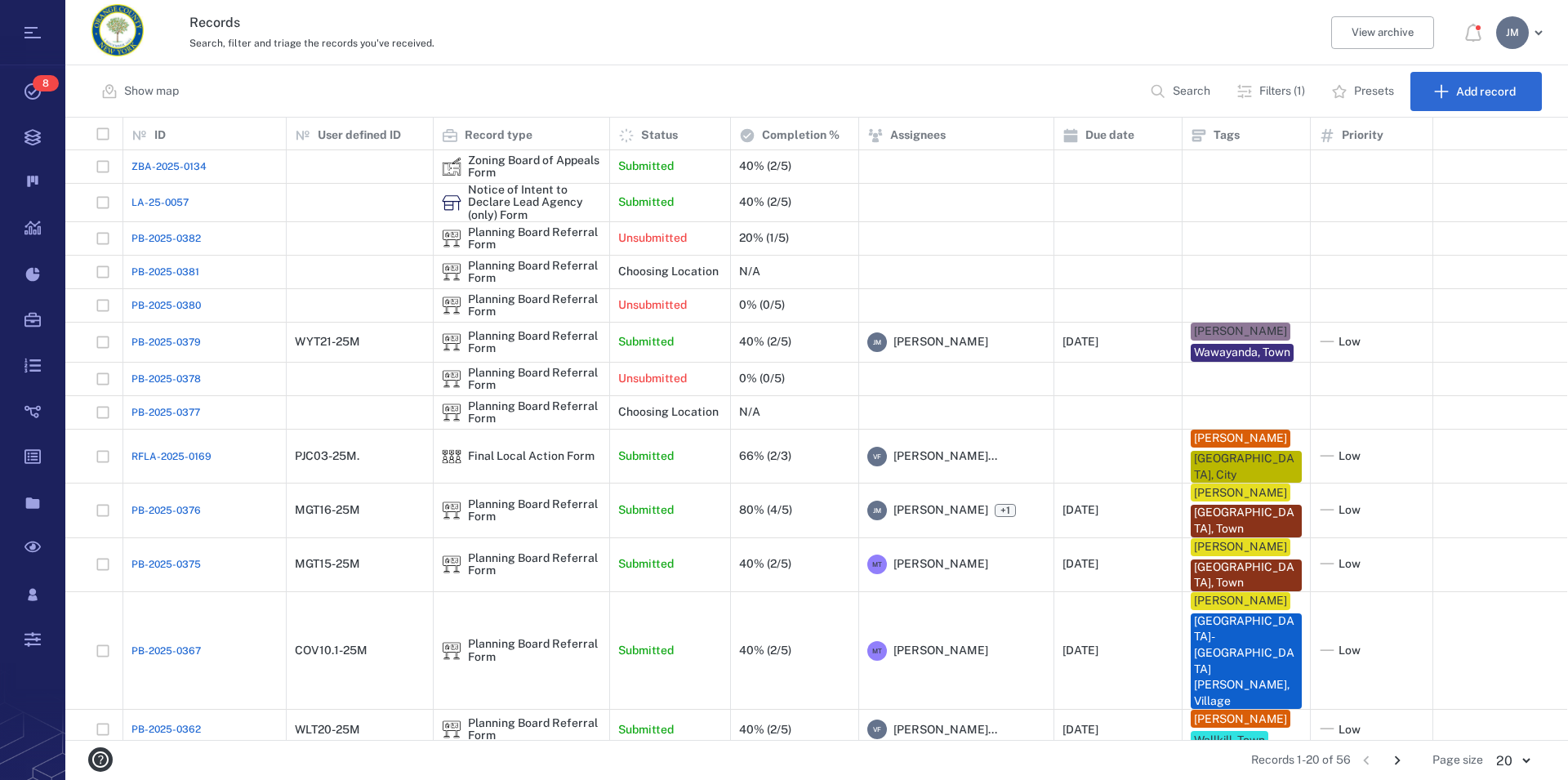
scroll to position [290, 0]
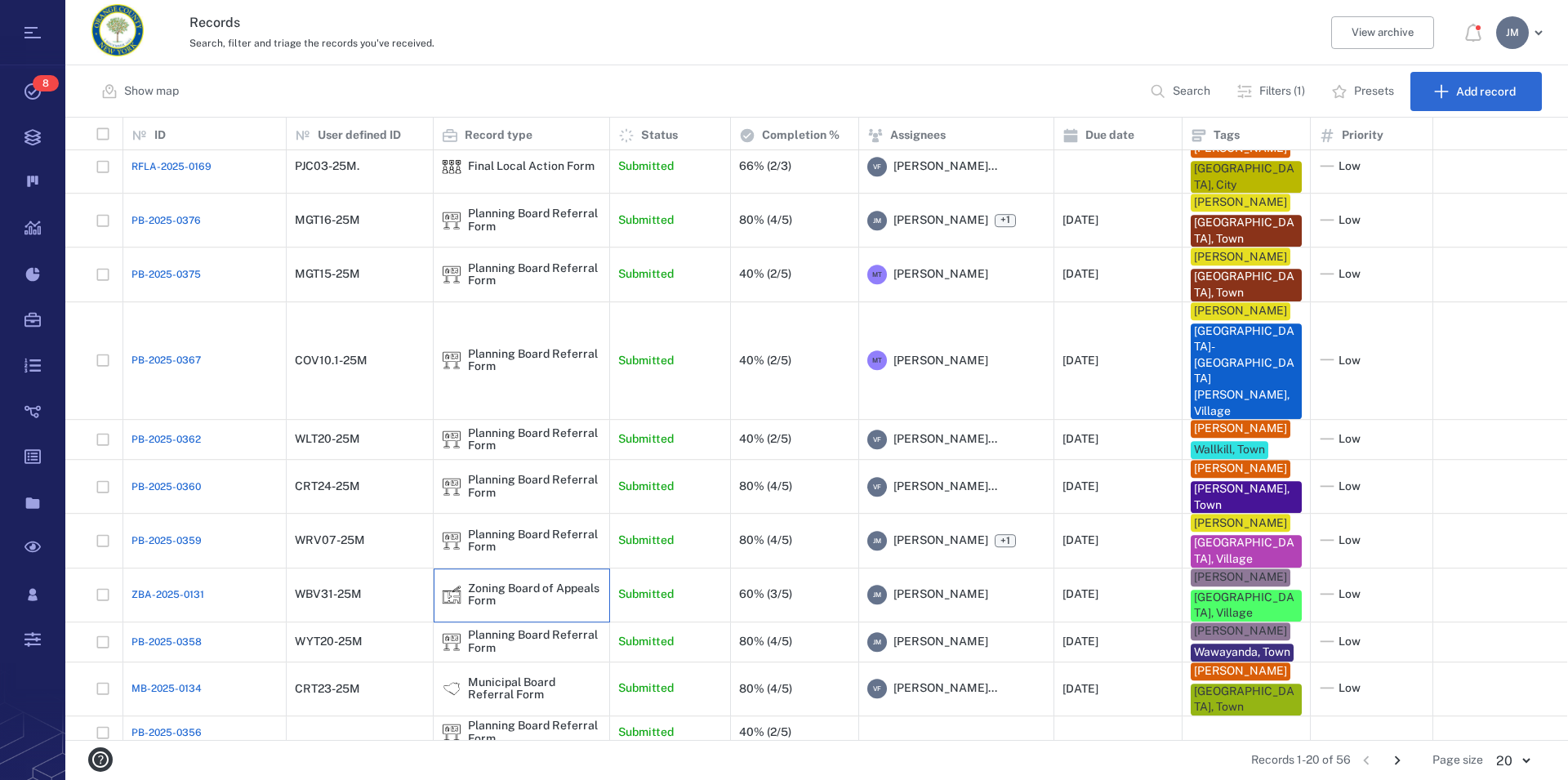
click at [484, 582] on div "Zoning Board of Appeals Form" at bounding box center [534, 594] width 133 height 25
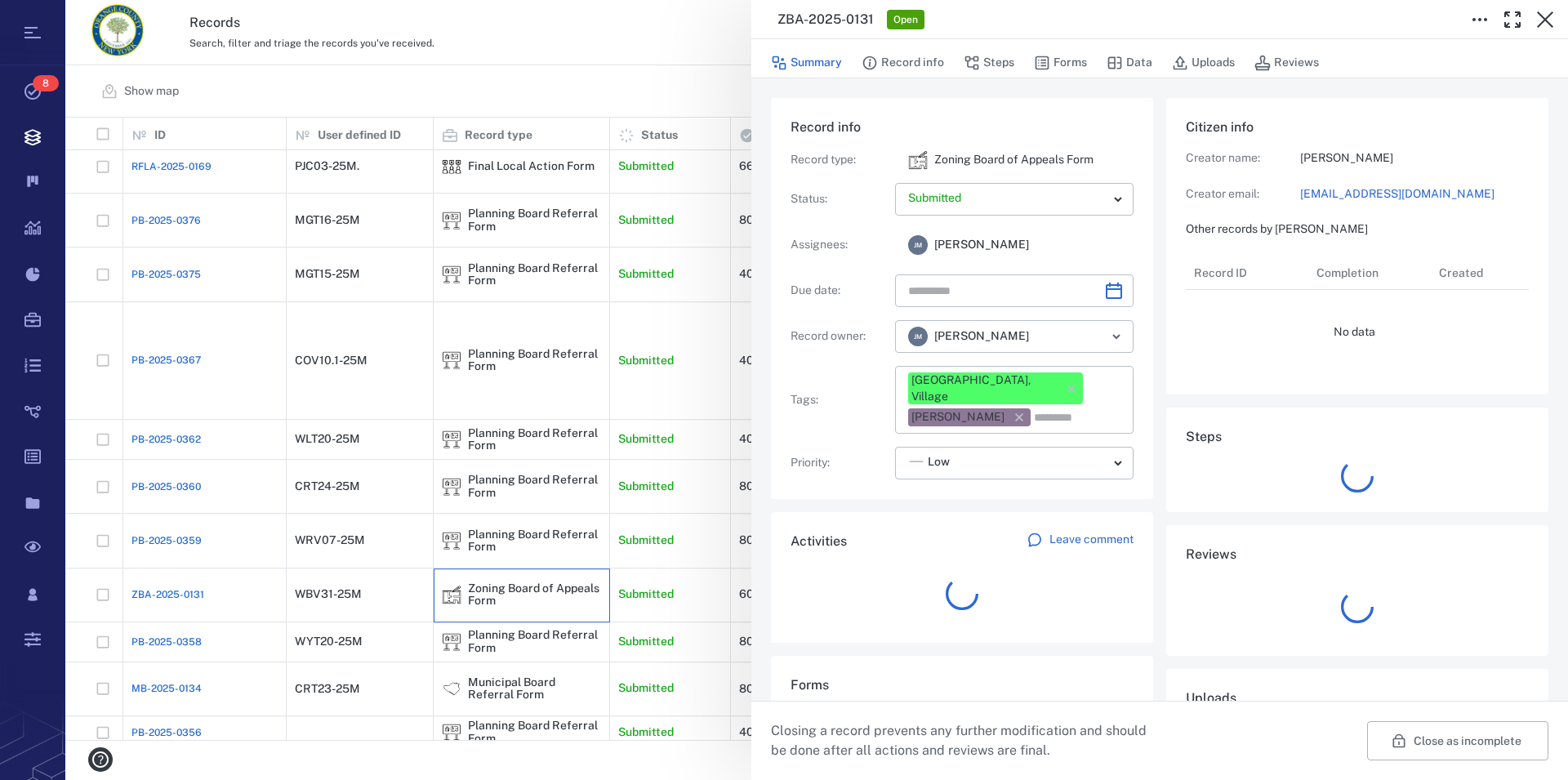
type input "**********"
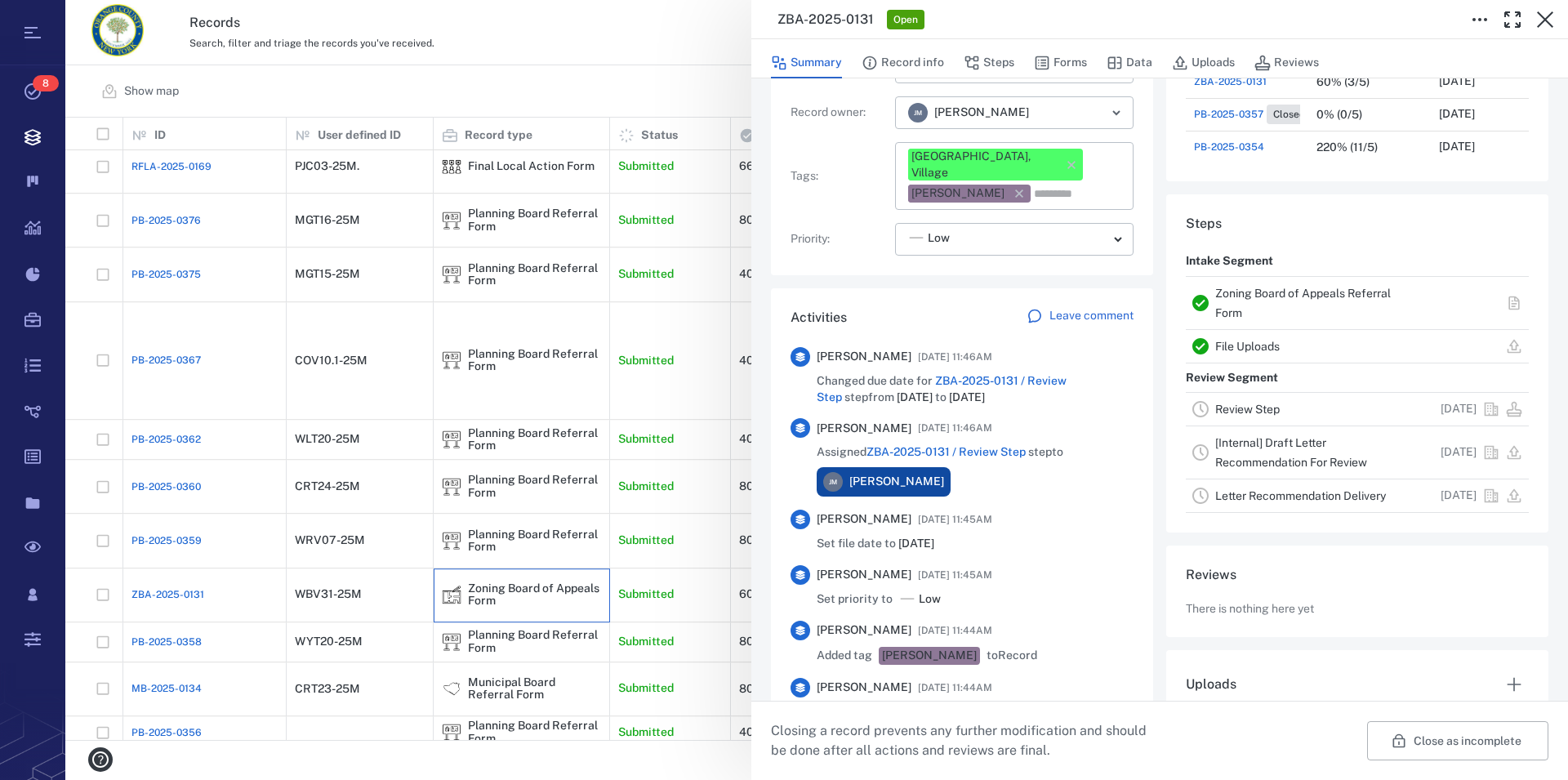
scroll to position [279, 0]
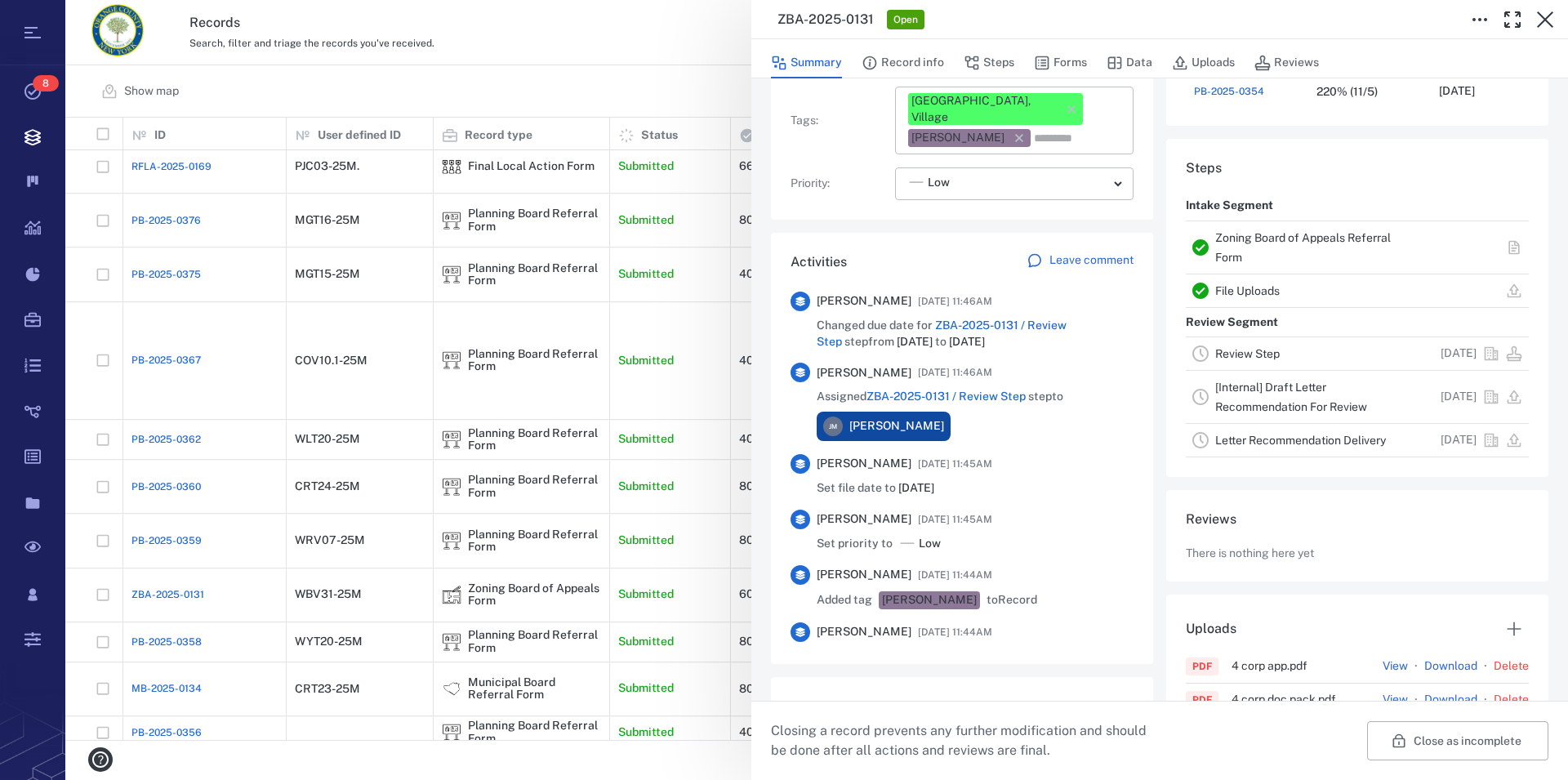
click at [1241, 240] on link "Zoning Board of Appeals Referral Form" at bounding box center [1303, 248] width 175 height 33
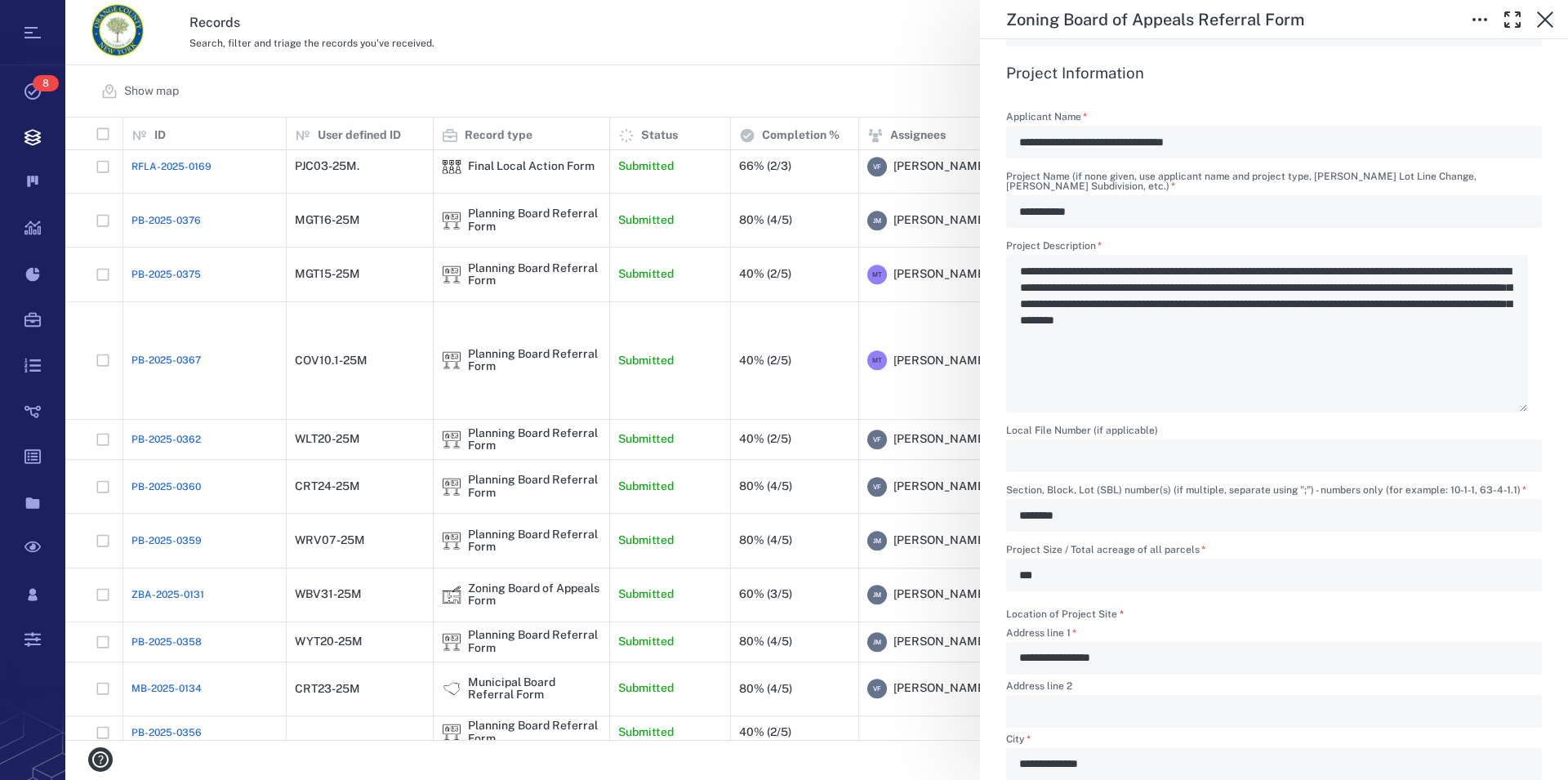
scroll to position [837, 0]
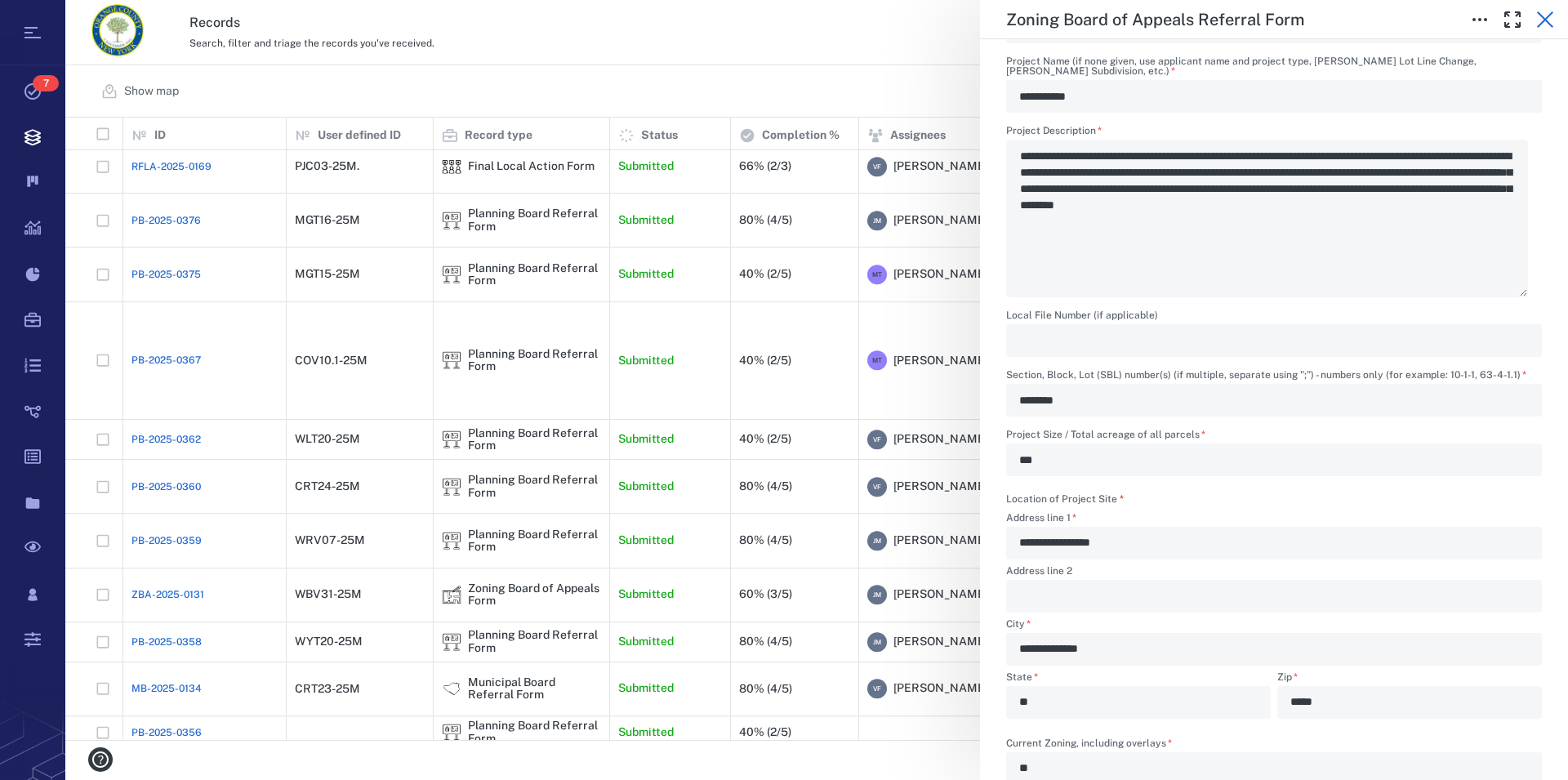
click at [1541, 16] on icon "button" at bounding box center [1545, 19] width 17 height 17
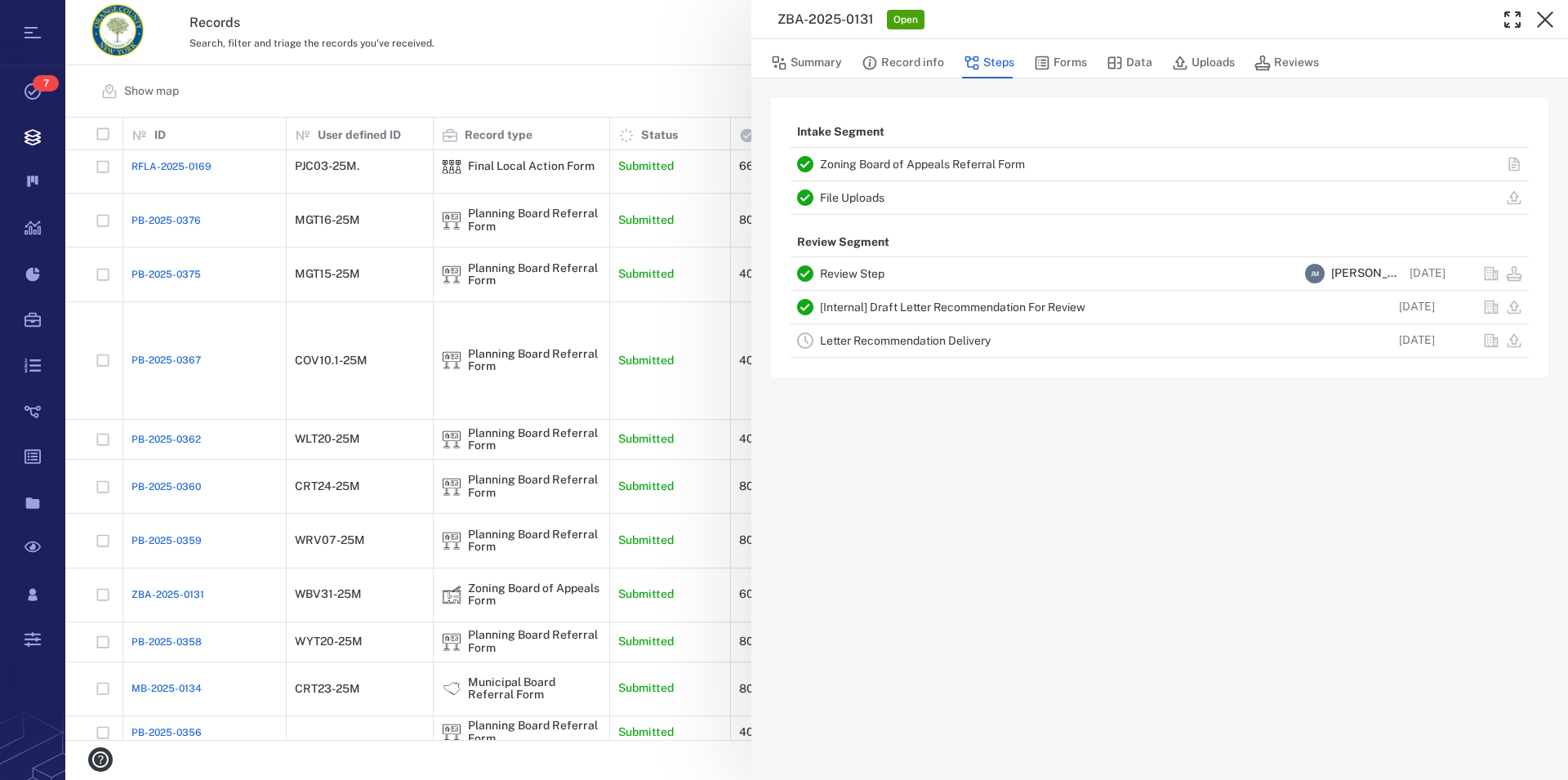
click at [1541, 16] on icon "button" at bounding box center [1545, 19] width 17 height 17
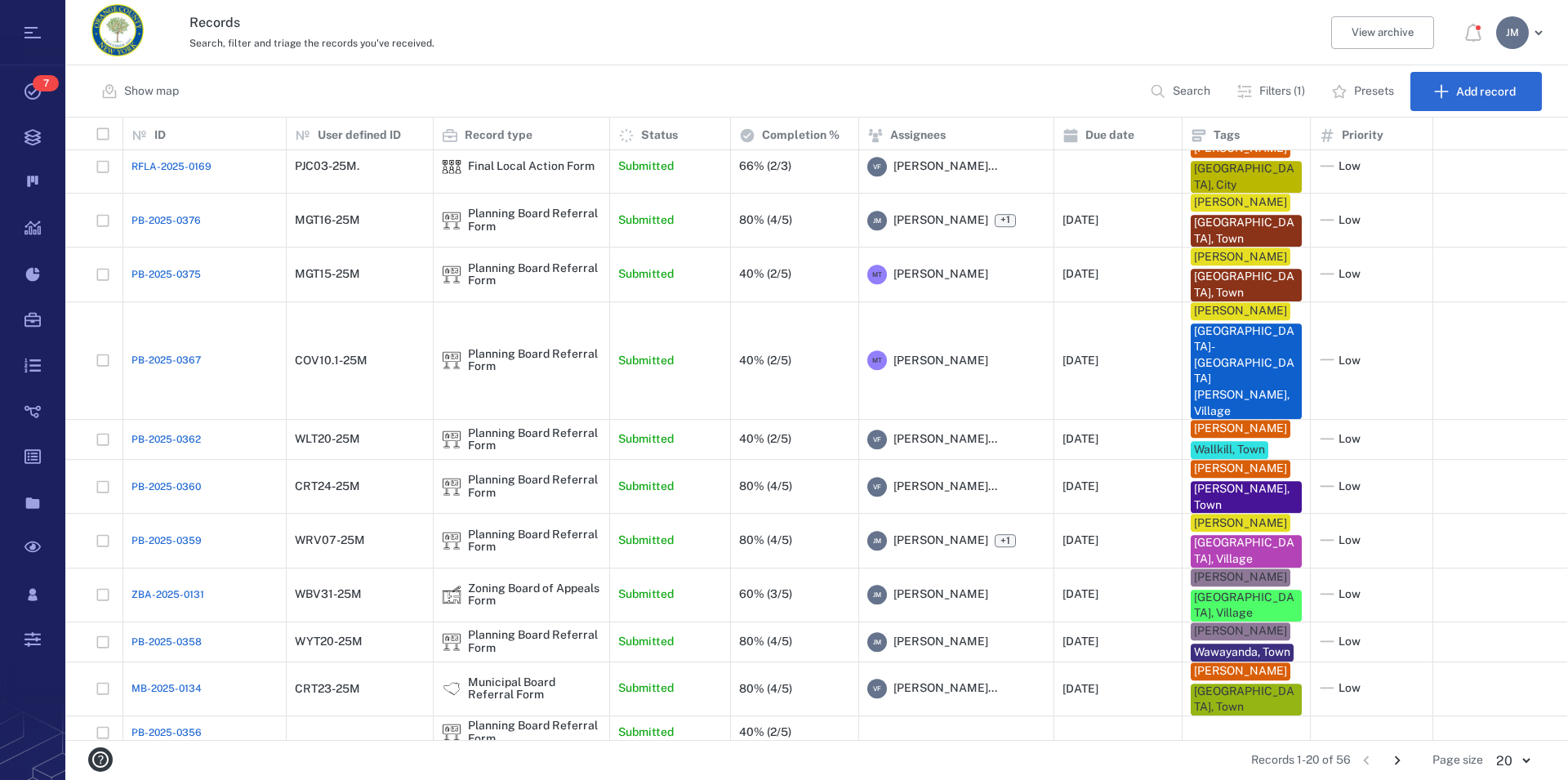
click at [1513, 39] on div "J M" at bounding box center [1512, 33] width 33 height 33
click at [1441, 143] on span "Log out" at bounding box center [1426, 142] width 40 height 17
